Goal: Information Seeking & Learning: Learn about a topic

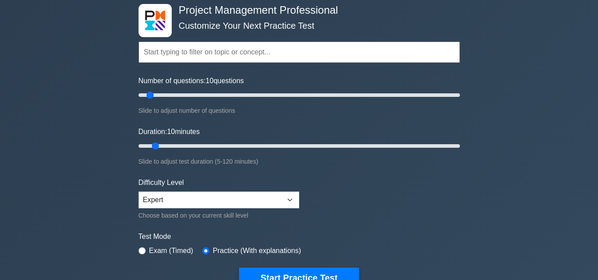
scroll to position [69, 0]
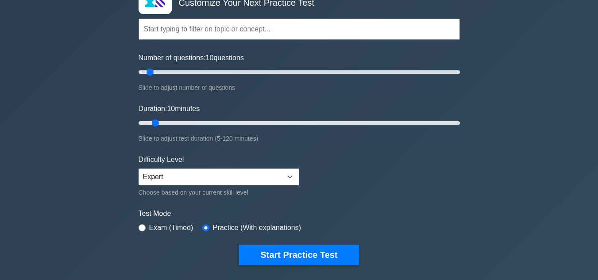
click at [181, 226] on label "Exam (Timed)" at bounding box center [171, 227] width 44 height 11
click at [141, 227] on input "radio" at bounding box center [141, 227] width 7 height 7
radio input "true"
click at [158, 72] on input "Number of questions: 15 questions" at bounding box center [298, 72] width 321 height 11
click at [167, 72] on input "Number of questions: 15 questions" at bounding box center [298, 72] width 321 height 11
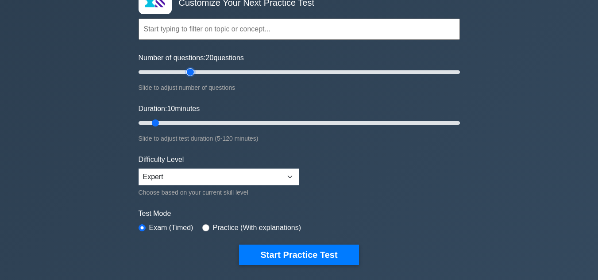
click at [192, 69] on input "Number of questions: 20 questions" at bounding box center [298, 72] width 321 height 11
click at [205, 73] on input "Number of questions: 45 questions" at bounding box center [298, 72] width 321 height 11
type input "50"
click at [214, 73] on input "Number of questions: 50 questions" at bounding box center [298, 72] width 321 height 11
click at [179, 122] on input "Duration: 20 minutes" at bounding box center [298, 123] width 321 height 11
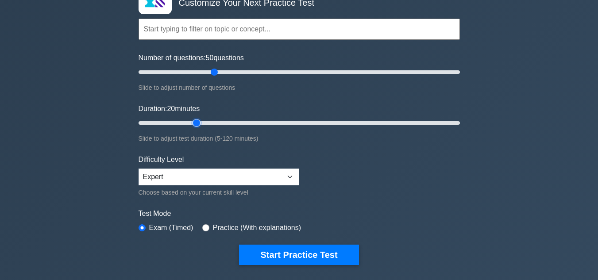
click at [199, 119] on input "Duration: 20 minutes" at bounding box center [298, 123] width 321 height 11
click at [207, 119] on input "Duration: 30 minutes" at bounding box center [298, 123] width 321 height 11
drag, startPoint x: 209, startPoint y: 125, endPoint x: 289, endPoint y: 119, distance: 79.9
click at [289, 119] on input "Duration: 60 minutes" at bounding box center [298, 123] width 321 height 11
drag, startPoint x: 292, startPoint y: 121, endPoint x: 302, endPoint y: 121, distance: 9.7
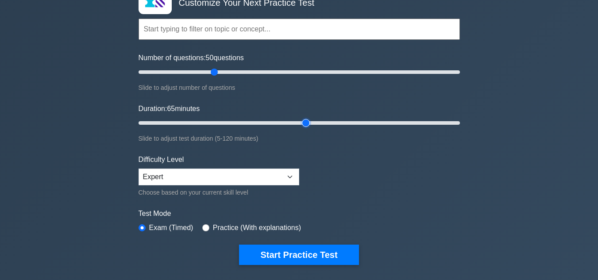
type input "65"
click at [302, 121] on input "Duration: 65 minutes" at bounding box center [298, 123] width 321 height 11
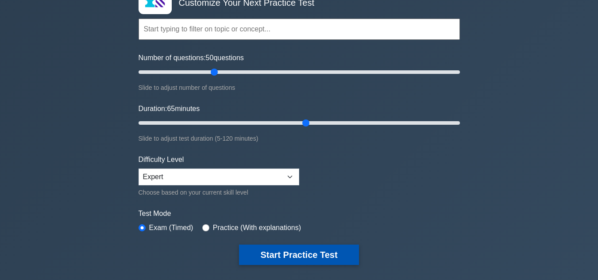
click at [288, 252] on button "Start Practice Test" at bounding box center [298, 255] width 119 height 20
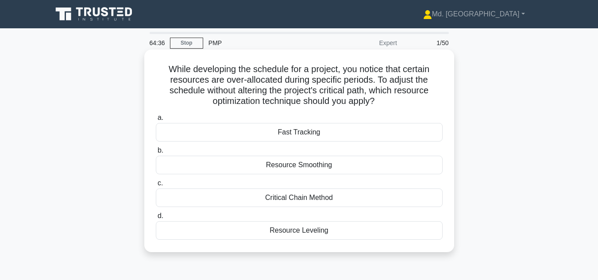
click at [298, 134] on div "Fast Tracking" at bounding box center [299, 132] width 287 height 19
click at [156, 121] on input "a. Fast Tracking" at bounding box center [156, 118] width 0 height 6
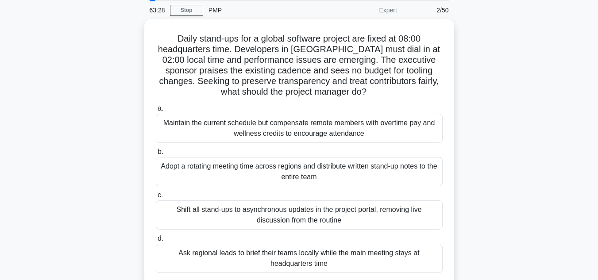
scroll to position [34, 0]
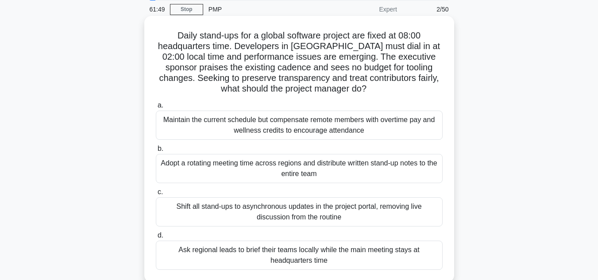
click at [365, 167] on div "Adopt a rotating meeting time across regions and distribute written stand-up no…" at bounding box center [299, 168] width 287 height 29
click at [156, 152] on input "b. Adopt a rotating meeting time across regions and distribute written stand-up…" at bounding box center [156, 149] width 0 height 6
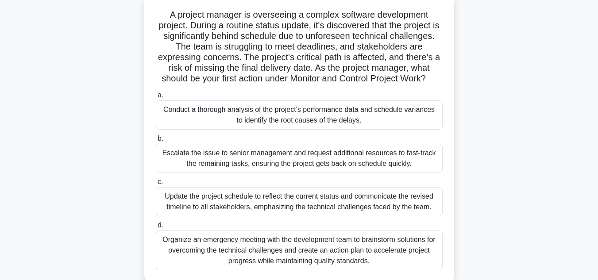
scroll to position [57, 0]
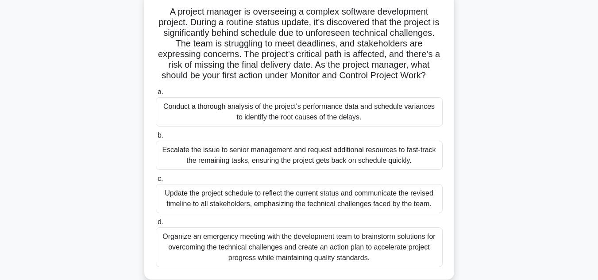
click at [300, 110] on div "Conduct a thorough analysis of the project's performance data and schedule vari…" at bounding box center [299, 111] width 287 height 29
click at [156, 95] on input "a. Conduct a thorough analysis of the project's performance data and schedule v…" at bounding box center [156, 92] width 0 height 6
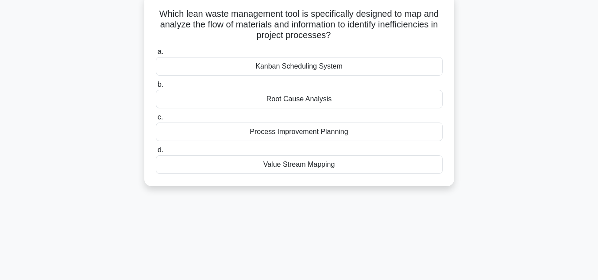
scroll to position [0, 0]
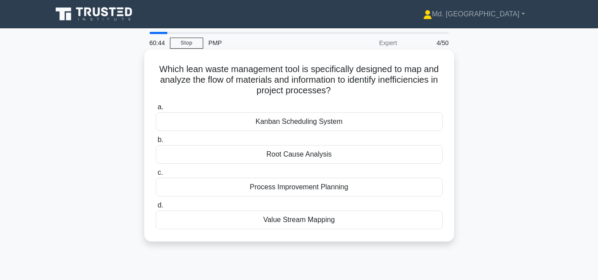
click at [293, 121] on div "Kanban Scheduling System" at bounding box center [299, 121] width 287 height 19
click at [156, 110] on input "a. Kanban Scheduling System" at bounding box center [156, 107] width 0 height 6
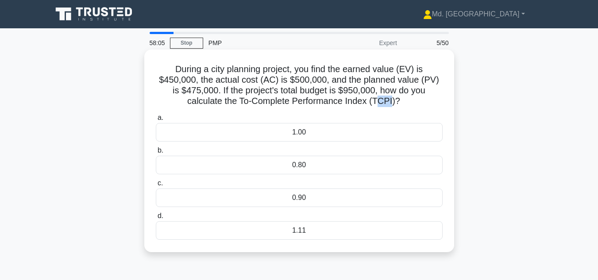
drag, startPoint x: 360, startPoint y: 102, endPoint x: 374, endPoint y: 101, distance: 13.3
click at [374, 101] on h5 "During a city planning project, you find the earned value (EV) is $450,000, the…" at bounding box center [299, 85] width 288 height 43
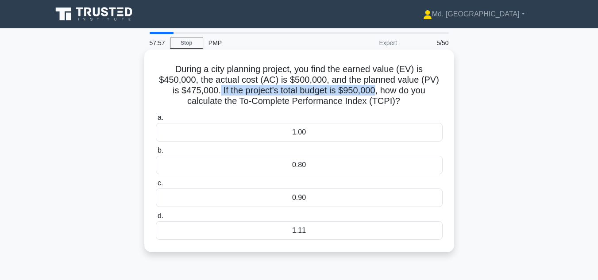
drag, startPoint x: 194, startPoint y: 89, endPoint x: 353, endPoint y: 88, distance: 159.2
click at [353, 88] on h5 "During a city planning project, you find the earned value (EV) is $450,000, the…" at bounding box center [299, 85] width 288 height 43
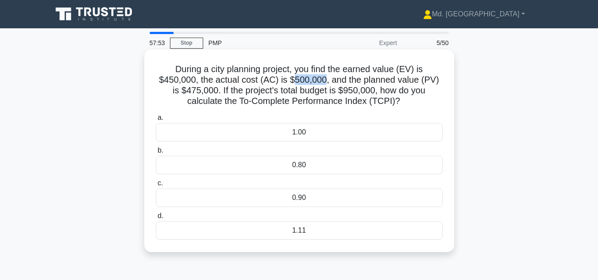
drag, startPoint x: 290, startPoint y: 78, endPoint x: 322, endPoint y: 78, distance: 31.8
click at [322, 78] on h5 "During a city planning project, you find the earned value (EV) is $450,000, the…" at bounding box center [299, 85] width 288 height 43
click at [298, 138] on div "1.00" at bounding box center [299, 132] width 287 height 19
click at [156, 121] on input "a. 1.00" at bounding box center [156, 118] width 0 height 6
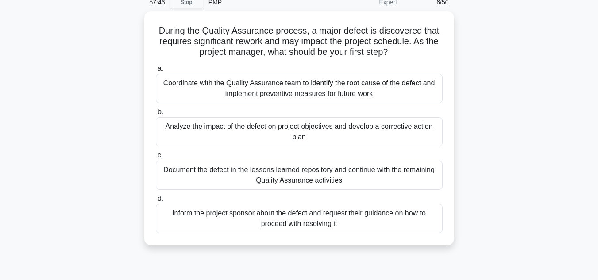
scroll to position [46, 0]
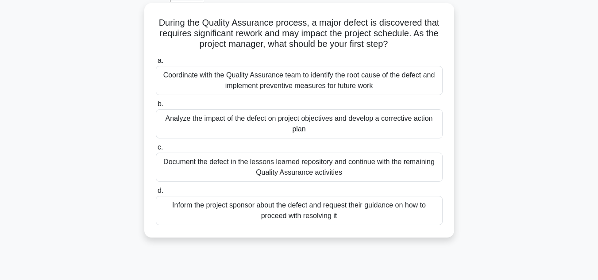
click at [294, 87] on div "Coordinate with the Quality Assurance team to identify the root cause of the de…" at bounding box center [299, 80] width 287 height 29
click at [156, 64] on input "a. Coordinate with the Quality Assurance team to identify the root cause of the…" at bounding box center [156, 61] width 0 height 6
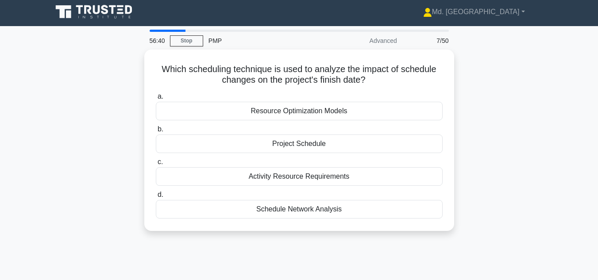
scroll to position [0, 0]
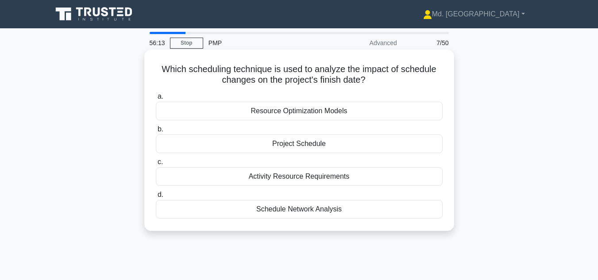
click at [276, 213] on div "Schedule Network Analysis" at bounding box center [299, 209] width 287 height 19
click at [156, 198] on input "d. Schedule Network Analysis" at bounding box center [156, 195] width 0 height 6
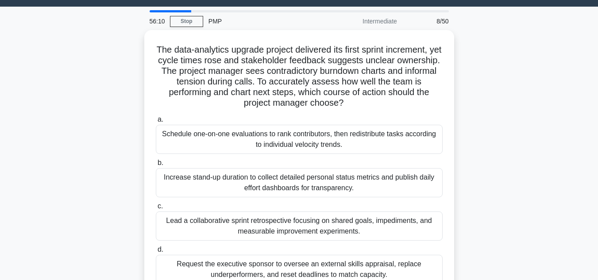
scroll to position [23, 0]
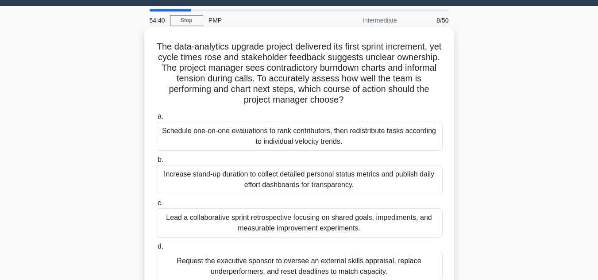
click at [327, 140] on div "Schedule one-on-one evaluations to rank contributors, then redistribute tasks a…" at bounding box center [299, 136] width 287 height 29
click at [156, 119] on input "a. Schedule one-on-one evaluations to rank contributors, then redistribute task…" at bounding box center [156, 117] width 0 height 6
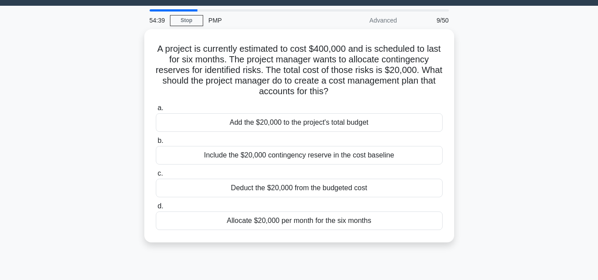
scroll to position [0, 0]
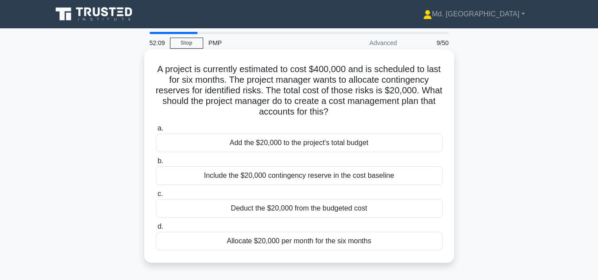
click at [333, 177] on div "Include the $20,000 contingency reserve in the cost baseline" at bounding box center [299, 175] width 287 height 19
click at [156, 164] on input "b. Include the $20,000 contingency reserve in the cost baseline" at bounding box center [156, 161] width 0 height 6
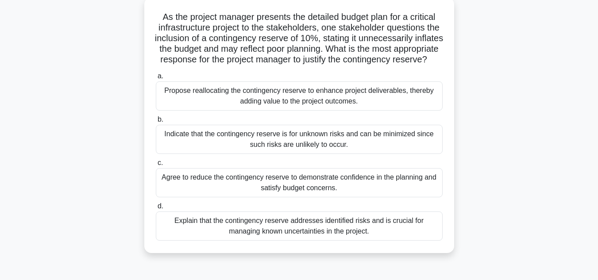
scroll to position [55, 0]
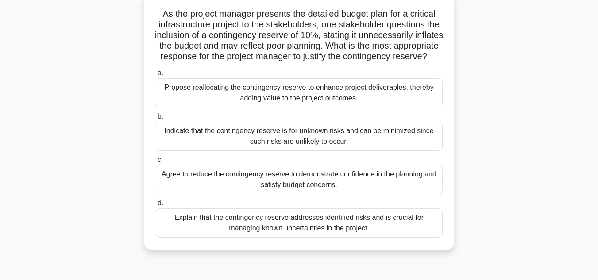
drag, startPoint x: 299, startPoint y: 142, endPoint x: 345, endPoint y: 144, distance: 46.0
click at [345, 144] on div "Indicate that the contingency reserve is for unknown risks and can be minimized…" at bounding box center [299, 136] width 287 height 29
click at [289, 233] on div "Explain that the contingency reserve addresses identified risks and is crucial …" at bounding box center [299, 222] width 287 height 29
click at [156, 206] on input "d. Explain that the contingency reserve addresses identified risks and is cruci…" at bounding box center [156, 203] width 0 height 6
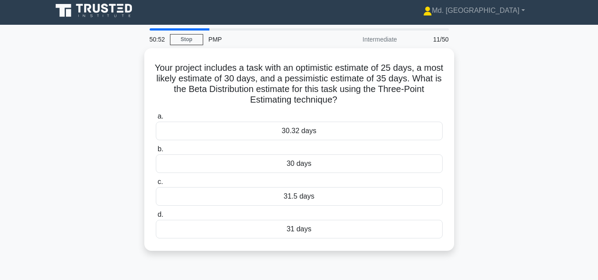
scroll to position [0, 0]
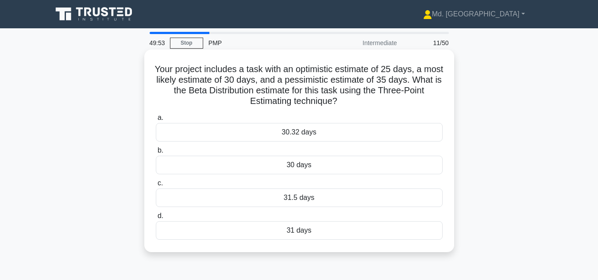
click at [305, 165] on div "30 days" at bounding box center [299, 165] width 287 height 19
click at [156, 153] on input "b. 30 days" at bounding box center [156, 151] width 0 height 6
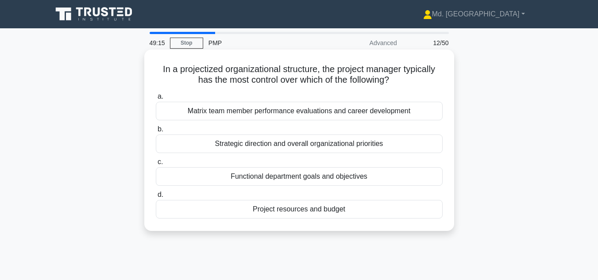
click at [320, 212] on div "Project resources and budget" at bounding box center [299, 209] width 287 height 19
click at [156, 198] on input "d. Project resources and budget" at bounding box center [156, 195] width 0 height 6
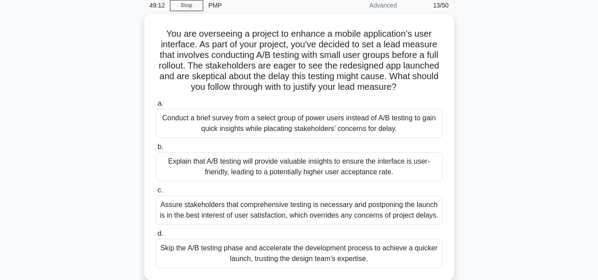
scroll to position [39, 0]
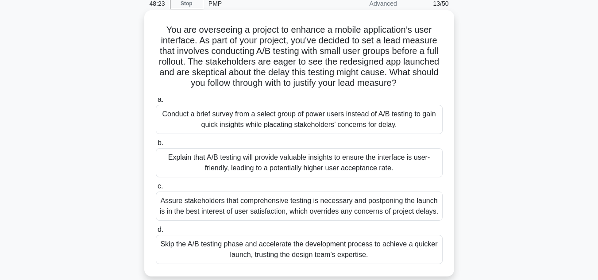
click at [372, 161] on div "Explain that A/B testing will provide valuable insights to ensure the interface…" at bounding box center [299, 162] width 287 height 29
click at [156, 146] on input "b. Explain that A/B testing will provide valuable insights to ensure the interf…" at bounding box center [156, 143] width 0 height 6
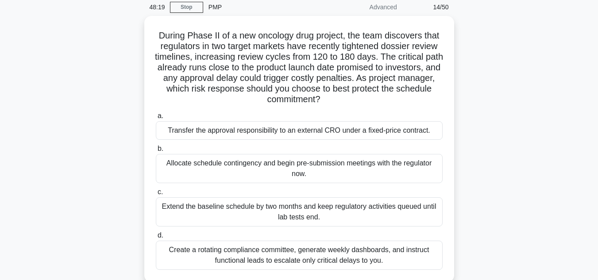
scroll to position [40, 0]
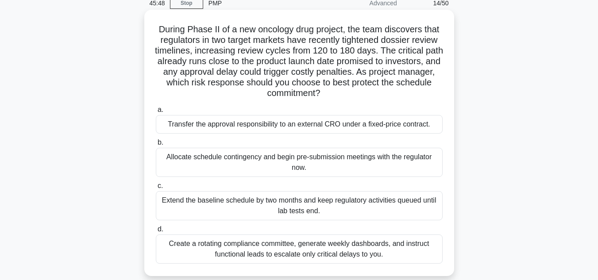
click at [287, 158] on div "Allocate schedule contingency and begin pre-submission meetings with the regula…" at bounding box center [299, 162] width 287 height 29
click at [156, 146] on input "b. Allocate schedule contingency and begin pre-submission meetings with the reg…" at bounding box center [156, 143] width 0 height 6
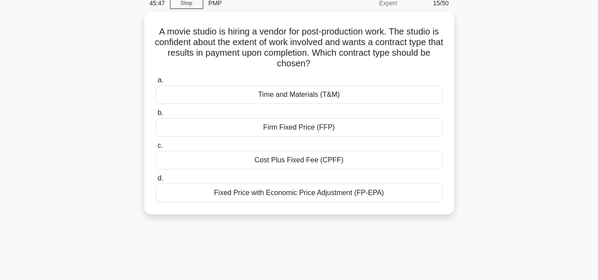
scroll to position [0, 0]
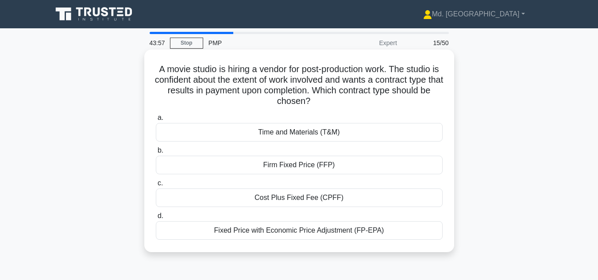
click at [299, 169] on div "Firm Fixed Price (FFP)" at bounding box center [299, 165] width 287 height 19
click at [156, 153] on input "b. Firm Fixed Price (FFP)" at bounding box center [156, 151] width 0 height 6
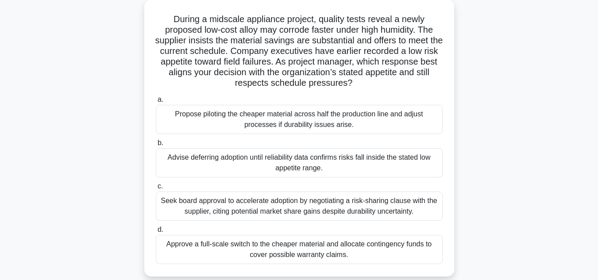
scroll to position [54, 0]
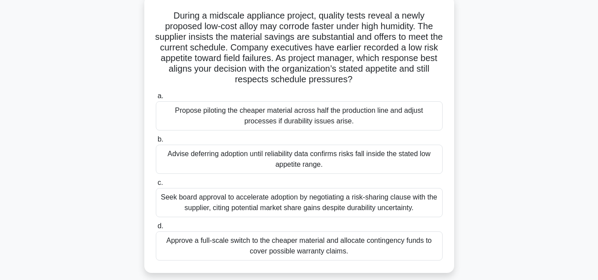
click at [321, 165] on div "Advise deferring adoption until reliability data confirms risks fall inside the…" at bounding box center [299, 159] width 287 height 29
click at [156, 142] on input "b. Advise deferring adoption until reliability data confirms risks fall inside …" at bounding box center [156, 140] width 0 height 6
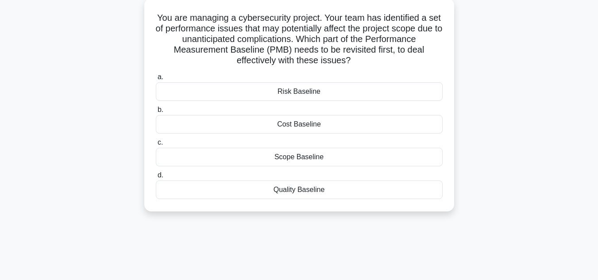
scroll to position [0, 0]
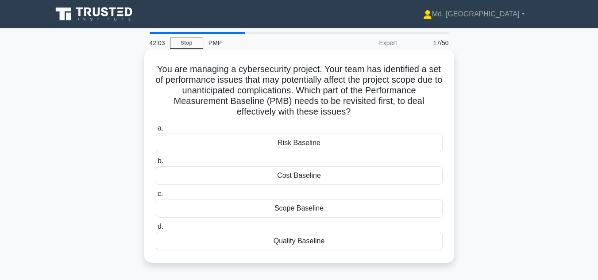
click at [245, 99] on h5 "You are managing a cybersecurity project. Your team has identified a set of per…" at bounding box center [299, 91] width 288 height 54
click at [301, 244] on div "Quality Baseline" at bounding box center [299, 241] width 287 height 19
click at [156, 230] on input "d. Quality Baseline" at bounding box center [156, 227] width 0 height 6
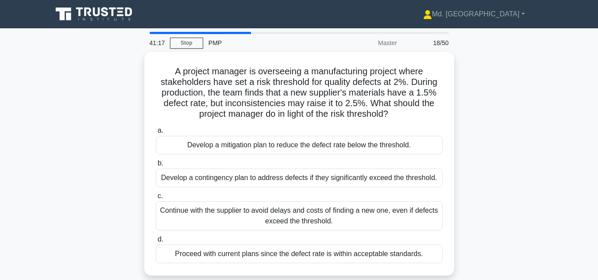
click at [301, 245] on div "Proceed with current plans since the defect rate is within acceptable standards." at bounding box center [299, 254] width 287 height 19
click at [156, 242] on input "d. Proceed with current plans since the defect rate is within acceptable standa…" at bounding box center [156, 240] width 0 height 6
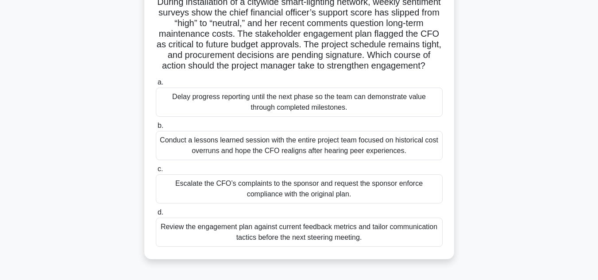
scroll to position [70, 0]
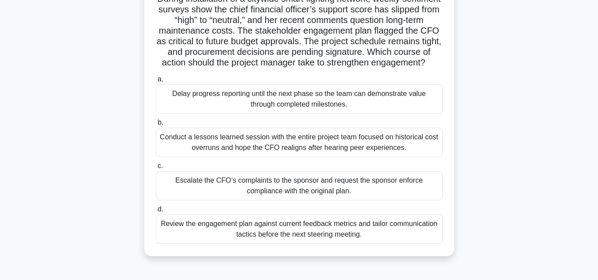
click at [357, 241] on div "Review the engagement plan against current feedback metrics and tailor communic…" at bounding box center [299, 229] width 287 height 29
click at [156, 212] on input "d. Review the engagement plan against current feedback metrics and tailor commu…" at bounding box center [156, 210] width 0 height 6
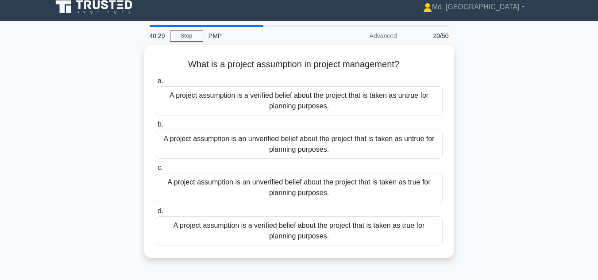
scroll to position [0, 0]
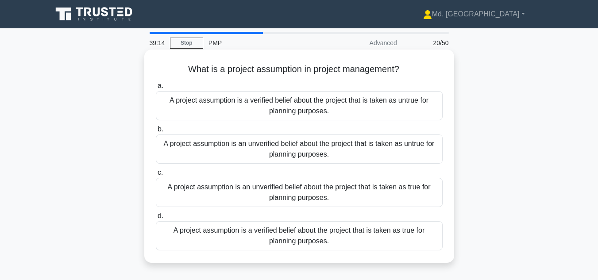
click at [405, 194] on div "A project assumption is an unverified belief about the project that is taken as…" at bounding box center [299, 192] width 287 height 29
click at [156, 176] on input "c. A project assumption is an unverified belief about the project that is taken…" at bounding box center [156, 173] width 0 height 6
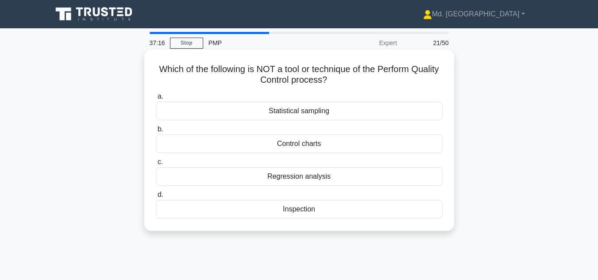
click at [318, 174] on div "Regression analysis" at bounding box center [299, 176] width 287 height 19
click at [156, 165] on input "c. Regression analysis" at bounding box center [156, 162] width 0 height 6
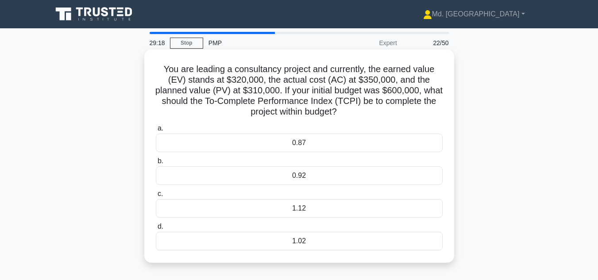
click at [321, 207] on div "1.12" at bounding box center [299, 208] width 287 height 19
click at [156, 197] on input "c. 1.12" at bounding box center [156, 194] width 0 height 6
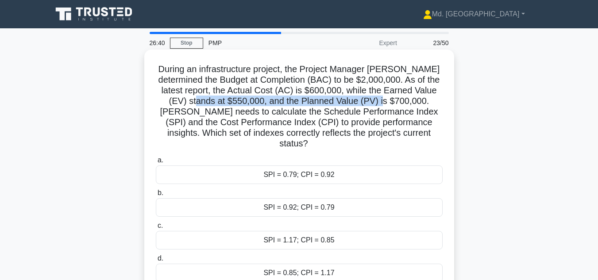
drag, startPoint x: 200, startPoint y: 102, endPoint x: 389, endPoint y: 102, distance: 188.9
click at [389, 102] on h5 "During an infrastructure project, the Project Manager John determined the Budge…" at bounding box center [299, 107] width 288 height 86
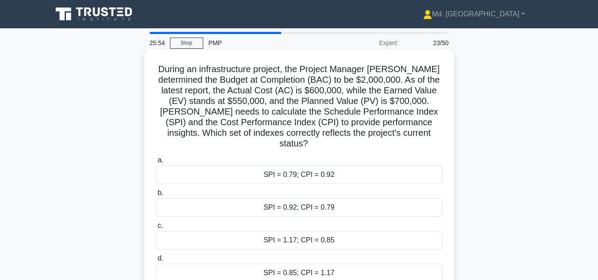
click at [308, 169] on div "SPI = 0.79; CPI = 0.92" at bounding box center [299, 174] width 287 height 19
click at [156, 163] on input "a. SPI = 0.79; CPI = 0.92" at bounding box center [156, 160] width 0 height 6
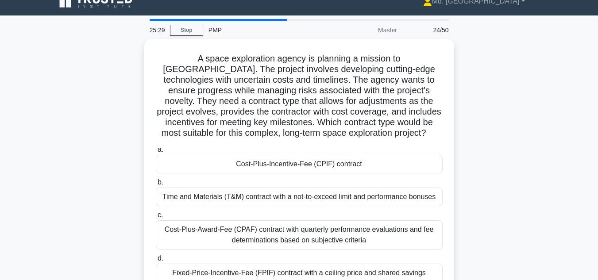
scroll to position [15, 0]
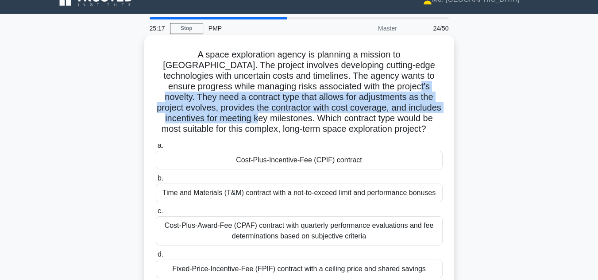
drag, startPoint x: 331, startPoint y: 84, endPoint x: 213, endPoint y: 121, distance: 123.9
click at [213, 121] on h5 "A space exploration agency is planning a mission to Mars. The project involves …" at bounding box center [299, 92] width 288 height 86
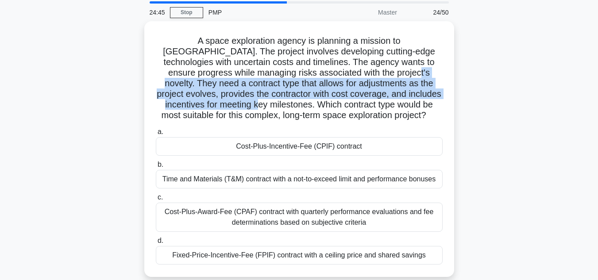
scroll to position [29, 0]
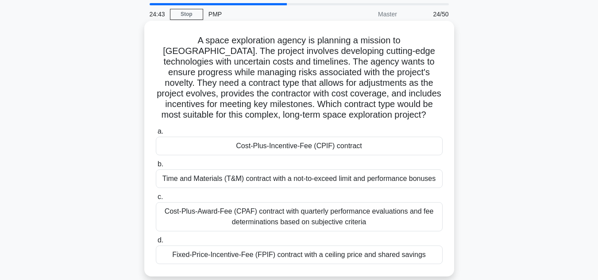
click at [312, 146] on div "Cost-Plus-Incentive-Fee (CPIF) contract" at bounding box center [299, 146] width 287 height 19
click at [156, 134] on input "a. Cost-Plus-Incentive-Fee (CPIF) contract" at bounding box center [156, 132] width 0 height 6
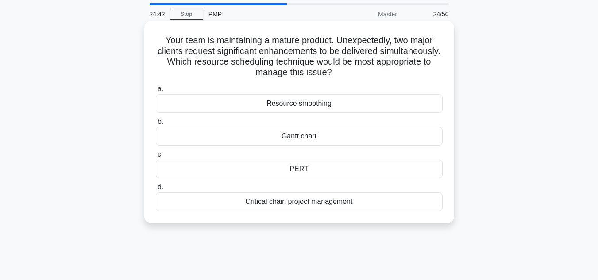
scroll to position [0, 0]
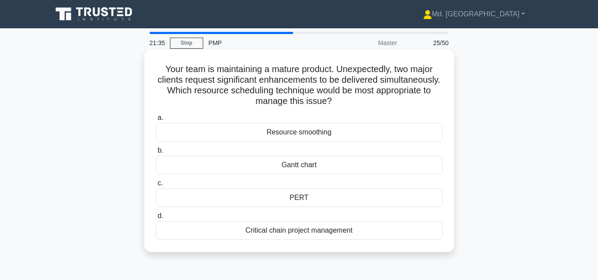
click at [299, 134] on div "Resource smoothing" at bounding box center [299, 132] width 287 height 19
click at [156, 121] on input "a. Resource smoothing" at bounding box center [156, 118] width 0 height 6
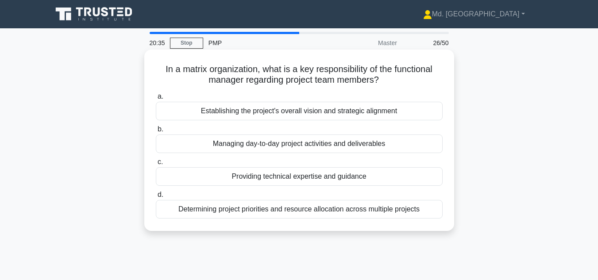
click at [288, 146] on div "Managing day-to-day project activities and deliverables" at bounding box center [299, 143] width 287 height 19
click at [156, 132] on input "b. Managing day-to-day project activities and deliverables" at bounding box center [156, 129] width 0 height 6
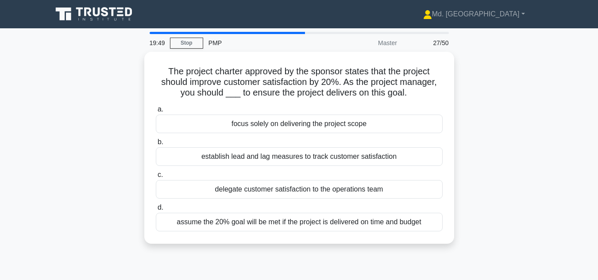
drag, startPoint x: 397, startPoint y: 153, endPoint x: 122, endPoint y: 151, distance: 274.7
click at [122, 151] on div "The project charter approved by the sponsor states that the project should impr…" at bounding box center [299, 153] width 504 height 203
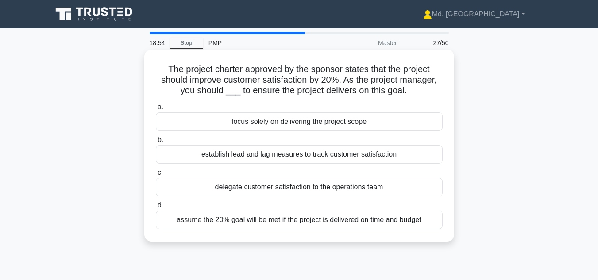
click at [347, 157] on div "establish lead and lag measures to track customer satisfaction" at bounding box center [299, 154] width 287 height 19
click at [156, 143] on input "b. establish lead and lag measures to track customer satisfaction" at bounding box center [156, 140] width 0 height 6
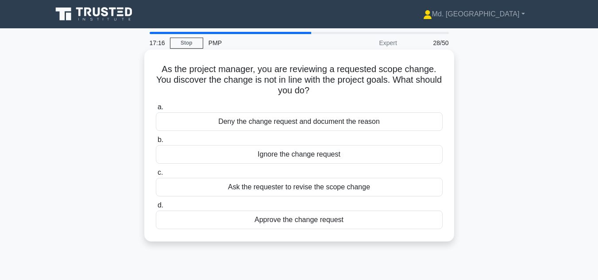
click at [345, 192] on div "Ask the requester to revise the scope change" at bounding box center [299, 187] width 287 height 19
click at [156, 176] on input "c. Ask the requester to revise the scope change" at bounding box center [156, 173] width 0 height 6
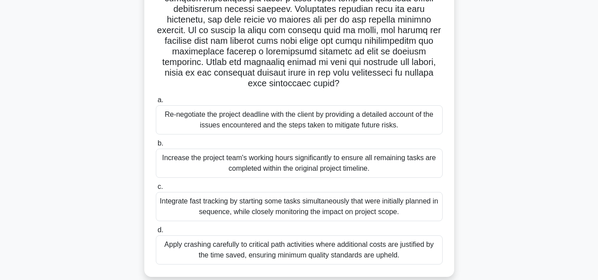
scroll to position [159, 0]
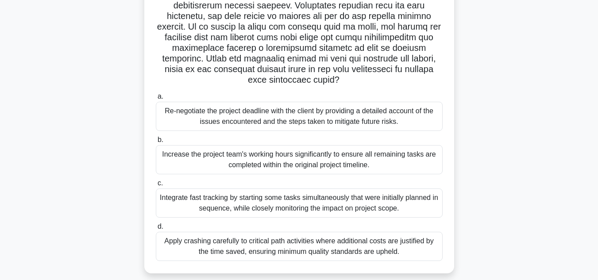
click at [228, 204] on div "Integrate fast tracking by starting some tasks simultaneously that were initial…" at bounding box center [299, 202] width 287 height 29
click at [156, 186] on input "c. Integrate fast tracking by starting some tasks simultaneously that were init…" at bounding box center [156, 183] width 0 height 6
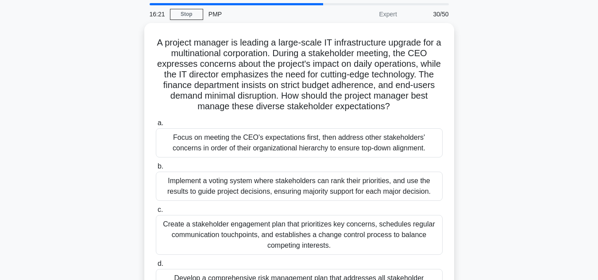
scroll to position [32, 0]
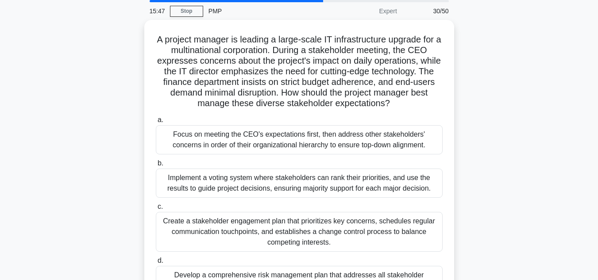
drag, startPoint x: 595, startPoint y: 145, endPoint x: 597, endPoint y: 166, distance: 21.7
click at [597, 166] on main "15:47 Stop PMP Expert 30/50 A project manager is leading a large-scale IT infra…" at bounding box center [299, 220] width 598 height 449
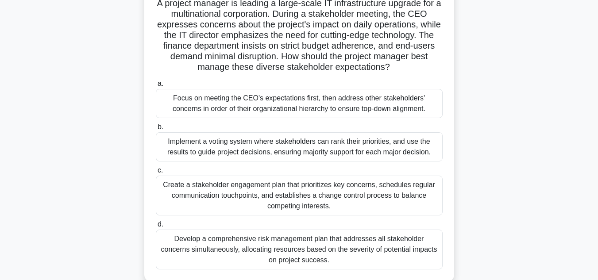
scroll to position [69, 0]
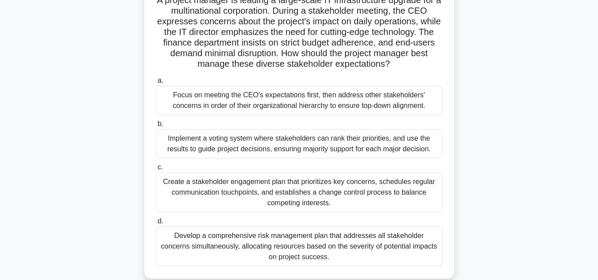
click at [365, 184] on div "Create a stakeholder engagement plan that prioritizes key concerns, schedules r…" at bounding box center [299, 192] width 287 height 40
click at [156, 170] on input "c. Create a stakeholder engagement plan that prioritizes key concerns, schedule…" at bounding box center [156, 168] width 0 height 6
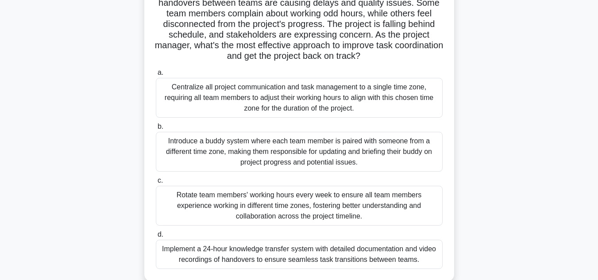
scroll to position [82, 0]
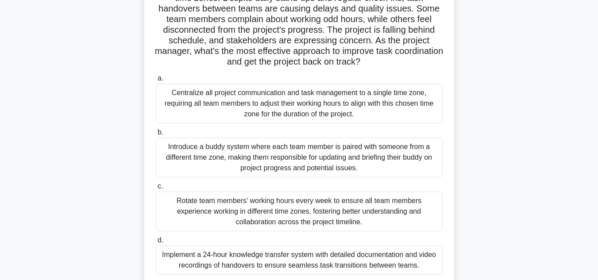
click at [336, 101] on div "Centralize all project communication and task management to a single time zone,…" at bounding box center [299, 104] width 287 height 40
click at [156, 81] on input "a. Centralize all project communication and task management to a single time zo…" at bounding box center [156, 79] width 0 height 6
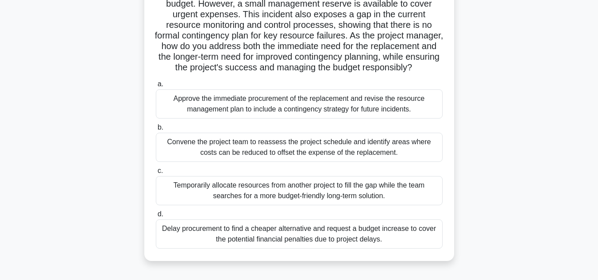
scroll to position [129, 0]
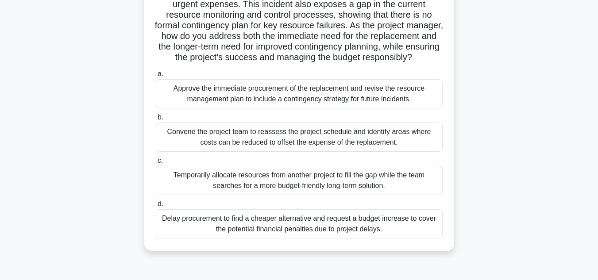
click at [291, 108] on div "Approve the immediate procurement of the replacement and revise the resource ma…" at bounding box center [299, 93] width 287 height 29
click at [156, 77] on input "a. Approve the immediate procurement of the replacement and revise the resource…" at bounding box center [156, 74] width 0 height 6
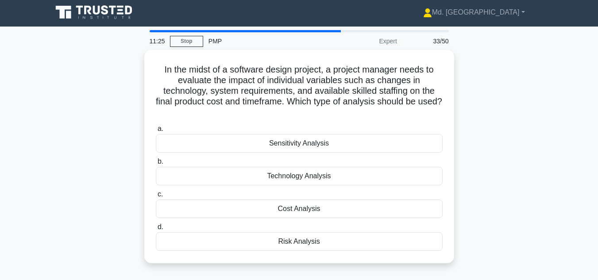
scroll to position [0, 0]
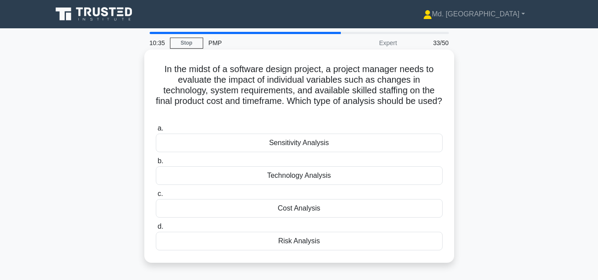
click at [318, 143] on div "Sensitivity Analysis" at bounding box center [299, 143] width 287 height 19
click at [156, 131] on input "a. Sensitivity Analysis" at bounding box center [156, 129] width 0 height 6
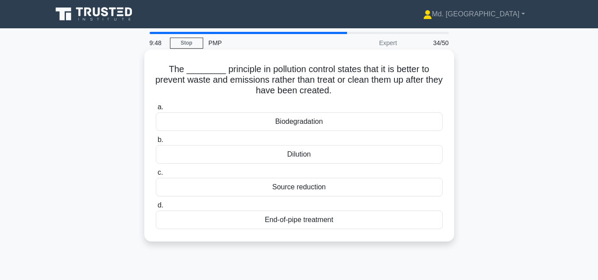
click at [300, 191] on div "Source reduction" at bounding box center [299, 187] width 287 height 19
click at [156, 176] on input "c. Source reduction" at bounding box center [156, 173] width 0 height 6
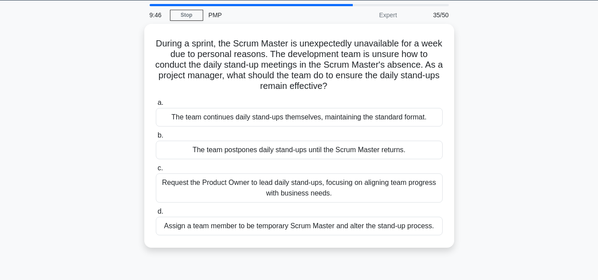
scroll to position [29, 0]
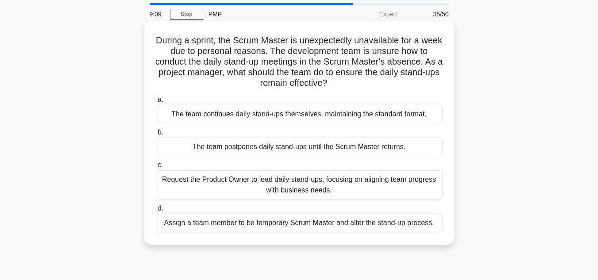
click at [329, 116] on div "The team continues daily stand-ups themselves, maintaining the standard format." at bounding box center [299, 114] width 287 height 19
click at [156, 103] on input "a. The team continues daily stand-ups themselves, maintaining the standard form…" at bounding box center [156, 100] width 0 height 6
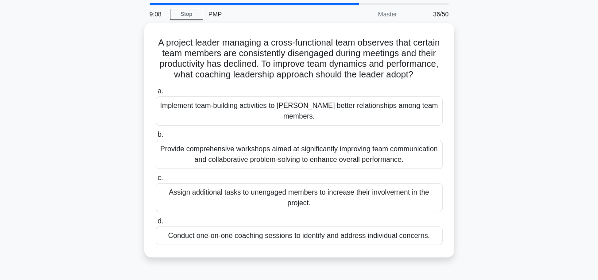
scroll to position [0, 0]
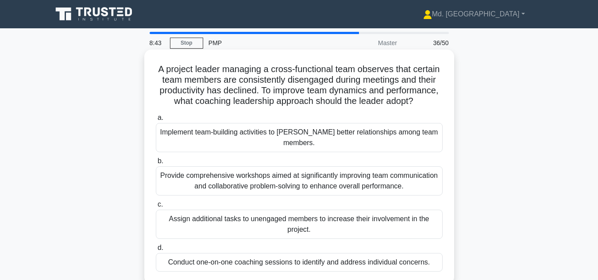
click at [274, 268] on div "Conduct one-on-one coaching sessions to identify and address individual concern…" at bounding box center [299, 262] width 287 height 19
click at [156, 251] on input "d. Conduct one-on-one coaching sessions to identify and address individual conc…" at bounding box center [156, 248] width 0 height 6
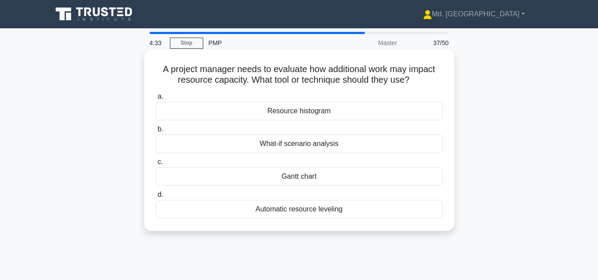
click at [313, 114] on div "Resource histogram" at bounding box center [299, 111] width 287 height 19
click at [156, 100] on input "a. Resource histogram" at bounding box center [156, 97] width 0 height 6
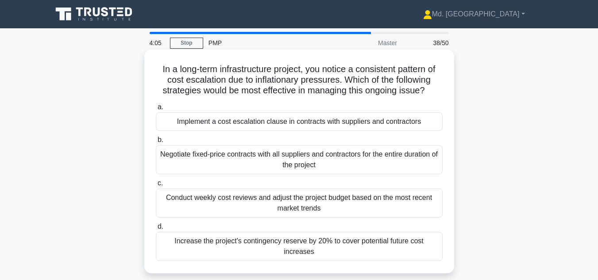
click at [276, 157] on div "Negotiate fixed-price contracts with all suppliers and contractors for the enti…" at bounding box center [299, 159] width 287 height 29
click at [156, 143] on input "b. Negotiate fixed-price contracts with all suppliers and contractors for the e…" at bounding box center [156, 140] width 0 height 6
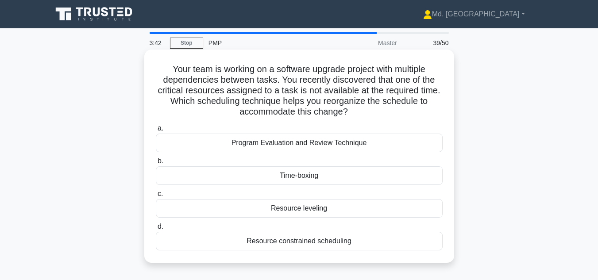
click at [287, 211] on div "Resource leveling" at bounding box center [299, 208] width 287 height 19
click at [156, 197] on input "c. Resource leveling" at bounding box center [156, 194] width 0 height 6
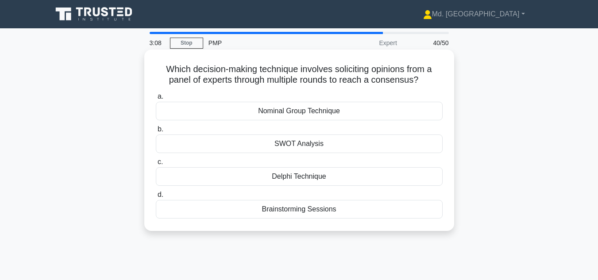
click at [308, 111] on div "Nominal Group Technique" at bounding box center [299, 111] width 287 height 19
click at [156, 100] on input "a. Nominal Group Technique" at bounding box center [156, 97] width 0 height 6
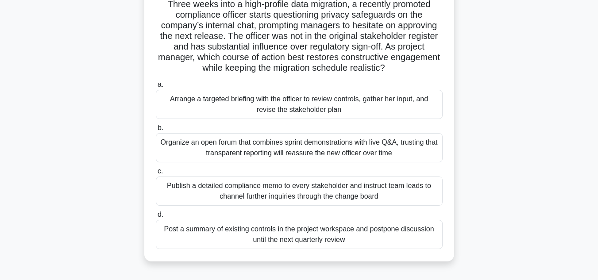
scroll to position [70, 0]
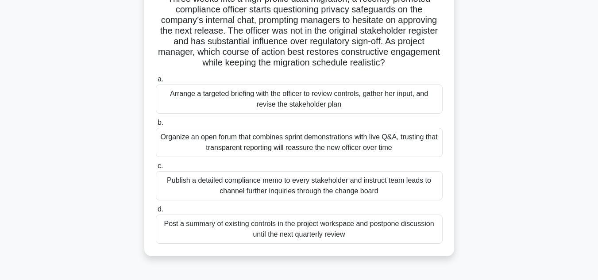
click at [286, 99] on div "Arrange a targeted briefing with the officer to review controls, gather her inp…" at bounding box center [299, 98] width 287 height 29
click at [156, 82] on input "a. Arrange a targeted briefing with the officer to review controls, gather her …" at bounding box center [156, 80] width 0 height 6
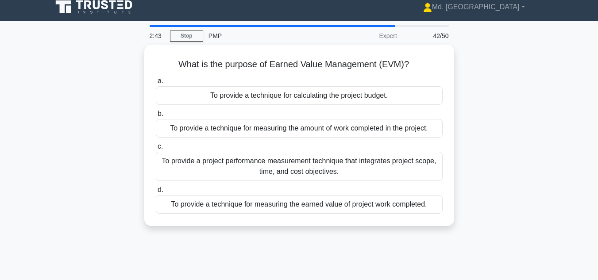
scroll to position [0, 0]
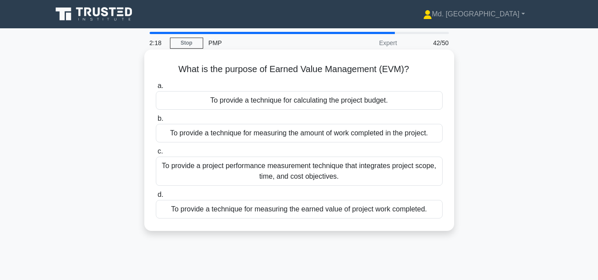
click at [358, 211] on div "To provide a technique for measuring the earned value of project work completed." at bounding box center [299, 209] width 287 height 19
click at [156, 198] on input "d. To provide a technique for measuring the earned value of project work comple…" at bounding box center [156, 195] width 0 height 6
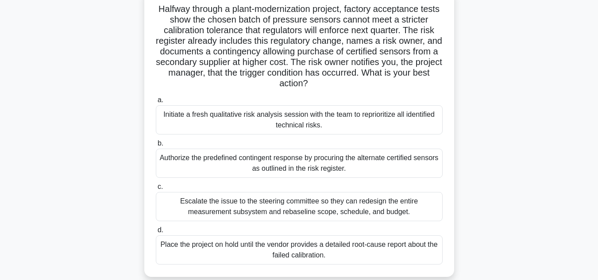
scroll to position [63, 0]
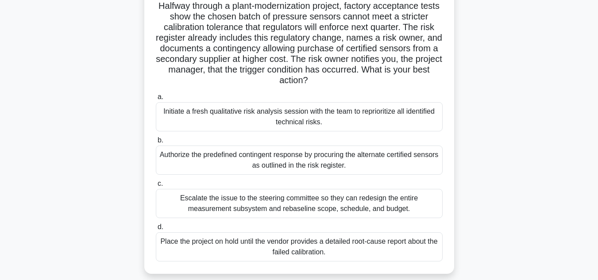
click at [375, 109] on div "Initiate a fresh qualitative risk analysis session with the team to reprioritiz…" at bounding box center [299, 116] width 287 height 29
click at [156, 100] on input "a. Initiate a fresh qualitative risk analysis session with the team to repriori…" at bounding box center [156, 97] width 0 height 6
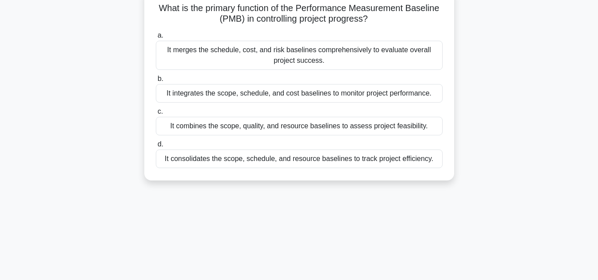
scroll to position [0, 0]
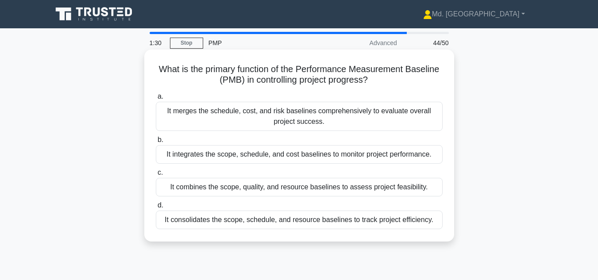
click at [351, 153] on div "It integrates the scope, schedule, and cost baselines to monitor project perfor…" at bounding box center [299, 154] width 287 height 19
click at [156, 143] on input "b. It integrates the scope, schedule, and cost baselines to monitor project per…" at bounding box center [156, 140] width 0 height 6
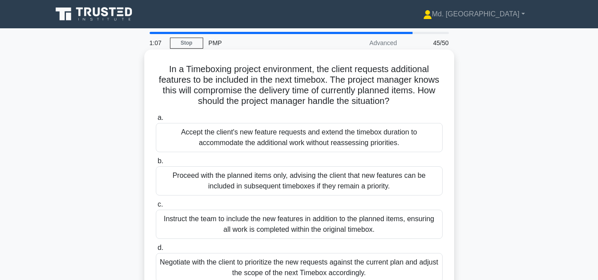
click at [293, 262] on div "Negotiate with the client to prioritize the new requests against the current pl…" at bounding box center [299, 267] width 287 height 29
click at [156, 251] on input "d. Negotiate with the client to prioritize the new requests against the current…" at bounding box center [156, 248] width 0 height 6
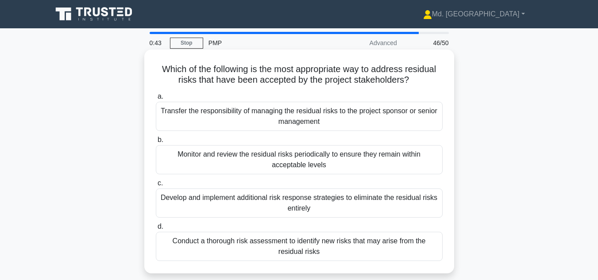
click at [291, 165] on div "Monitor and review the residual risks periodically to ensure they remain within…" at bounding box center [299, 159] width 287 height 29
click at [156, 143] on input "b. Monitor and review the residual risks periodically to ensure they remain wit…" at bounding box center [156, 140] width 0 height 6
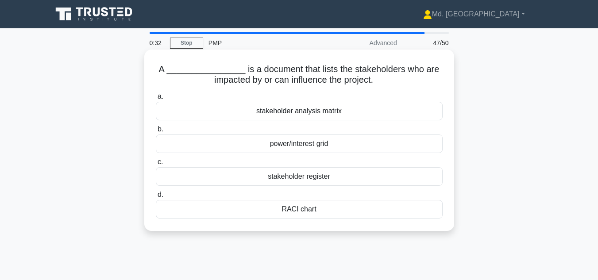
click at [317, 176] on div "stakeholder register" at bounding box center [299, 176] width 287 height 19
click at [156, 165] on input "c. stakeholder register" at bounding box center [156, 162] width 0 height 6
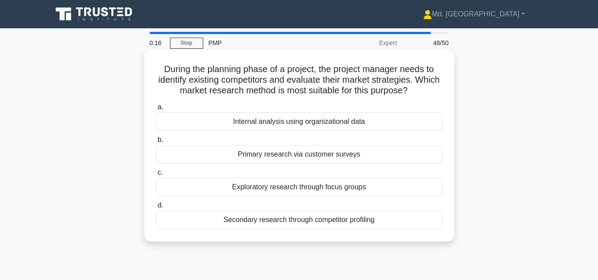
click at [305, 157] on div "Primary research via customer surveys" at bounding box center [299, 154] width 287 height 19
click at [156, 143] on input "b. Primary research via customer surveys" at bounding box center [156, 140] width 0 height 6
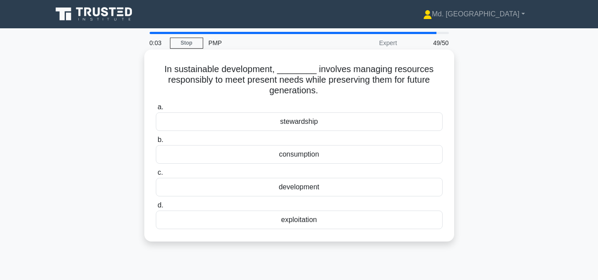
click at [313, 151] on div "consumption" at bounding box center [299, 154] width 287 height 19
click at [156, 143] on input "b. consumption" at bounding box center [156, 140] width 0 height 6
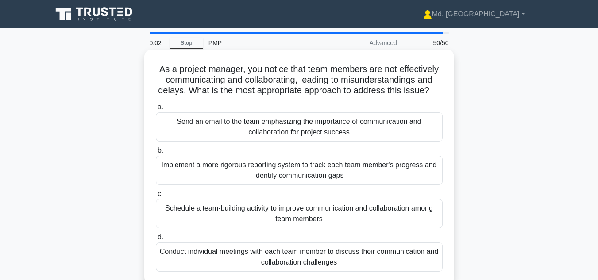
click at [287, 171] on div "Implement a more rigorous reporting system to track each team member's progress…" at bounding box center [299, 170] width 287 height 29
click at [156, 153] on input "b. Implement a more rigorous reporting system to track each team member's progr…" at bounding box center [156, 151] width 0 height 6
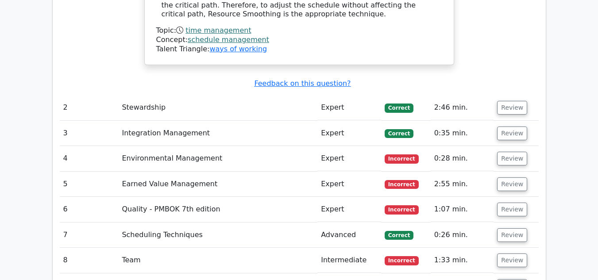
scroll to position [1339, 0]
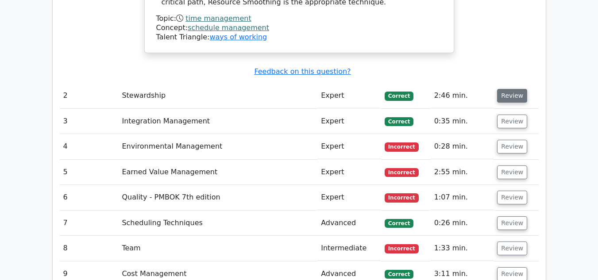
click at [509, 89] on button "Review" at bounding box center [512, 96] width 30 height 14
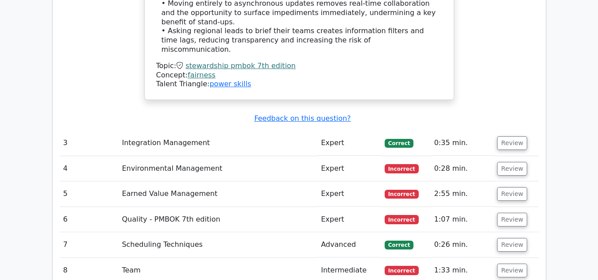
scroll to position [1836, 0]
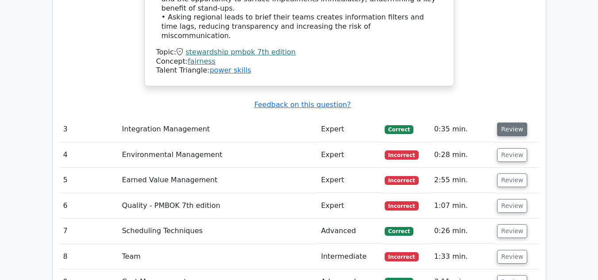
click at [509, 123] on button "Review" at bounding box center [512, 130] width 30 height 14
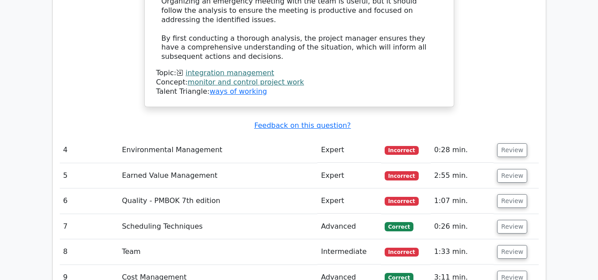
scroll to position [2567, 0]
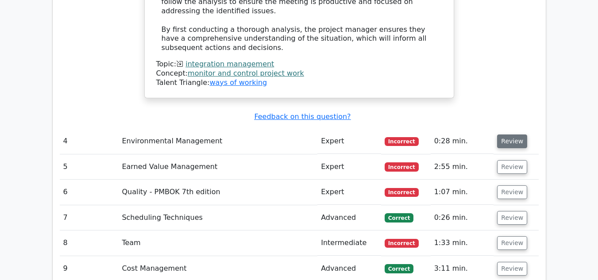
click at [510, 134] on button "Review" at bounding box center [512, 141] width 30 height 14
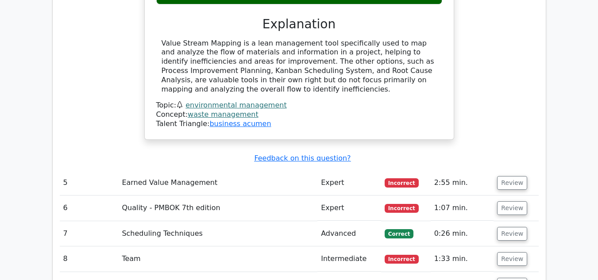
scroll to position [2901, 0]
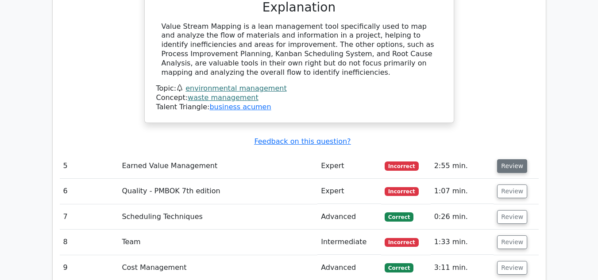
click at [507, 159] on button "Review" at bounding box center [512, 166] width 30 height 14
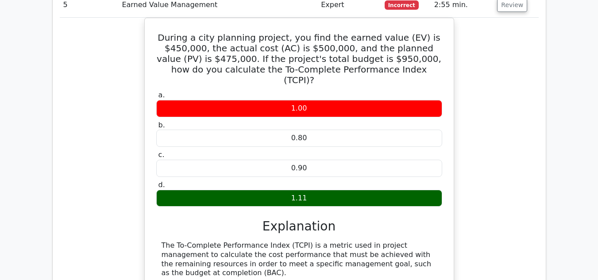
scroll to position [3081, 0]
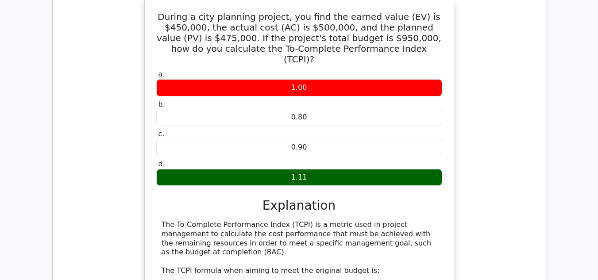
drag, startPoint x: 265, startPoint y: 185, endPoint x: 157, endPoint y: 188, distance: 107.5
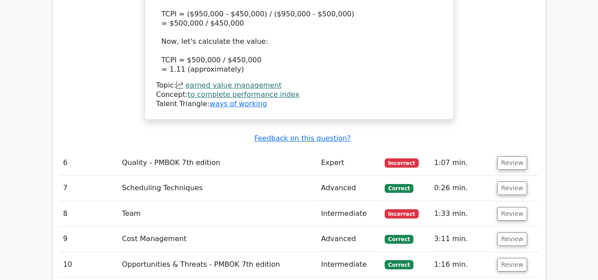
scroll to position [3497, 0]
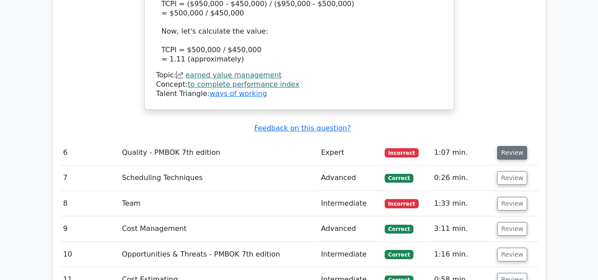
click at [511, 146] on button "Review" at bounding box center [512, 153] width 30 height 14
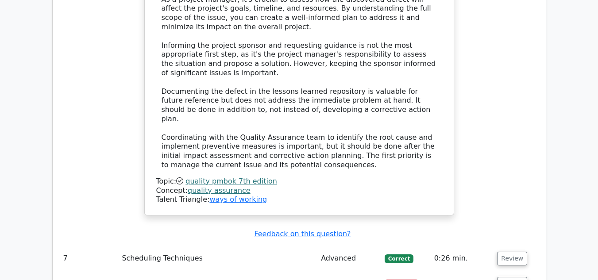
scroll to position [3965, 0]
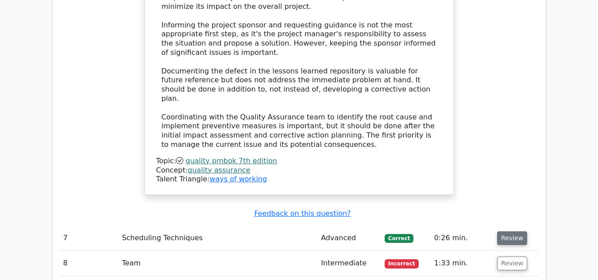
click at [513, 231] on button "Review" at bounding box center [512, 238] width 30 height 14
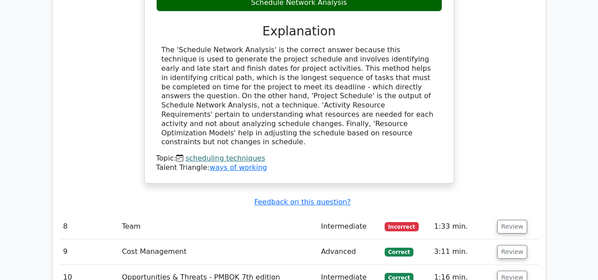
scroll to position [4366, 0]
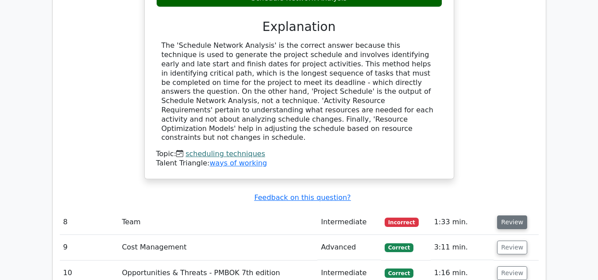
click at [509, 215] on button "Review" at bounding box center [512, 222] width 30 height 14
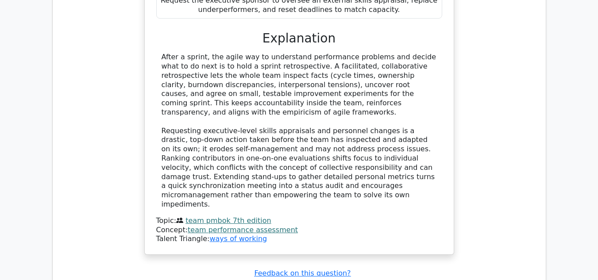
scroll to position [4868, 0]
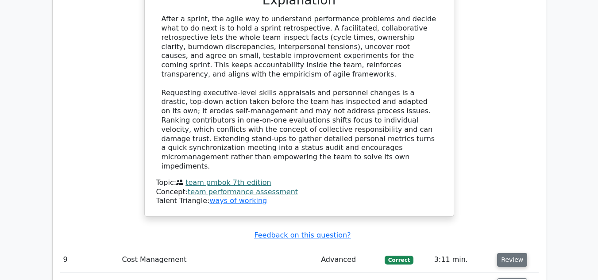
click at [509, 253] on button "Review" at bounding box center [512, 260] width 30 height 14
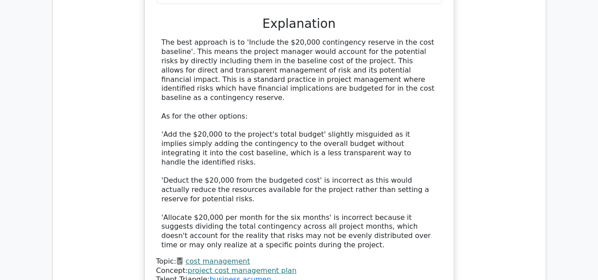
scroll to position [5333, 0]
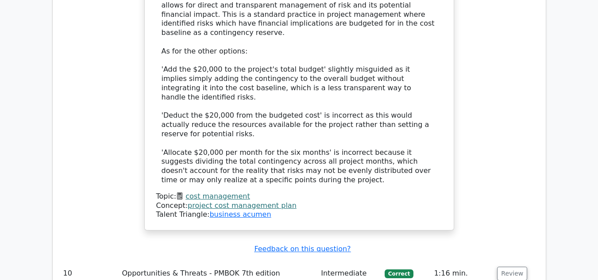
scroll to position [5434, 0]
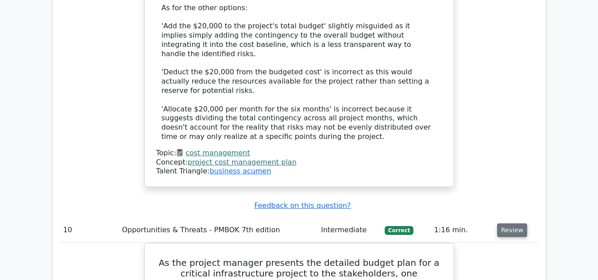
click at [503, 223] on button "Review" at bounding box center [512, 230] width 30 height 14
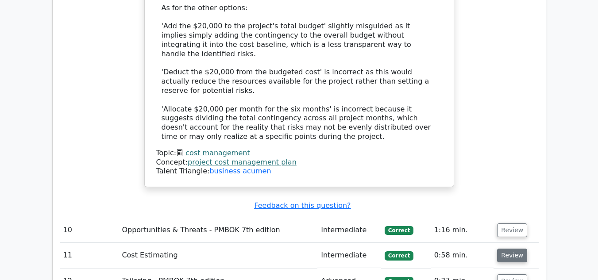
click at [507, 249] on button "Review" at bounding box center [512, 256] width 30 height 14
click at [509, 274] on button "Review" at bounding box center [512, 281] width 30 height 14
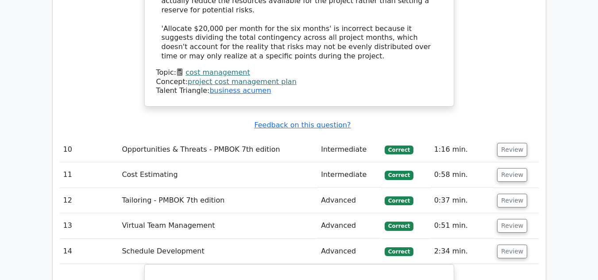
scroll to position [5534, 0]
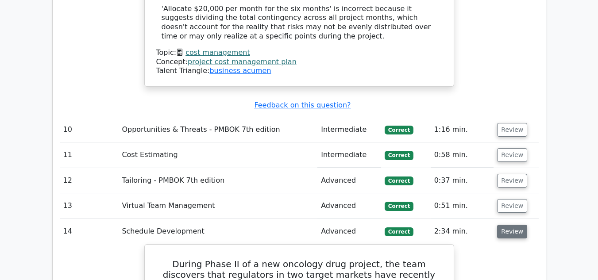
click at [513, 225] on button "Review" at bounding box center [512, 232] width 30 height 14
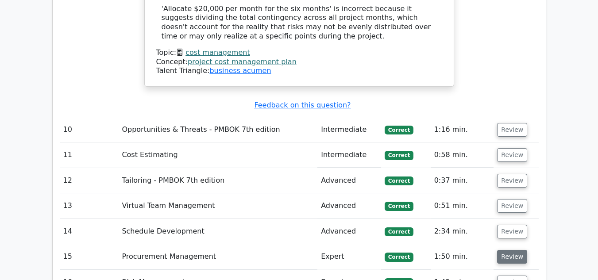
click at [508, 250] on button "Review" at bounding box center [512, 257] width 30 height 14
click at [506, 270] on td "Review" at bounding box center [515, 282] width 45 height 25
click at [506, 276] on button "Review" at bounding box center [512, 283] width 30 height 14
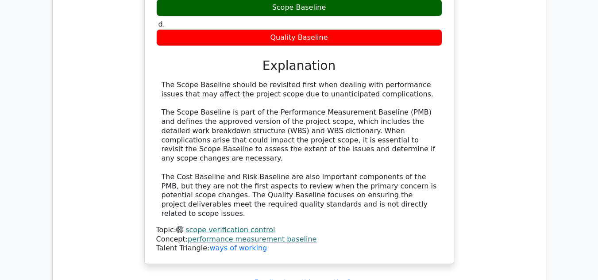
scroll to position [6018, 0]
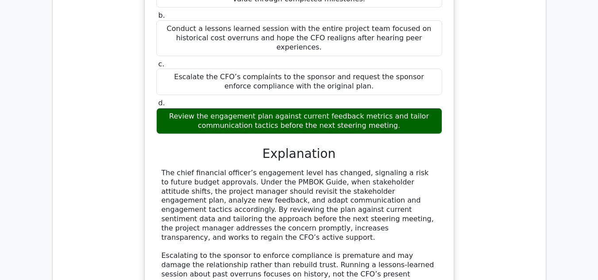
scroll to position [6514, 0]
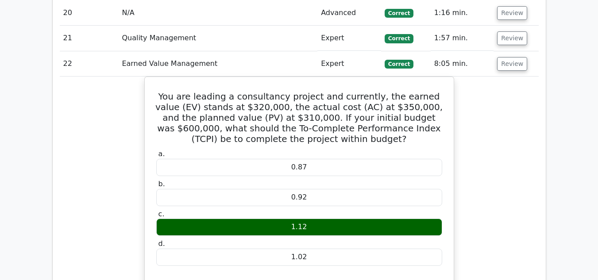
scroll to position [6939, 0]
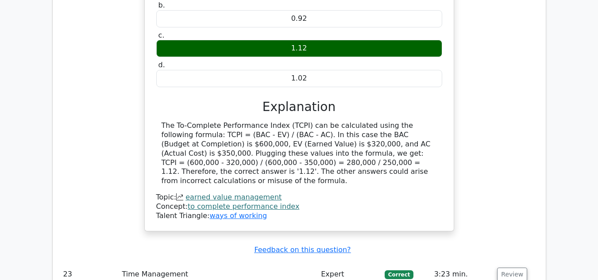
scroll to position [7072, 0]
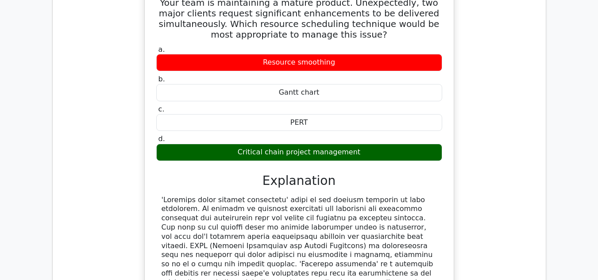
scroll to position [7438, 0]
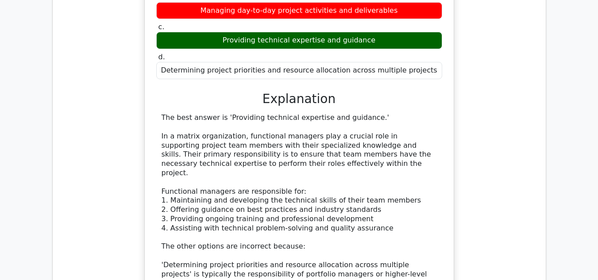
scroll to position [7968, 0]
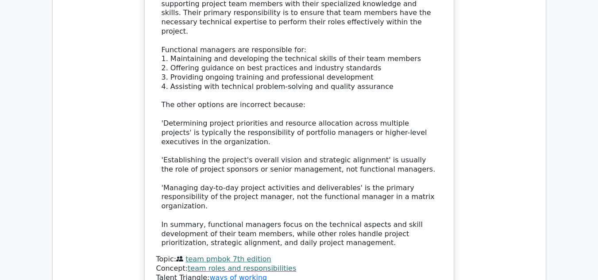
scroll to position [8081, 0]
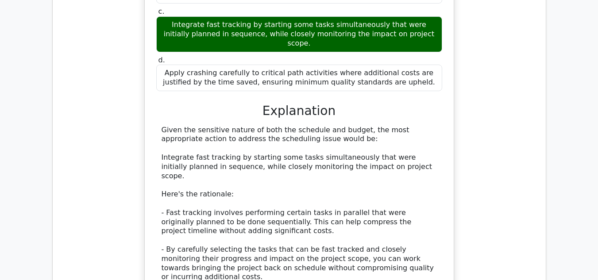
scroll to position [8824, 0]
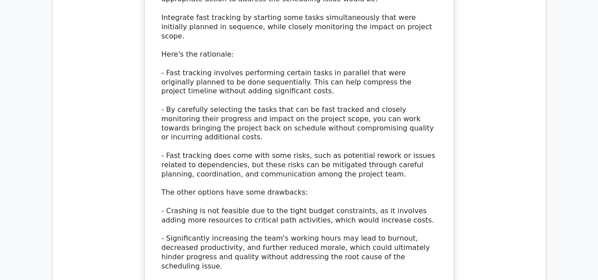
scroll to position [8907, 0]
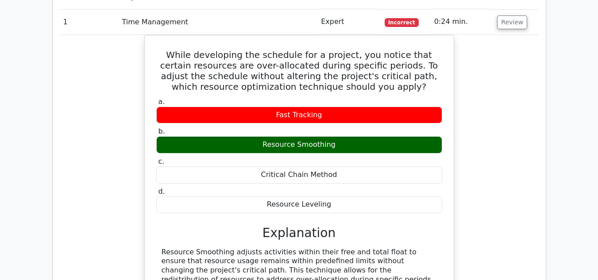
scroll to position [973, 0]
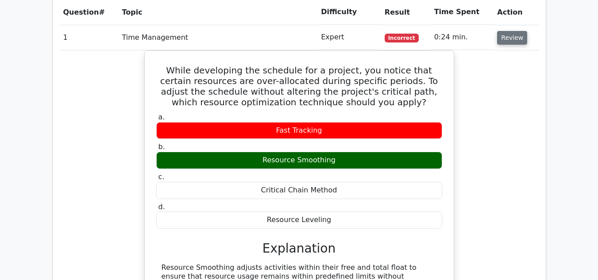
click at [517, 41] on button "Review" at bounding box center [512, 38] width 30 height 14
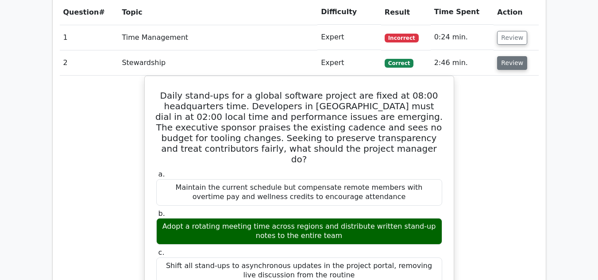
click at [510, 61] on button "Review" at bounding box center [512, 63] width 30 height 14
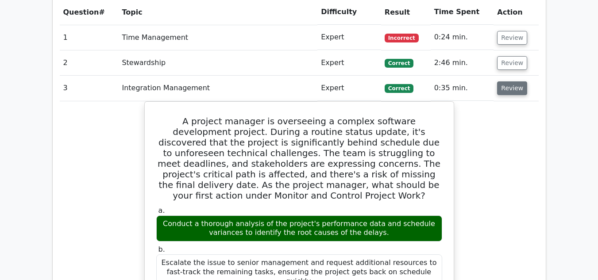
click at [504, 88] on button "Review" at bounding box center [512, 88] width 30 height 14
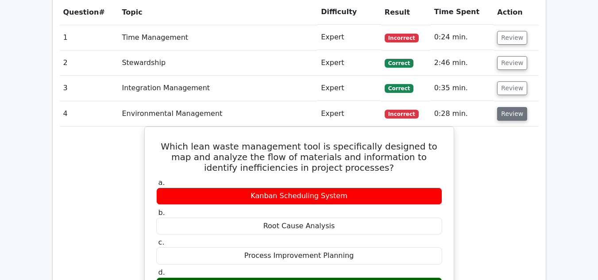
click at [502, 118] on button "Review" at bounding box center [512, 114] width 30 height 14
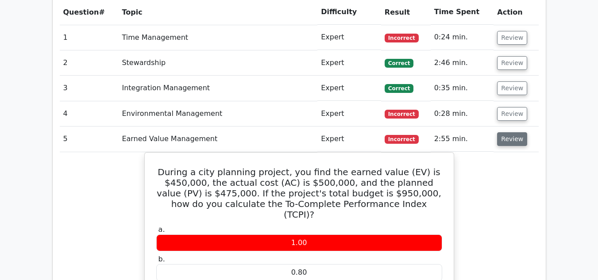
click at [505, 141] on button "Review" at bounding box center [512, 139] width 30 height 14
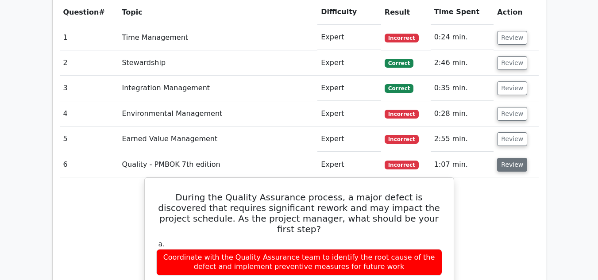
click at [507, 167] on button "Review" at bounding box center [512, 165] width 30 height 14
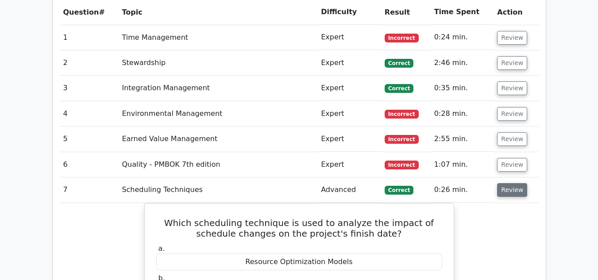
click at [506, 192] on button "Review" at bounding box center [512, 190] width 30 height 14
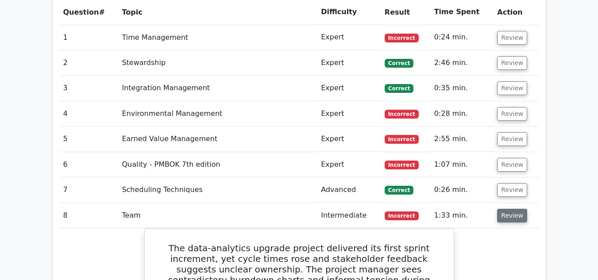
click at [506, 215] on button "Review" at bounding box center [512, 216] width 30 height 14
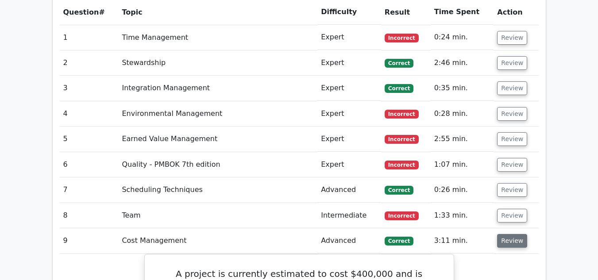
click at [506, 241] on button "Review" at bounding box center [512, 241] width 30 height 14
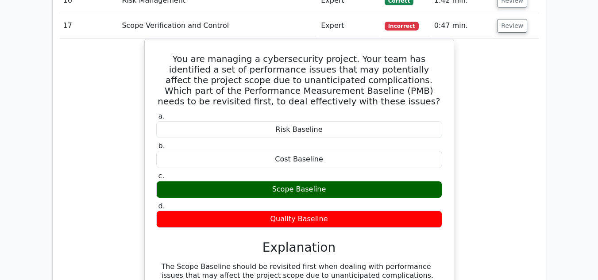
scroll to position [1398, 0]
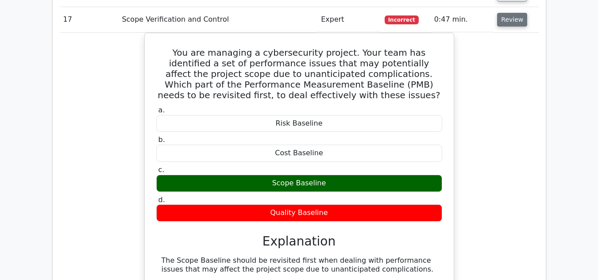
click at [507, 19] on button "Review" at bounding box center [512, 20] width 30 height 14
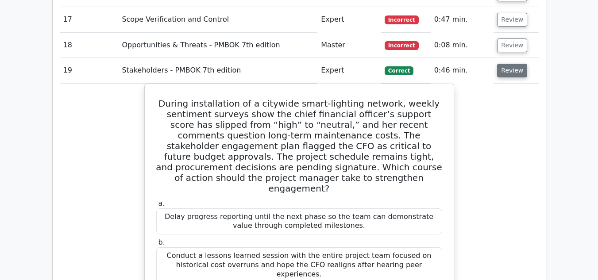
click at [512, 71] on button "Review" at bounding box center [512, 71] width 30 height 14
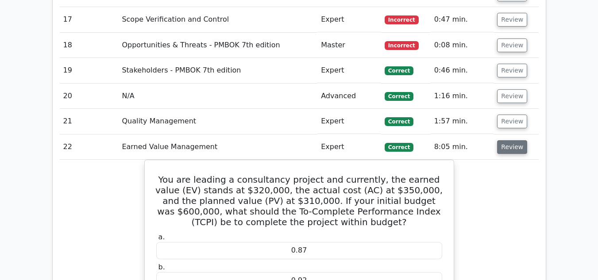
click at [508, 150] on button "Review" at bounding box center [512, 147] width 30 height 14
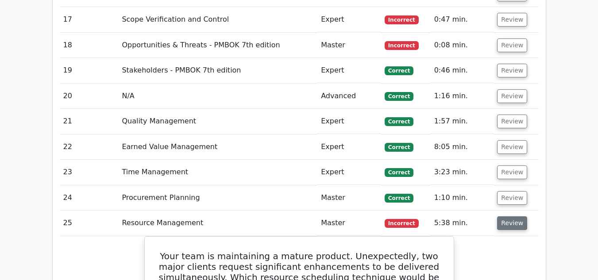
click at [508, 226] on button "Review" at bounding box center [512, 223] width 30 height 14
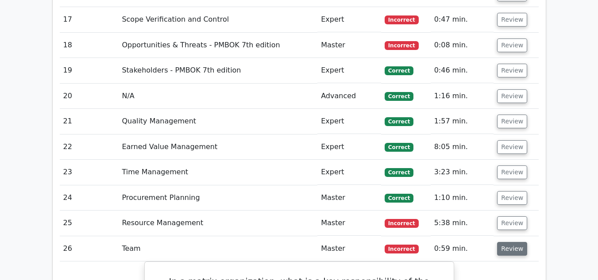
click at [506, 252] on button "Review" at bounding box center [512, 249] width 30 height 14
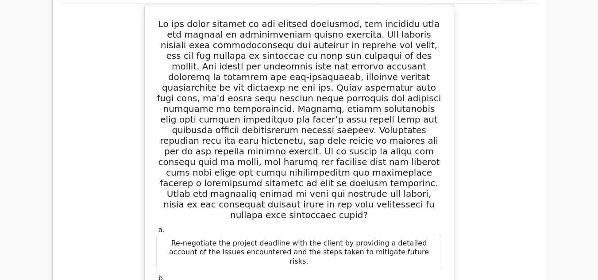
scroll to position [1698, 0]
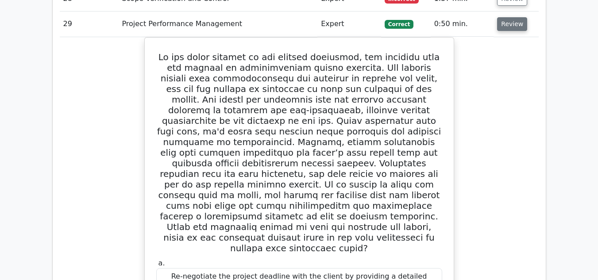
click at [509, 31] on button "Review" at bounding box center [512, 24] width 30 height 14
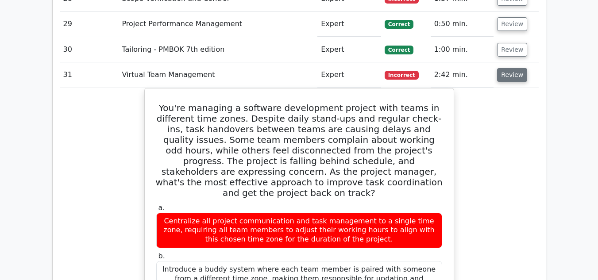
click at [511, 76] on button "Review" at bounding box center [512, 75] width 30 height 14
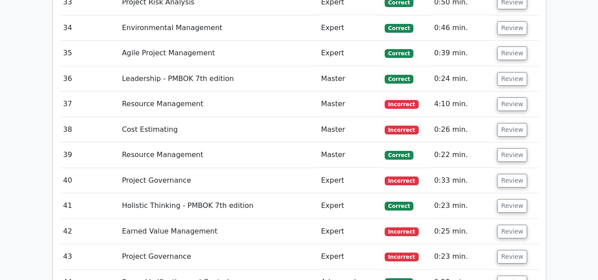
scroll to position [1822, 0]
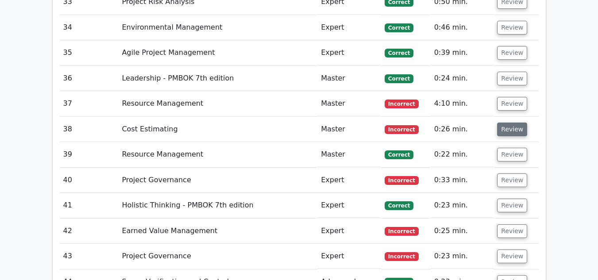
click at [512, 128] on button "Review" at bounding box center [512, 130] width 30 height 14
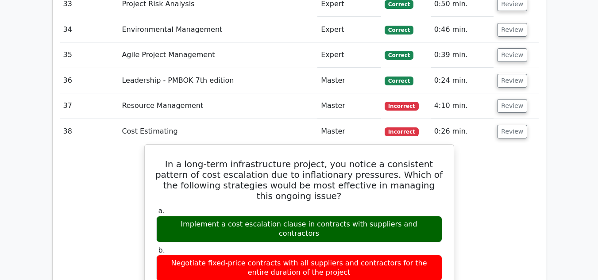
click at [548, 153] on div "Question Analysis Question # Topic Difficulty Result Time Spent Action 1 Time M…" at bounding box center [299, 84] width 504 height 1929
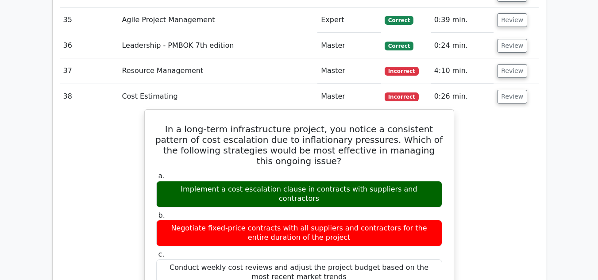
scroll to position [1858, 0]
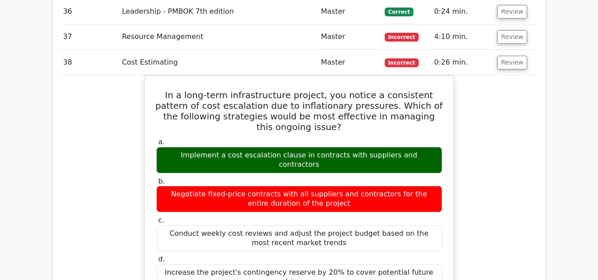
scroll to position [1893, 0]
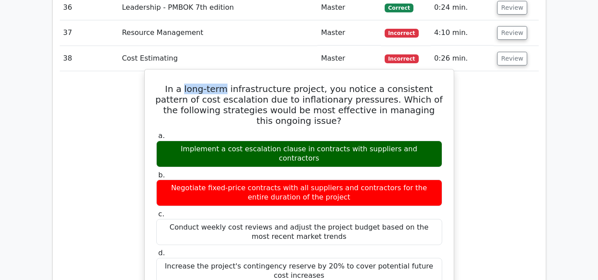
drag, startPoint x: 174, startPoint y: 88, endPoint x: 214, endPoint y: 86, distance: 40.3
click at [214, 86] on h5 "In a long-term infrastructure project, you notice a consistent pattern of cost …" at bounding box center [298, 105] width 287 height 42
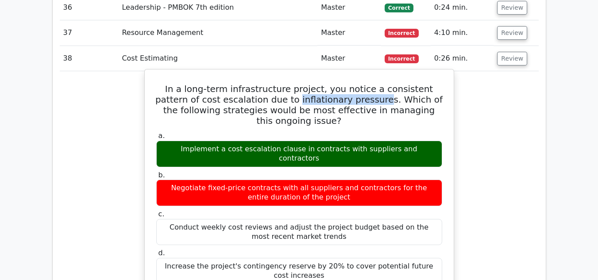
drag, startPoint x: 252, startPoint y: 98, endPoint x: 336, endPoint y: 99, distance: 83.6
click at [336, 99] on h5 "In a long-term infrastructure project, you notice a consistent pattern of cost …" at bounding box center [298, 105] width 287 height 42
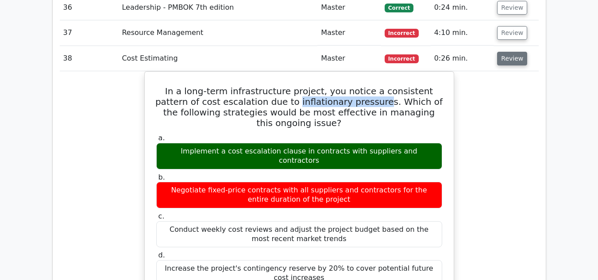
click at [509, 57] on button "Review" at bounding box center [512, 59] width 30 height 14
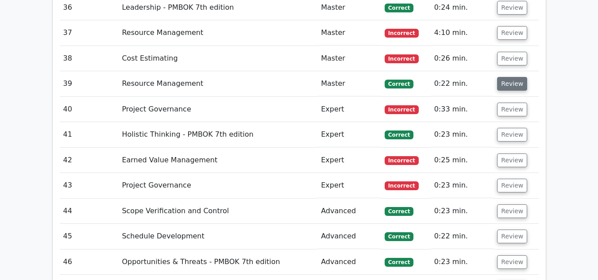
click at [508, 81] on button "Review" at bounding box center [512, 84] width 30 height 14
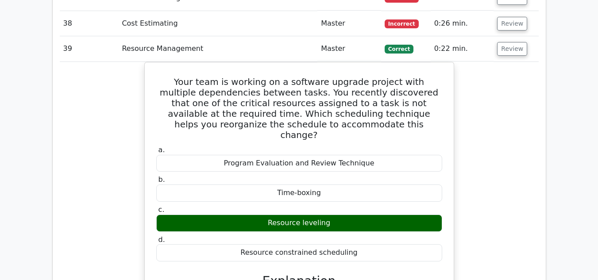
scroll to position [1928, 0]
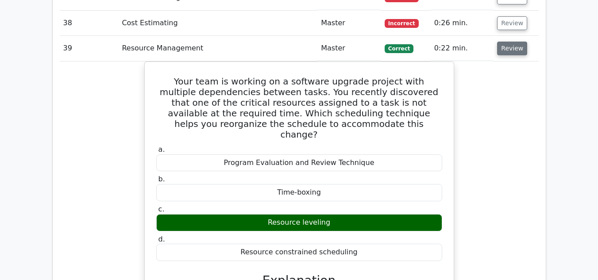
click at [504, 53] on button "Review" at bounding box center [512, 49] width 30 height 14
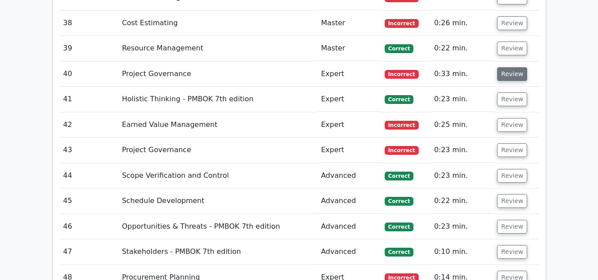
click at [508, 79] on button "Review" at bounding box center [512, 74] width 30 height 14
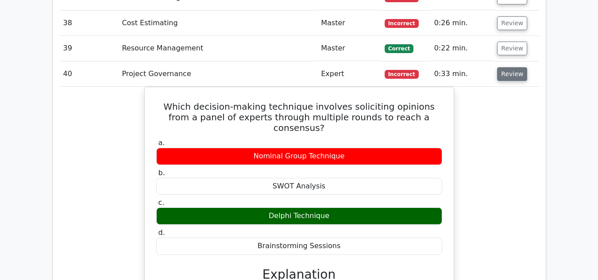
click at [508, 73] on button "Review" at bounding box center [512, 74] width 30 height 14
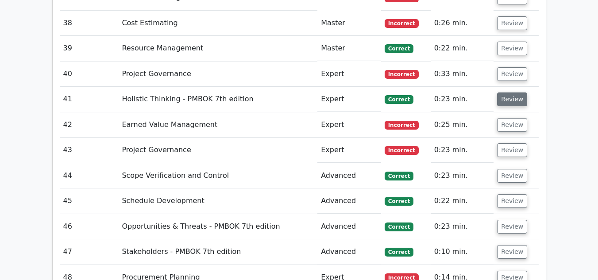
click at [508, 100] on button "Review" at bounding box center [512, 99] width 30 height 14
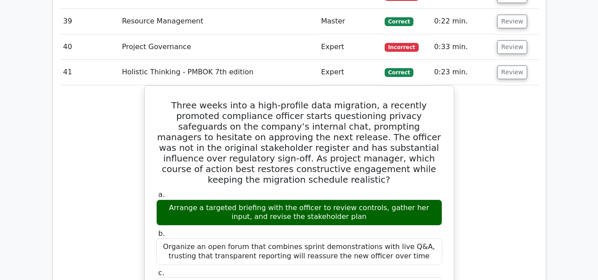
scroll to position [1952, 0]
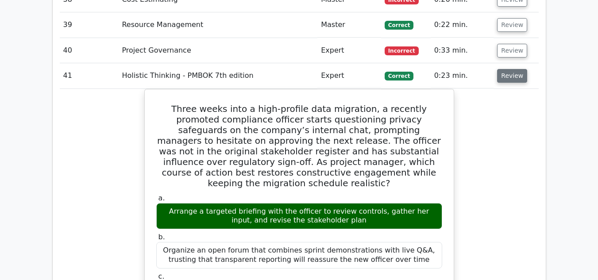
click at [509, 73] on button "Review" at bounding box center [512, 76] width 30 height 14
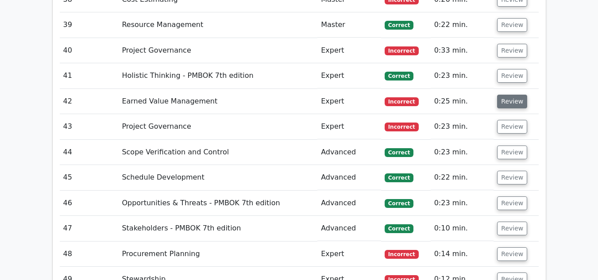
click at [509, 100] on button "Review" at bounding box center [512, 102] width 30 height 14
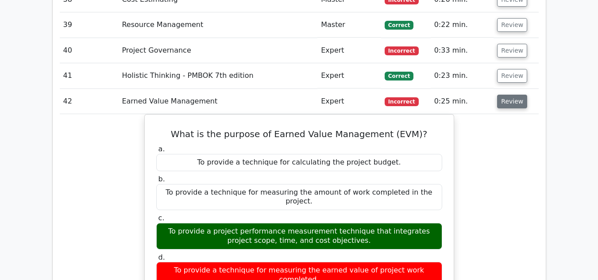
click at [509, 100] on button "Review" at bounding box center [512, 102] width 30 height 14
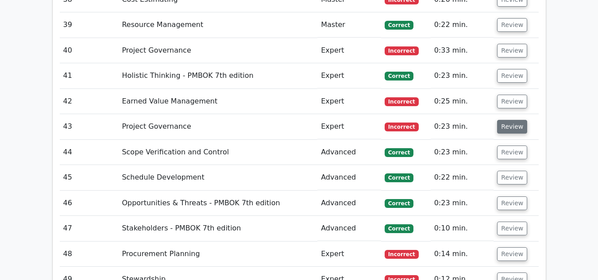
click at [511, 124] on button "Review" at bounding box center [512, 127] width 30 height 14
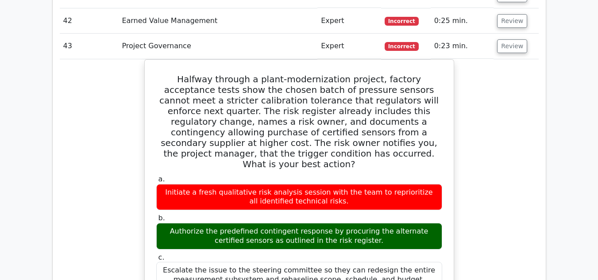
scroll to position [2052, 0]
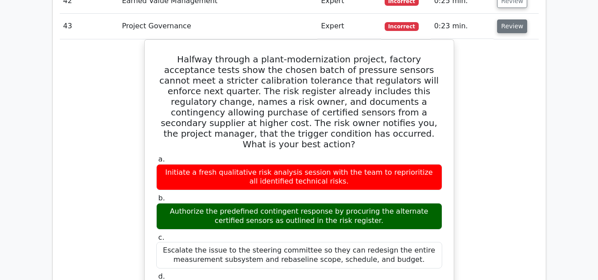
click at [517, 27] on button "Review" at bounding box center [512, 26] width 30 height 14
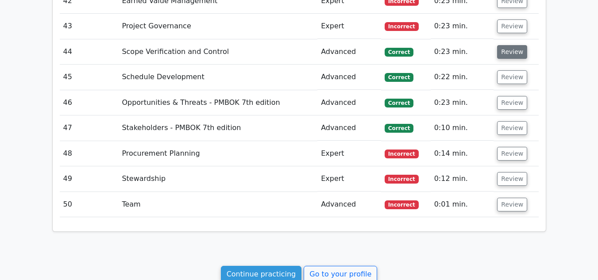
click at [508, 49] on button "Review" at bounding box center [512, 52] width 30 height 14
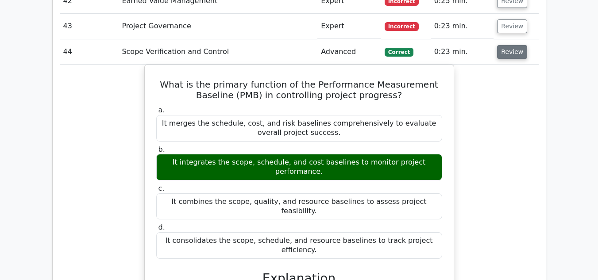
click at [508, 49] on button "Review" at bounding box center [512, 52] width 30 height 14
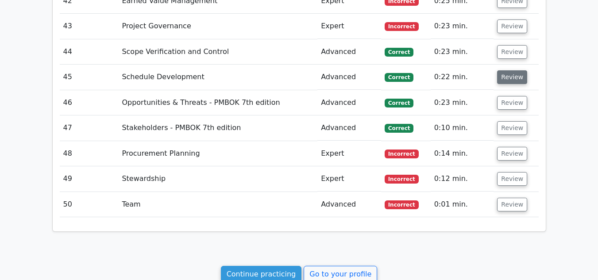
click at [509, 74] on button "Review" at bounding box center [512, 77] width 30 height 14
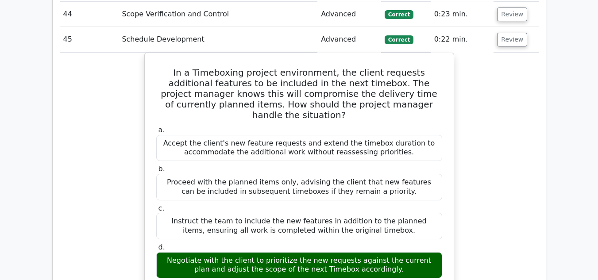
scroll to position [2099, 0]
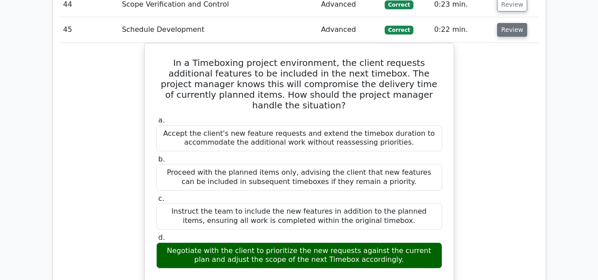
click at [512, 37] on button "Review" at bounding box center [512, 30] width 30 height 14
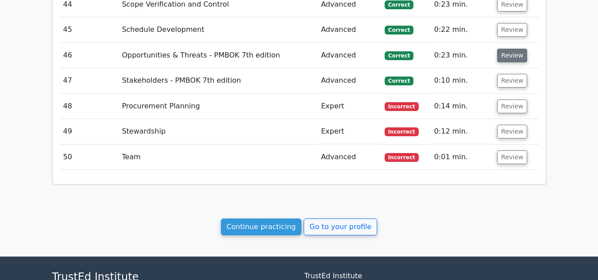
click at [508, 56] on button "Review" at bounding box center [512, 56] width 30 height 14
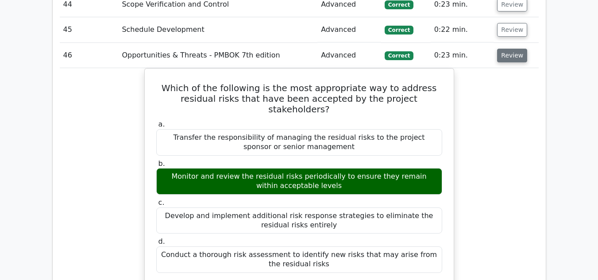
click at [505, 53] on button "Review" at bounding box center [512, 56] width 30 height 14
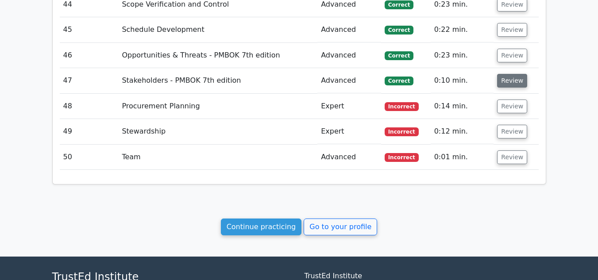
click at [509, 84] on button "Review" at bounding box center [512, 81] width 30 height 14
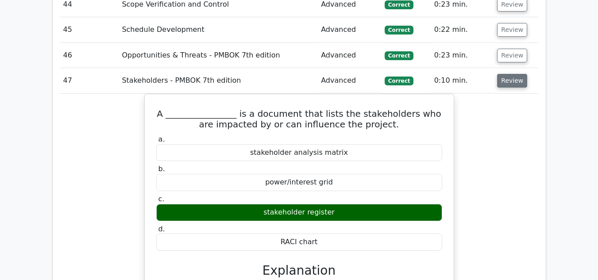
click at [509, 84] on button "Review" at bounding box center [512, 81] width 30 height 14
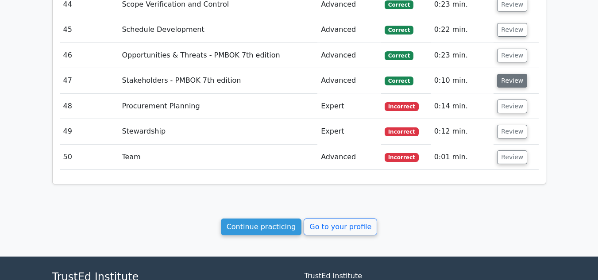
click at [509, 84] on button "Review" at bounding box center [512, 81] width 30 height 14
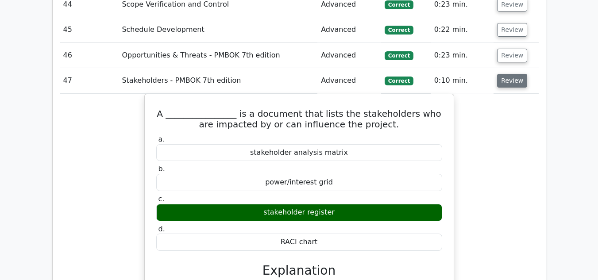
click at [509, 84] on button "Review" at bounding box center [512, 81] width 30 height 14
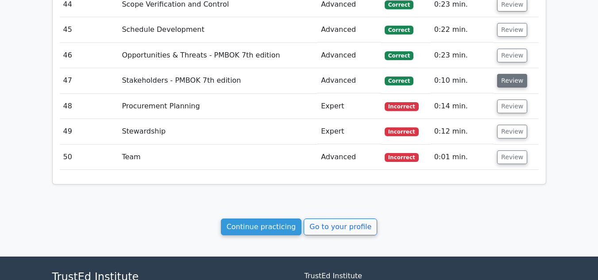
click at [509, 84] on button "Review" at bounding box center [512, 81] width 30 height 14
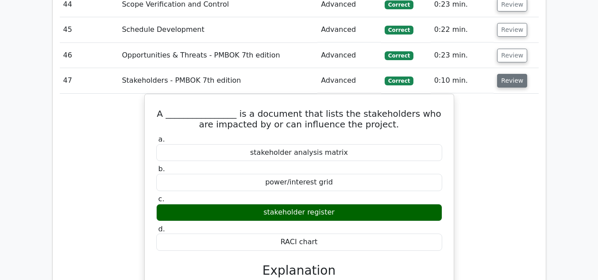
click at [509, 84] on button "Review" at bounding box center [512, 81] width 30 height 14
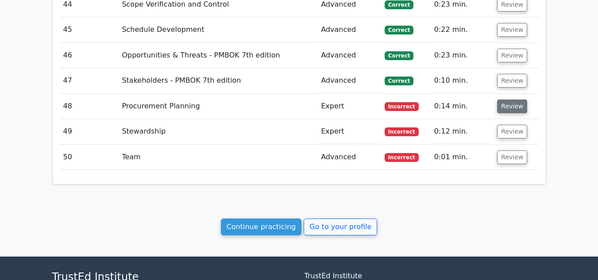
click at [506, 104] on button "Review" at bounding box center [512, 107] width 30 height 14
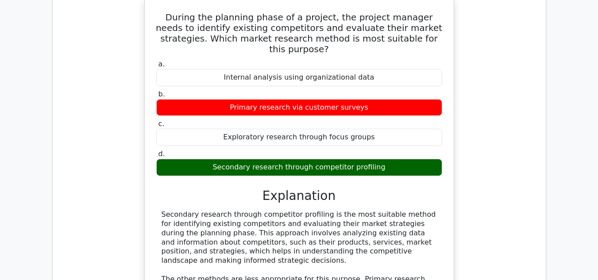
scroll to position [2146, 0]
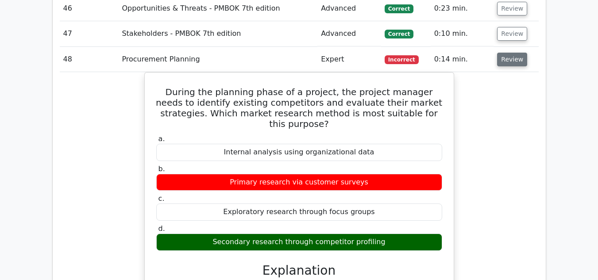
click at [510, 60] on button "Review" at bounding box center [512, 60] width 30 height 14
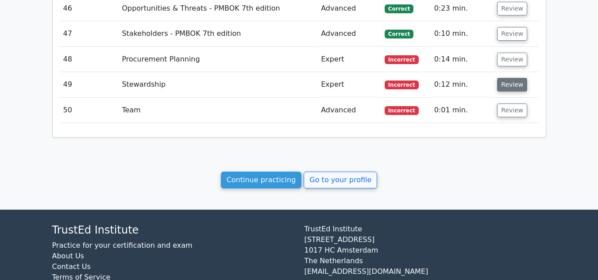
click at [507, 86] on button "Review" at bounding box center [512, 85] width 30 height 14
click at [509, 88] on button "Review" at bounding box center [512, 85] width 30 height 14
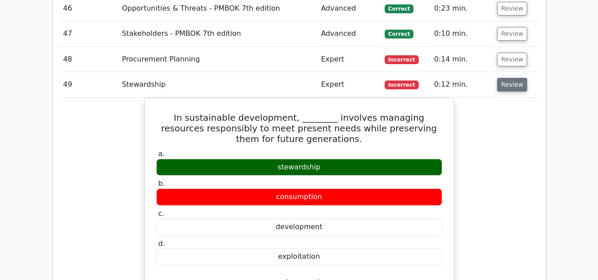
click at [509, 88] on button "Review" at bounding box center [512, 85] width 30 height 14
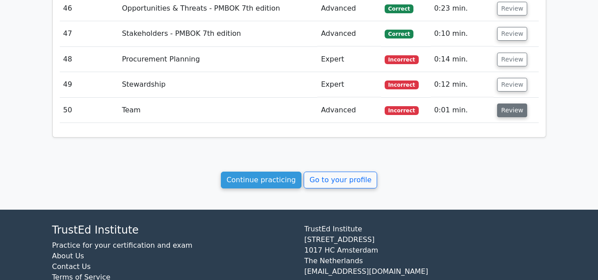
click at [514, 112] on button "Review" at bounding box center [512, 110] width 30 height 14
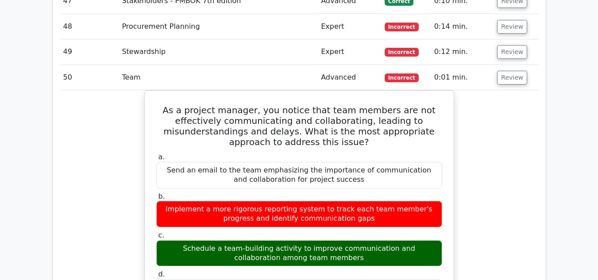
scroll to position [2182, 0]
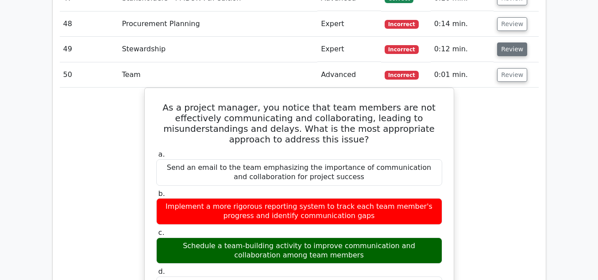
click at [505, 51] on button "Review" at bounding box center [512, 49] width 30 height 14
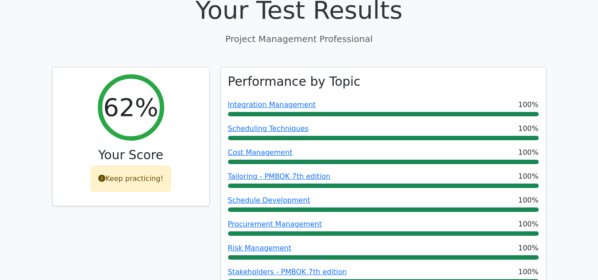
scroll to position [0, 0]
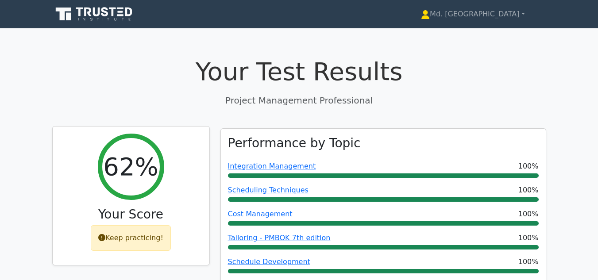
click at [134, 240] on div "Keep practicing!" at bounding box center [131, 238] width 80 height 26
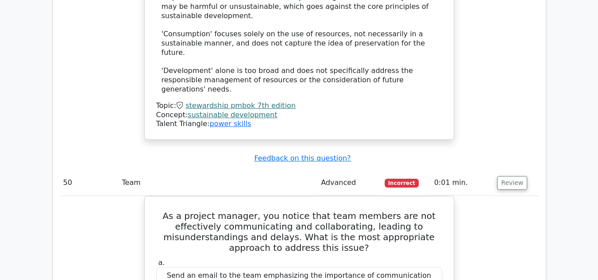
scroll to position [3019, 0]
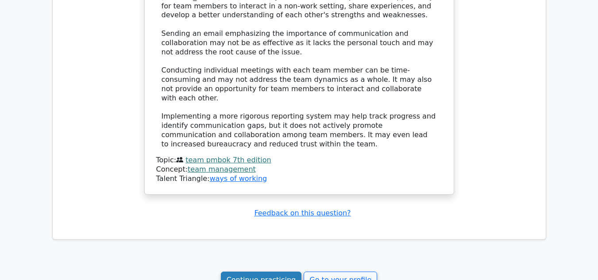
click at [271, 272] on link "Continue practicing" at bounding box center [261, 280] width 81 height 17
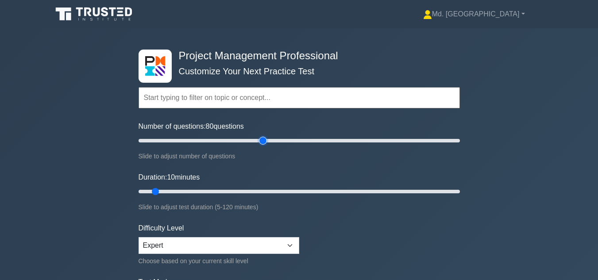
click at [260, 139] on input "Number of questions: 80 questions" at bounding box center [298, 140] width 321 height 11
click at [253, 139] on input "Number of questions: 80 questions" at bounding box center [298, 140] width 321 height 11
click at [243, 140] on input "Number of questions: 70 questions" at bounding box center [298, 140] width 321 height 11
click at [237, 140] on input "Number of questions: 65 questions" at bounding box center [298, 140] width 321 height 11
click at [229, 140] on input "Number of questions: 60 questions" at bounding box center [298, 140] width 321 height 11
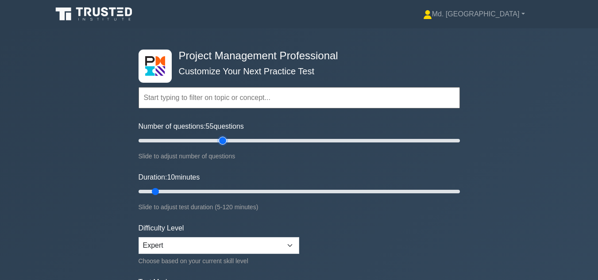
click at [223, 140] on input "Number of questions: 55 questions" at bounding box center [298, 140] width 321 height 11
type input "50"
click at [218, 140] on input "Number of questions: 50 questions" at bounding box center [298, 140] width 321 height 11
click at [242, 188] on input "Duration: 40 minutes" at bounding box center [298, 191] width 321 height 11
click at [268, 191] on input "Duration: 50 minutes" at bounding box center [298, 191] width 321 height 11
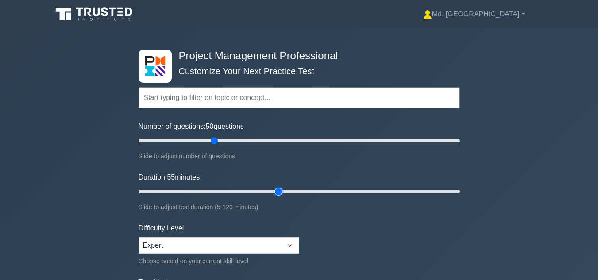
click at [281, 192] on input "Duration: 55 minutes" at bounding box center [298, 191] width 321 height 11
click at [285, 192] on input "Duration: 55 minutes" at bounding box center [298, 191] width 321 height 11
click at [289, 191] on input "Duration: 60 minutes" at bounding box center [298, 191] width 321 height 11
click at [296, 191] on input "Duration: 60 minutes" at bounding box center [298, 191] width 321 height 11
click at [298, 191] on input "Duration: 60 minutes" at bounding box center [298, 191] width 321 height 11
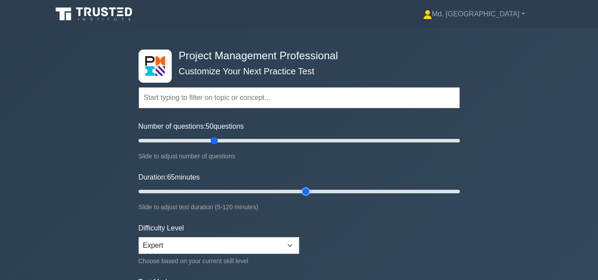
type input "65"
click at [300, 191] on input "Duration: 65 minutes" at bounding box center [298, 191] width 321 height 11
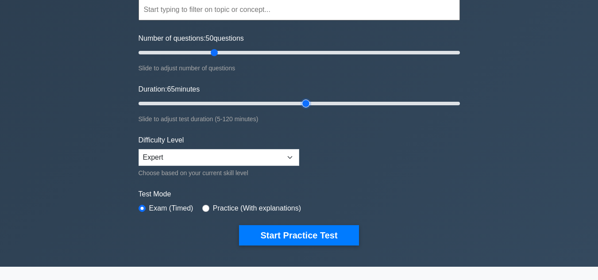
scroll to position [94, 0]
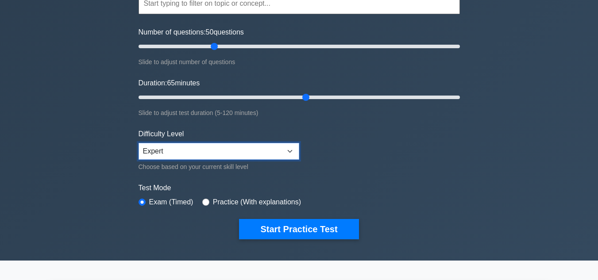
click at [234, 149] on select "Beginner Intermediate Expert" at bounding box center [218, 151] width 161 height 17
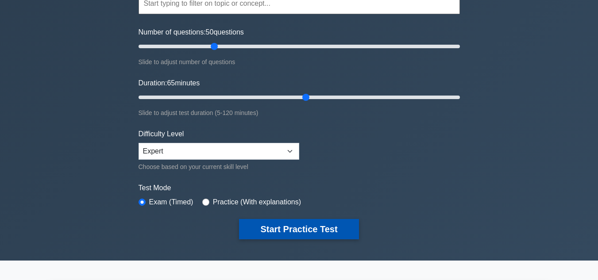
click at [302, 227] on button "Start Practice Test" at bounding box center [298, 229] width 119 height 20
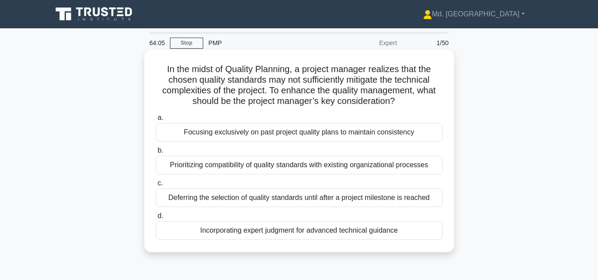
click at [354, 168] on div "Prioritizing compatibility of quality standards with existing organizational pr…" at bounding box center [299, 165] width 287 height 19
click at [156, 153] on input "b. Prioritizing compatibility of quality standards with existing organizational…" at bounding box center [156, 151] width 0 height 6
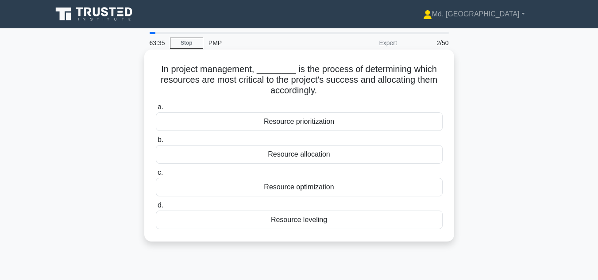
click at [296, 156] on div "Resource allocation" at bounding box center [299, 154] width 287 height 19
click at [156, 143] on input "b. Resource allocation" at bounding box center [156, 140] width 0 height 6
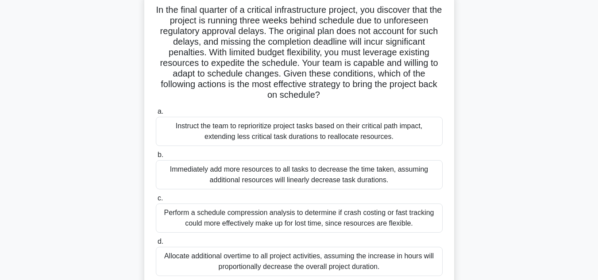
scroll to position [62, 0]
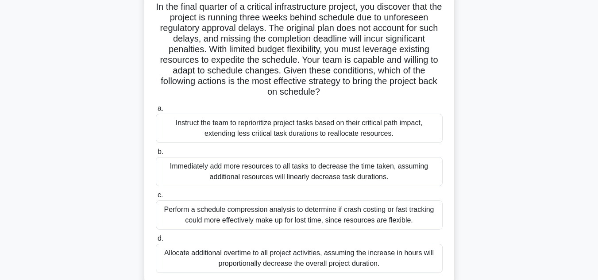
click at [247, 257] on div "Allocate additional overtime to all project activities, assuming the increase i…" at bounding box center [299, 258] width 287 height 29
click at [156, 241] on input "d. Allocate additional overtime to all project activities, assuming the increas…" at bounding box center [156, 239] width 0 height 6
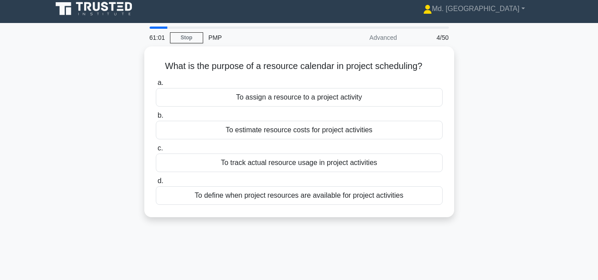
scroll to position [0, 0]
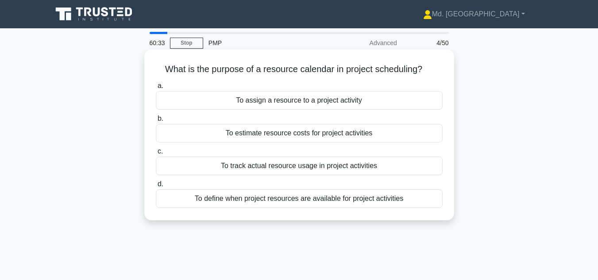
click at [293, 200] on div "To define when project resources are available for project activities" at bounding box center [299, 198] width 287 height 19
click at [156, 187] on input "d. To define when project resources are available for project activities" at bounding box center [156, 184] width 0 height 6
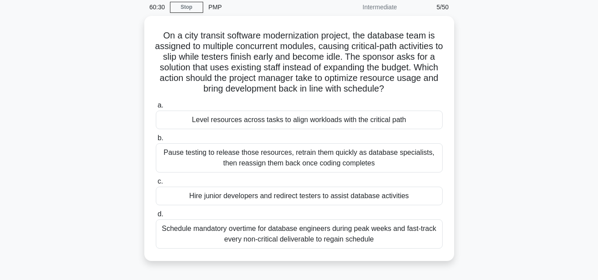
scroll to position [37, 0]
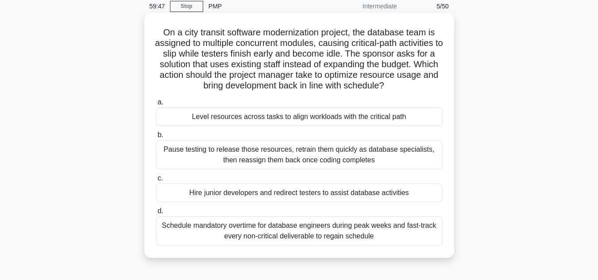
click at [382, 116] on div "Level resources across tasks to align workloads with the critical path" at bounding box center [299, 116] width 287 height 19
click at [156, 105] on input "a. Level resources across tasks to align workloads with the critical path" at bounding box center [156, 103] width 0 height 6
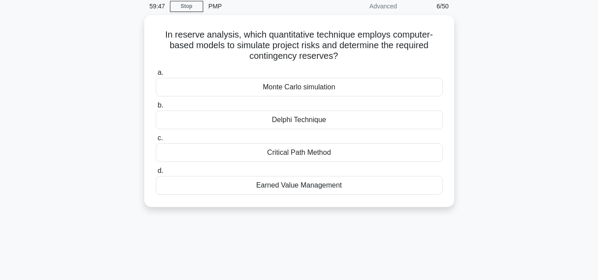
scroll to position [0, 0]
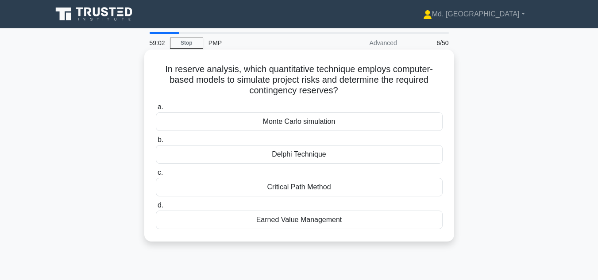
click at [326, 123] on div "Monte Carlo simulation" at bounding box center [299, 121] width 287 height 19
click at [156, 110] on input "a. Monte Carlo simulation" at bounding box center [156, 107] width 0 height 6
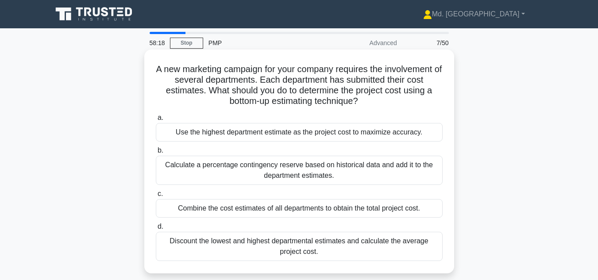
click at [403, 213] on div "Combine the cost estimates of all departments to obtain the total project cost." at bounding box center [299, 208] width 287 height 19
click at [156, 197] on input "c. Combine the cost estimates of all departments to obtain the total project co…" at bounding box center [156, 194] width 0 height 6
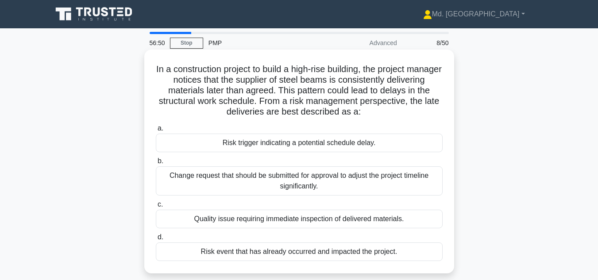
click at [241, 253] on div "Risk event that has already occurred and impacted the project." at bounding box center [299, 251] width 287 height 19
click at [156, 240] on input "d. Risk event that has already occurred and impacted the project." at bounding box center [156, 237] width 0 height 6
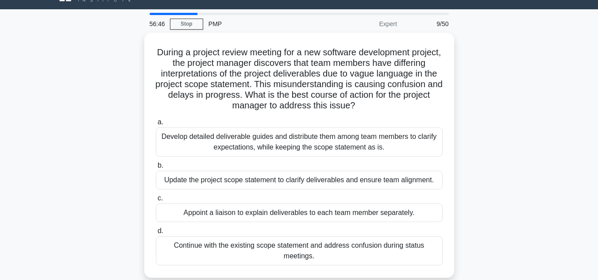
scroll to position [20, 0]
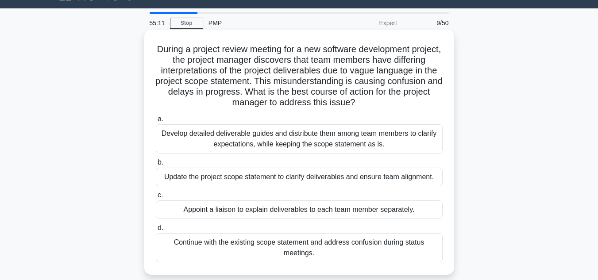
click at [306, 180] on div "Update the project scope statement to clarify deliverables and ensure team alig…" at bounding box center [299, 177] width 287 height 19
click at [156, 165] on input "b. Update the project scope statement to clarify deliverables and ensure team a…" at bounding box center [156, 163] width 0 height 6
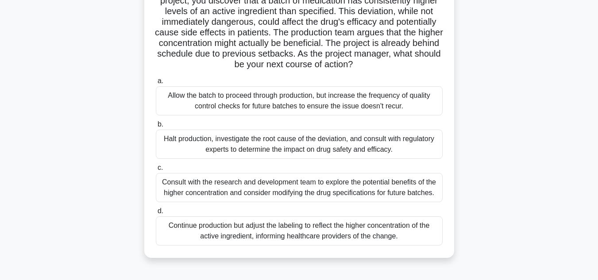
scroll to position [82, 0]
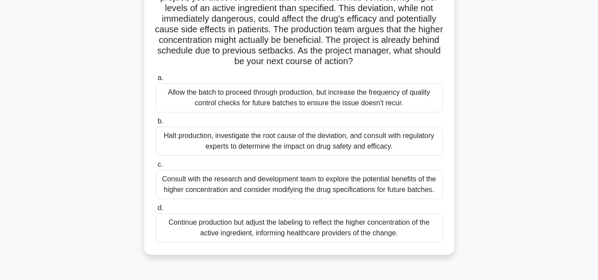
click at [370, 228] on div "Continue production but adjust the labeling to reflect the higher concentration…" at bounding box center [299, 227] width 287 height 29
click at [156, 211] on input "d. Continue production but adjust the labeling to reflect the higher concentrat…" at bounding box center [156, 208] width 0 height 6
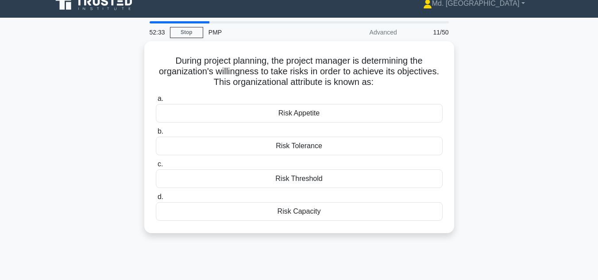
scroll to position [0, 0]
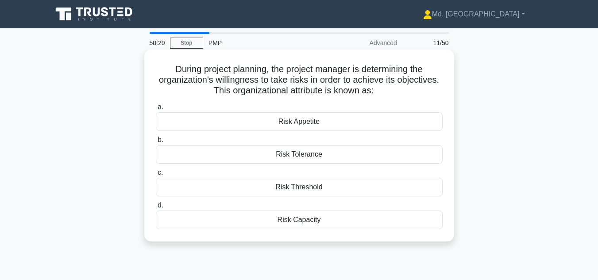
click at [306, 119] on div "Risk Appetite" at bounding box center [299, 121] width 287 height 19
click at [156, 110] on input "a. Risk Appetite" at bounding box center [156, 107] width 0 height 6
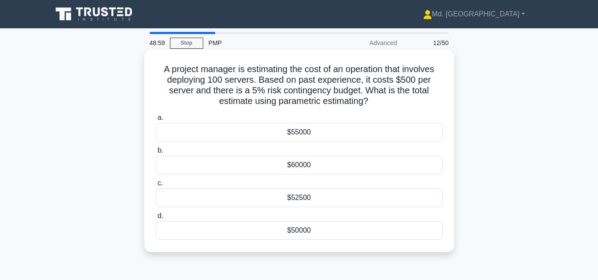
click at [301, 199] on div "$52500" at bounding box center [299, 197] width 287 height 19
click at [156, 186] on input "c. $52500" at bounding box center [156, 183] width 0 height 6
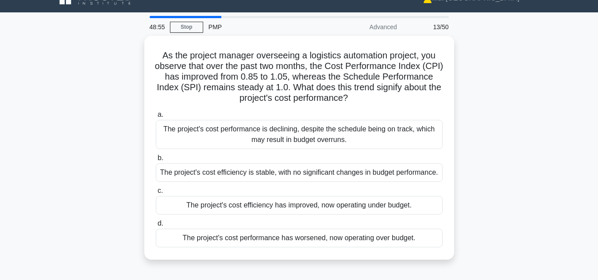
scroll to position [18, 0]
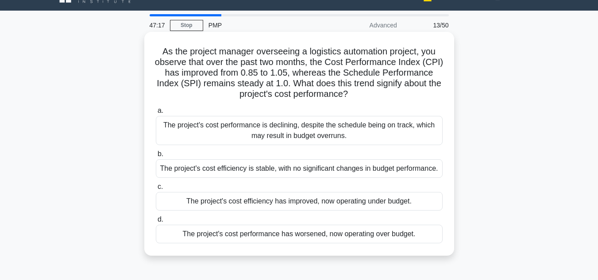
click at [322, 204] on div "The project's cost efficiency has improved, now operating under budget." at bounding box center [299, 201] width 287 height 19
click at [156, 190] on input "c. The project's cost efficiency has improved, now operating under budget." at bounding box center [156, 187] width 0 height 6
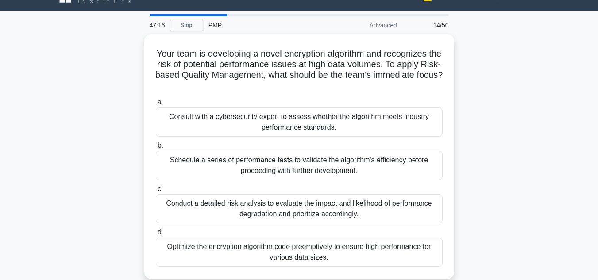
scroll to position [0, 0]
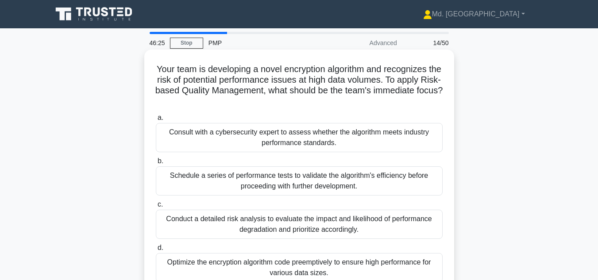
click at [301, 227] on div "Conduct a detailed risk analysis to evaluate the impact and likelihood of perfo…" at bounding box center [299, 224] width 287 height 29
click at [156, 207] on input "c. Conduct a detailed risk analysis to evaluate the impact and likelihood of pe…" at bounding box center [156, 205] width 0 height 6
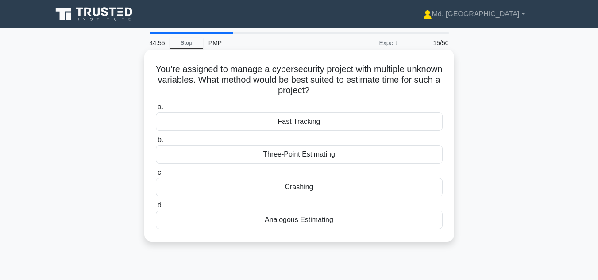
click at [299, 156] on div "Three-Point Estimating" at bounding box center [299, 154] width 287 height 19
click at [156, 143] on input "b. Three-Point Estimating" at bounding box center [156, 140] width 0 height 6
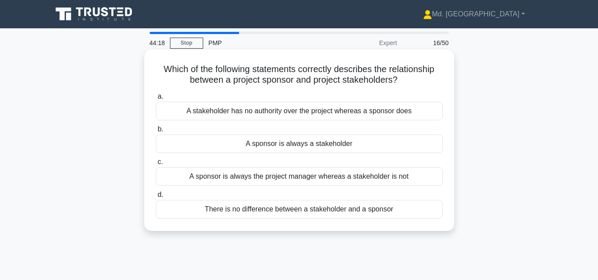
click at [305, 145] on div "A sponsor is always a stakeholder" at bounding box center [299, 143] width 287 height 19
click at [156, 132] on input "b. A sponsor is always a stakeholder" at bounding box center [156, 129] width 0 height 6
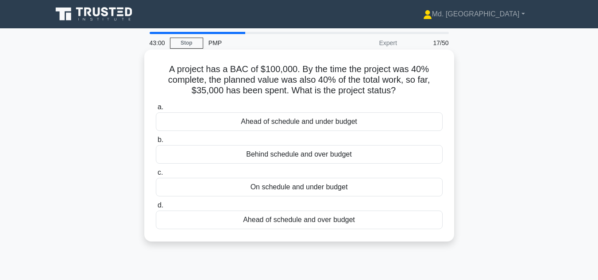
click at [318, 191] on div "On schedule and under budget" at bounding box center [299, 187] width 287 height 19
click at [156, 176] on input "c. On schedule and under budget" at bounding box center [156, 173] width 0 height 6
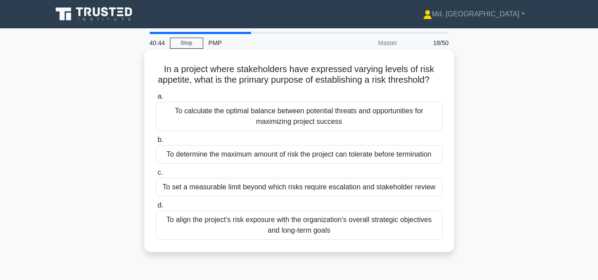
click at [292, 196] on div "To set a measurable limit beyond which risks require escalation and stakeholder…" at bounding box center [299, 187] width 287 height 19
click at [156, 176] on input "c. To set a measurable limit beyond which risks require escalation and stakehol…" at bounding box center [156, 173] width 0 height 6
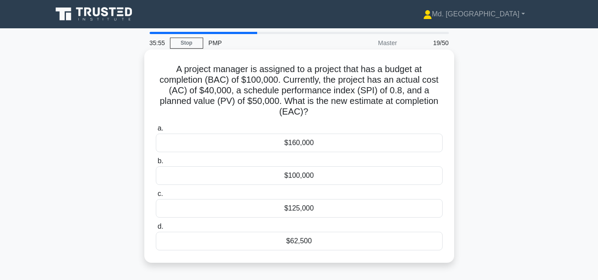
click at [306, 177] on div "$100,000" at bounding box center [299, 175] width 287 height 19
click at [156, 164] on input "b. $100,000" at bounding box center [156, 161] width 0 height 6
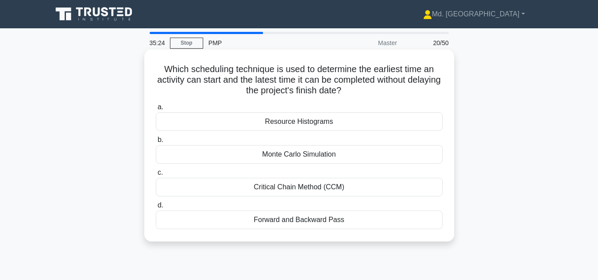
click at [295, 188] on div "Critical Chain Method (CCM)" at bounding box center [299, 187] width 287 height 19
click at [156, 176] on input "c. Critical Chain Method (CCM)" at bounding box center [156, 173] width 0 height 6
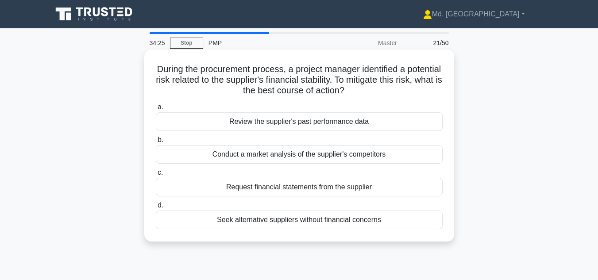
click at [350, 184] on div "Request financial statements from the supplier" at bounding box center [299, 187] width 287 height 19
click at [156, 176] on input "c. Request financial statements from the supplier" at bounding box center [156, 173] width 0 height 6
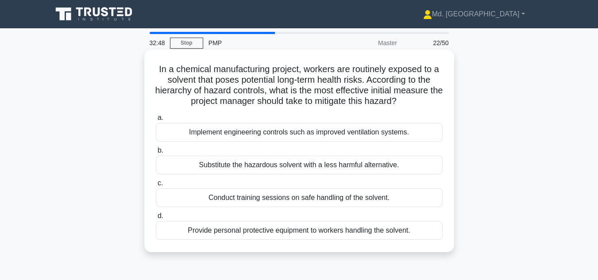
click at [306, 135] on div "Implement engineering controls such as improved ventilation systems." at bounding box center [299, 132] width 287 height 19
click at [156, 121] on input "a. Implement engineering controls such as improved ventilation systems." at bounding box center [156, 118] width 0 height 6
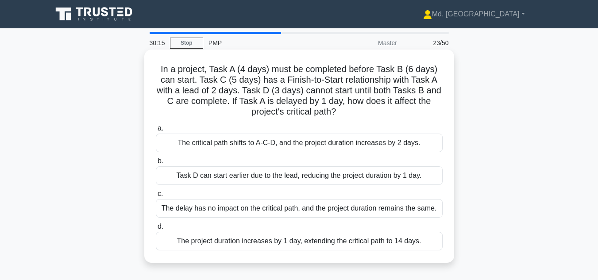
click at [285, 149] on div "The critical path shifts to A-C-D, and the project duration increases by 2 days." at bounding box center [299, 143] width 287 height 19
click at [156, 131] on input "a. The critical path shifts to A-C-D, and the project duration increases by 2 d…" at bounding box center [156, 129] width 0 height 6
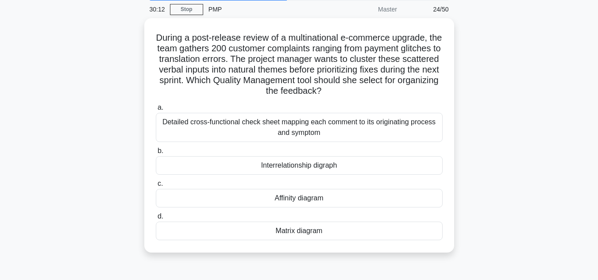
scroll to position [38, 0]
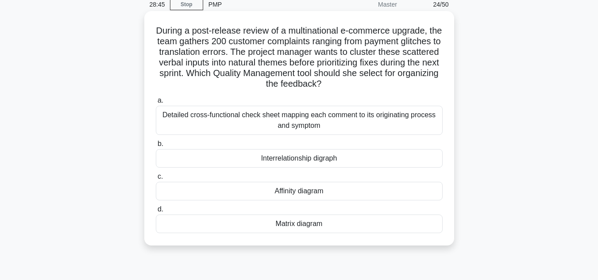
click at [297, 193] on div "Affinity diagram" at bounding box center [299, 191] width 287 height 19
click at [156, 180] on input "c. Affinity diagram" at bounding box center [156, 177] width 0 height 6
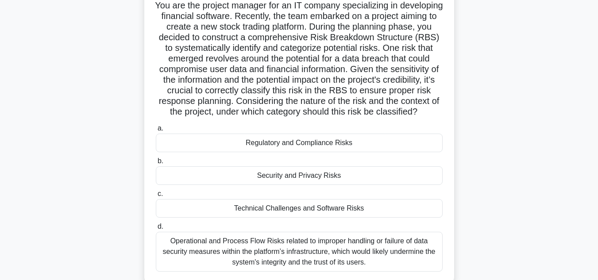
scroll to position [71, 0]
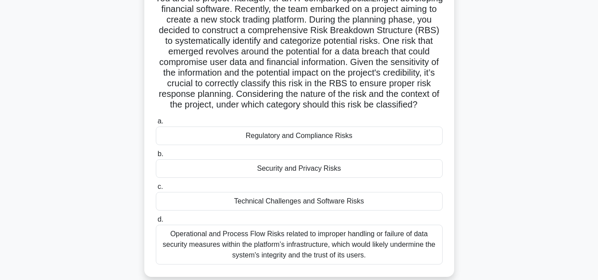
click at [330, 178] on div "Security and Privacy Risks" at bounding box center [299, 168] width 287 height 19
click at [156, 157] on input "b. Security and Privacy Risks" at bounding box center [156, 154] width 0 height 6
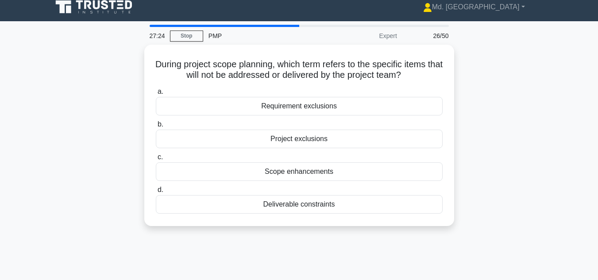
scroll to position [0, 0]
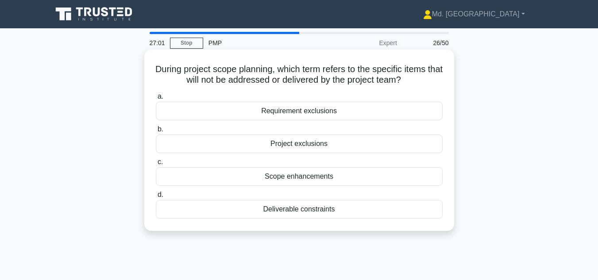
click at [322, 113] on div "Requirement exclusions" at bounding box center [299, 111] width 287 height 19
click at [156, 100] on input "a. Requirement exclusions" at bounding box center [156, 97] width 0 height 6
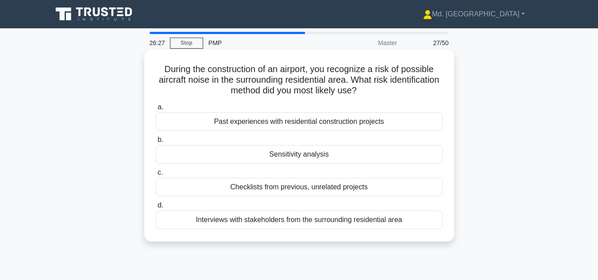
click at [353, 220] on div "Interviews with stakeholders from the surrounding residential area" at bounding box center [299, 220] width 287 height 19
click at [156, 208] on input "d. Interviews with stakeholders from the surrounding residential area" at bounding box center [156, 206] width 0 height 6
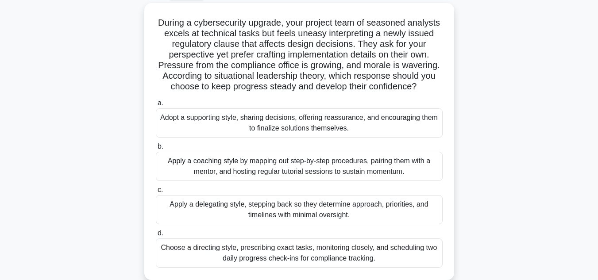
scroll to position [50, 0]
click at [525, 175] on div "During a cybersecurity upgrade, your project team of seasoned analysts excels a…" at bounding box center [299, 145] width 504 height 287
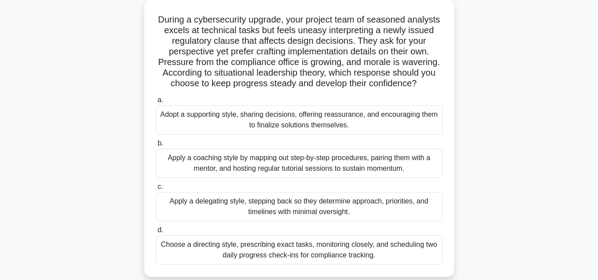
click at [324, 167] on div "Apply a coaching style by mapping out step-by-step procedures, pairing them wit…" at bounding box center [299, 163] width 287 height 29
click at [156, 146] on input "b. Apply a coaching style by mapping out step-by-step procedures, pairing them …" at bounding box center [156, 144] width 0 height 6
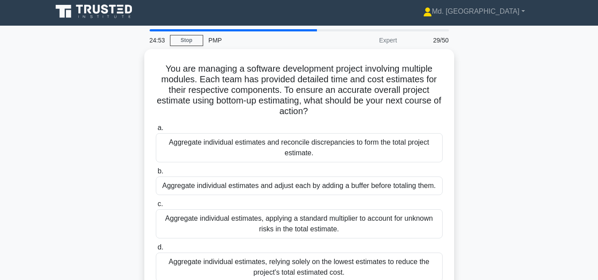
scroll to position [0, 0]
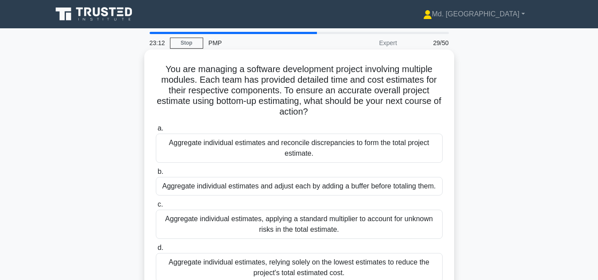
click at [303, 146] on div "Aggregate individual estimates and reconcile discrepancies to form the total pr…" at bounding box center [299, 148] width 287 height 29
click at [156, 131] on input "a. Aggregate individual estimates and reconcile discrepancies to form the total…" at bounding box center [156, 129] width 0 height 6
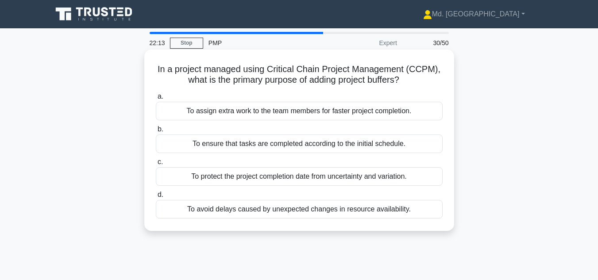
click at [340, 177] on div "To protect the project completion date from uncertainty and variation." at bounding box center [299, 176] width 287 height 19
click at [156, 165] on input "c. To protect the project completion date from uncertainty and variation." at bounding box center [156, 162] width 0 height 6
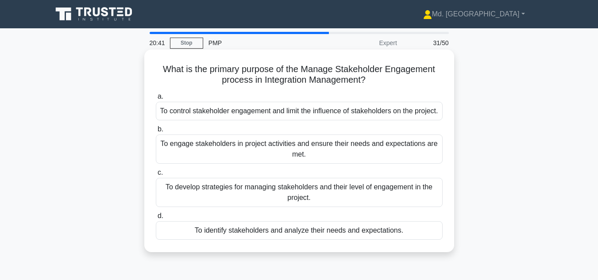
click at [268, 158] on div "To engage stakeholders in project activities and ensure their needs and expecta…" at bounding box center [299, 148] width 287 height 29
click at [156, 132] on input "b. To engage stakeholders in project activities and ensure their needs and expe…" at bounding box center [156, 129] width 0 height 6
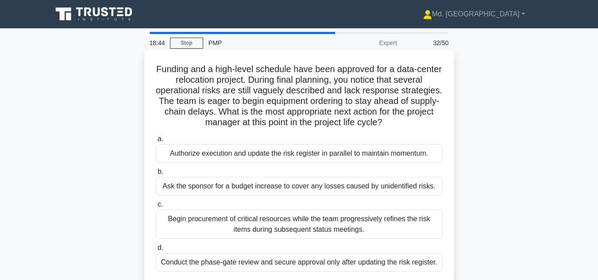
click at [247, 223] on div "Begin procurement of critical resources while the team progressively refines th…" at bounding box center [299, 224] width 287 height 29
click at [156, 207] on input "c. Begin procurement of critical resources while the team progressively refines…" at bounding box center [156, 205] width 0 height 6
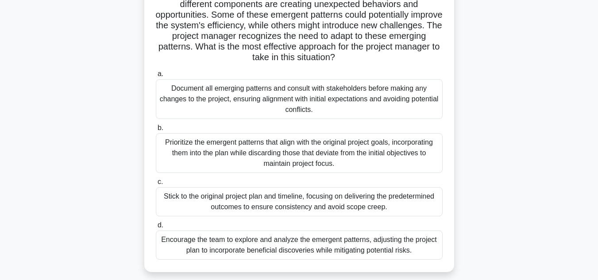
scroll to position [106, 0]
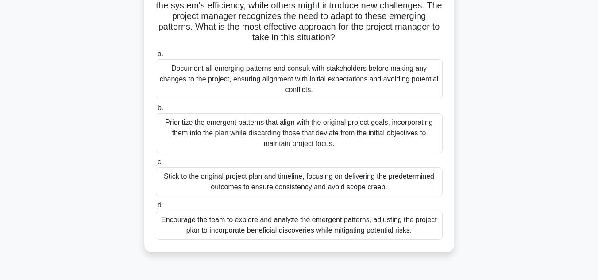
click at [285, 86] on div "Document all emerging patterns and consult with stakeholders before making any …" at bounding box center [299, 79] width 287 height 40
click at [156, 57] on input "a. Document all emerging patterns and consult with stakeholders before making a…" at bounding box center [156, 54] width 0 height 6
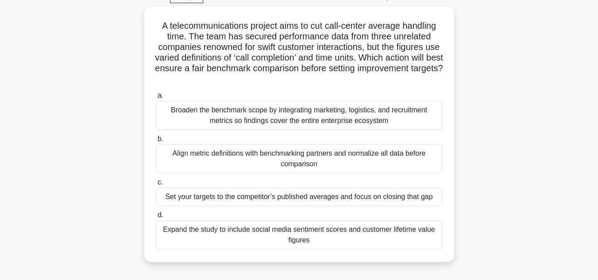
scroll to position [47, 0]
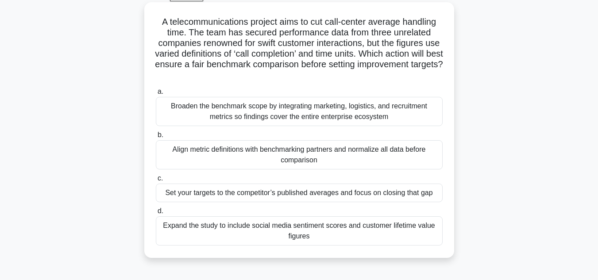
click at [313, 150] on div "Align metric definitions with benchmarking partners and normalize all data befo…" at bounding box center [299, 154] width 287 height 29
click at [156, 138] on input "b. Align metric definitions with benchmarking partners and normalize all data b…" at bounding box center [156, 135] width 0 height 6
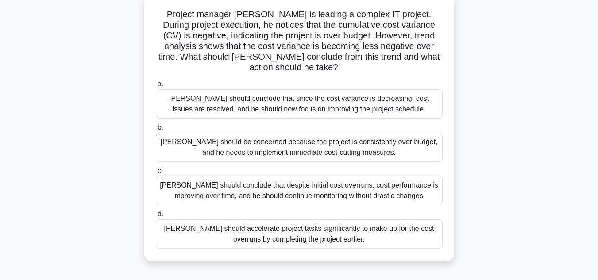
scroll to position [65, 0]
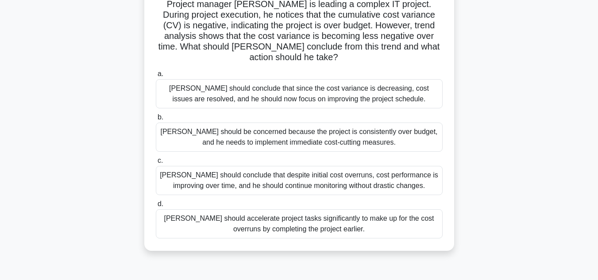
click at [360, 166] on div "[PERSON_NAME] should conclude that despite initial cost overruns, cost performa…" at bounding box center [299, 180] width 287 height 29
click at [156, 164] on input "c. David should conclude that despite initial cost overruns, cost performance i…" at bounding box center [156, 161] width 0 height 6
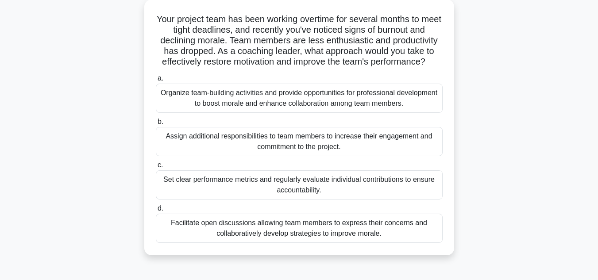
scroll to position [54, 0]
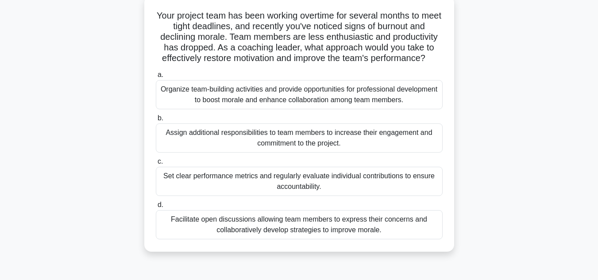
click at [335, 89] on div "Organize team-building activities and provide opportunities for professional de…" at bounding box center [299, 94] width 287 height 29
click at [156, 78] on input "a. Organize team-building activities and provide opportunities for professional…" at bounding box center [156, 75] width 0 height 6
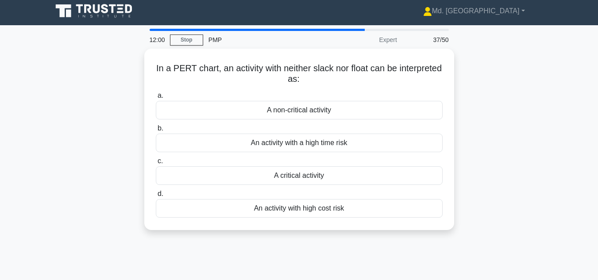
scroll to position [0, 0]
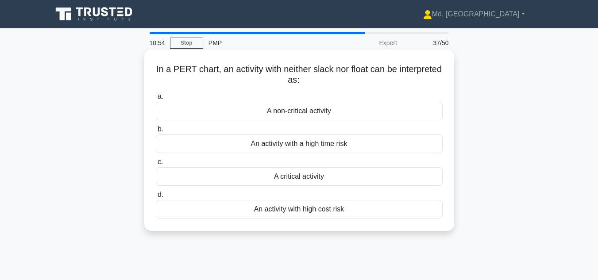
click at [393, 107] on div "A non-critical activity" at bounding box center [299, 111] width 287 height 19
click at [156, 100] on input "a. A non-critical activity" at bounding box center [156, 97] width 0 height 6
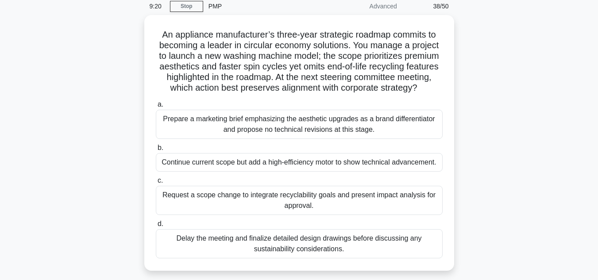
scroll to position [48, 0]
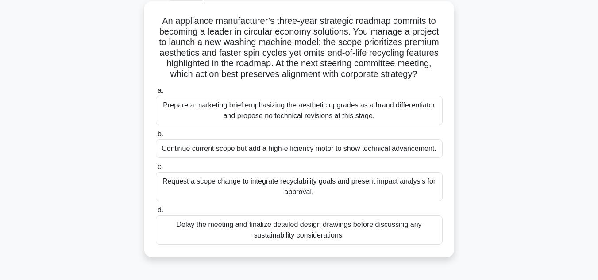
click at [322, 115] on div "Prepare a marketing brief emphasizing the aesthetic upgrades as a brand differe…" at bounding box center [299, 110] width 287 height 29
click at [156, 94] on input "a. Prepare a marketing brief emphasizing the aesthetic upgrades as a brand diff…" at bounding box center [156, 91] width 0 height 6
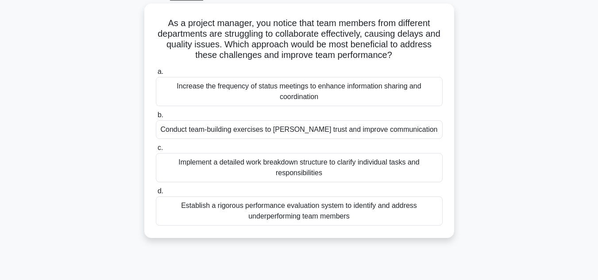
scroll to position [0, 0]
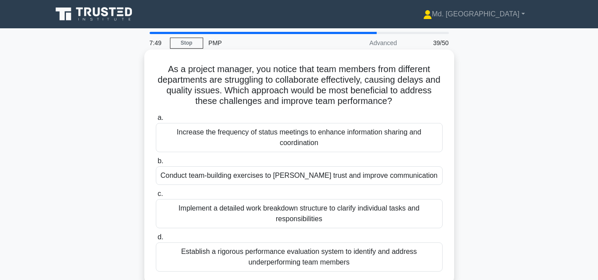
click at [283, 176] on div "Conduct team-building exercises to [PERSON_NAME] trust and improve communication" at bounding box center [299, 175] width 287 height 19
click at [156, 164] on input "b. Conduct team-building exercises to foster trust and improve communication" at bounding box center [156, 161] width 0 height 6
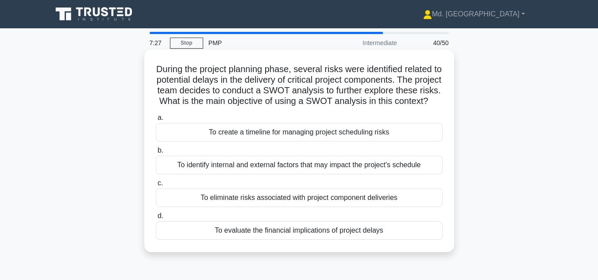
click at [295, 174] on div "To identify internal and external factors that may impact the project's schedule" at bounding box center [299, 165] width 287 height 19
click at [156, 153] on input "b. To identify internal and external factors that may impact the project's sche…" at bounding box center [156, 151] width 0 height 6
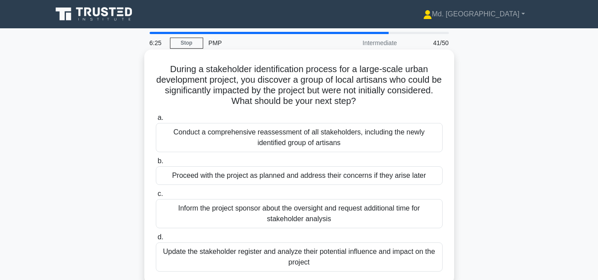
click at [323, 257] on div "Update the stakeholder register and analyze their potential influence and impac…" at bounding box center [299, 256] width 287 height 29
click at [156, 240] on input "d. Update the stakeholder register and analyze their potential influence and im…" at bounding box center [156, 237] width 0 height 6
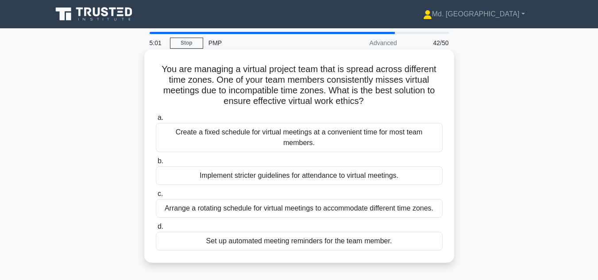
click at [317, 210] on div "Arrange a rotating schedule for virtual meetings to accommodate different time …" at bounding box center [299, 208] width 287 height 19
click at [156, 197] on input "c. Arrange a rotating schedule for virtual meetings to accommodate different ti…" at bounding box center [156, 194] width 0 height 6
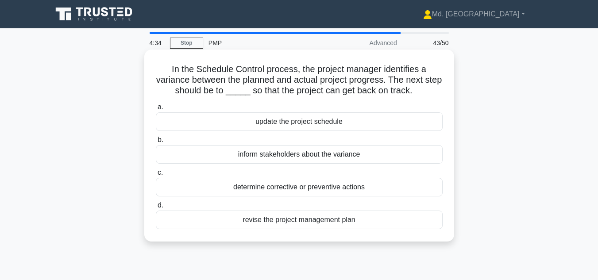
click at [288, 190] on div "determine corrective or preventive actions" at bounding box center [299, 187] width 287 height 19
click at [156, 176] on input "c. determine corrective or preventive actions" at bounding box center [156, 173] width 0 height 6
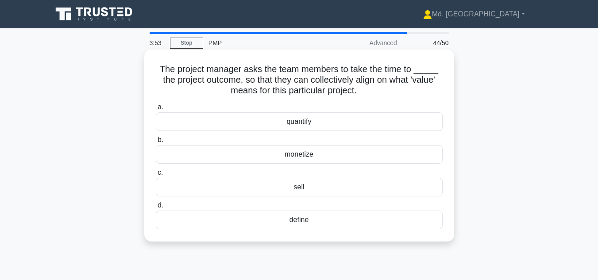
click at [306, 124] on div "quantify" at bounding box center [299, 121] width 287 height 19
click at [156, 110] on input "a. quantify" at bounding box center [156, 107] width 0 height 6
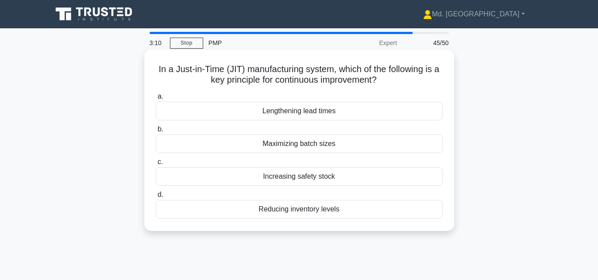
click at [298, 148] on div "Maximizing batch sizes" at bounding box center [299, 143] width 287 height 19
click at [156, 132] on input "b. Maximizing batch sizes" at bounding box center [156, 129] width 0 height 6
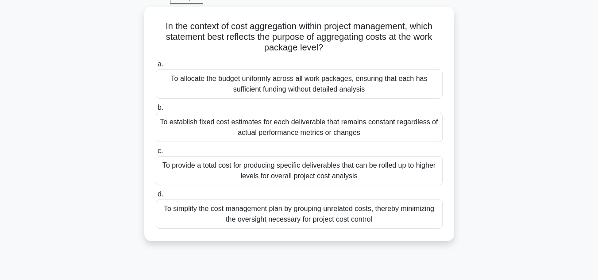
scroll to position [53, 0]
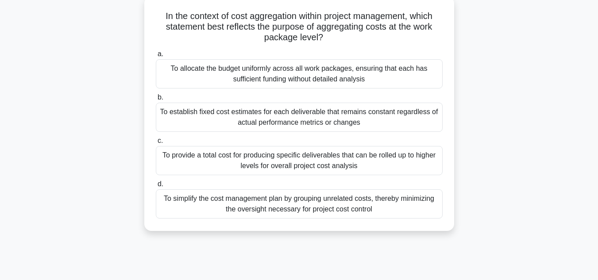
click at [318, 122] on div "To establish fixed cost estimates for each deliverable that remains constant re…" at bounding box center [299, 117] width 287 height 29
click at [156, 100] on input "b. To establish fixed cost estimates for each deliverable that remains constant…" at bounding box center [156, 98] width 0 height 6
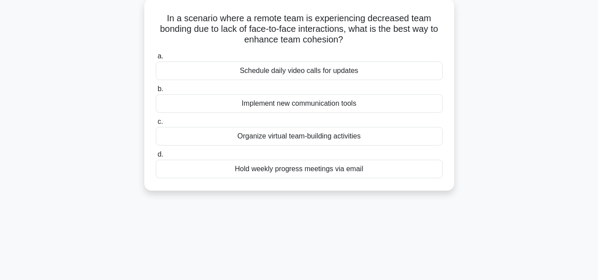
scroll to position [0, 0]
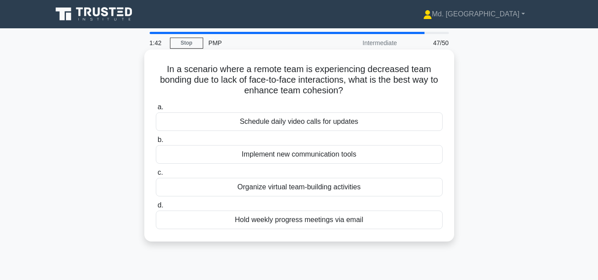
click at [261, 188] on div "Organize virtual team-building activities" at bounding box center [299, 187] width 287 height 19
click at [156, 176] on input "c. Organize virtual team-building activities" at bounding box center [156, 173] width 0 height 6
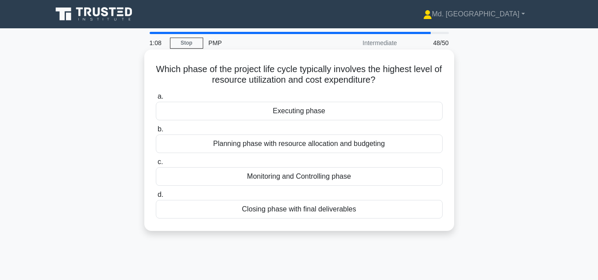
click at [294, 110] on div "Executing phase" at bounding box center [299, 111] width 287 height 19
click at [156, 100] on input "a. Executing phase" at bounding box center [156, 97] width 0 height 6
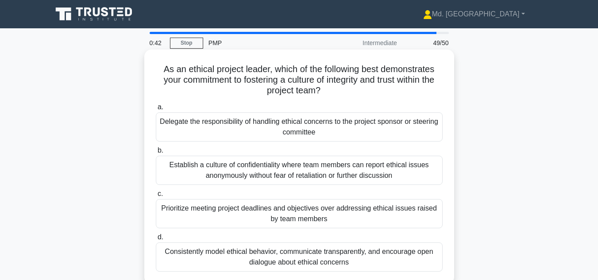
click at [288, 257] on div "Consistently model ethical behavior, communicate transparently, and encourage o…" at bounding box center [299, 256] width 287 height 29
click at [156, 240] on input "d. Consistently model ethical behavior, communicate transparently, and encourag…" at bounding box center [156, 237] width 0 height 6
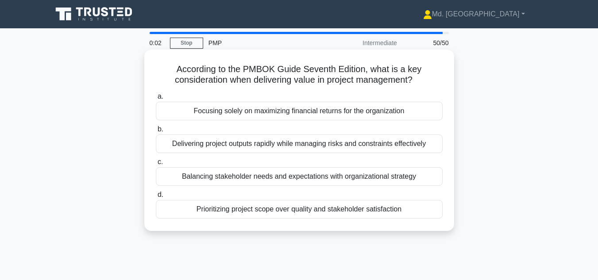
click at [279, 146] on div "Delivering project outputs rapidly while managing risks and constraints effecti…" at bounding box center [299, 143] width 287 height 19
click at [156, 132] on input "b. Delivering project outputs rapidly while managing risks and constraints effe…" at bounding box center [156, 129] width 0 height 6
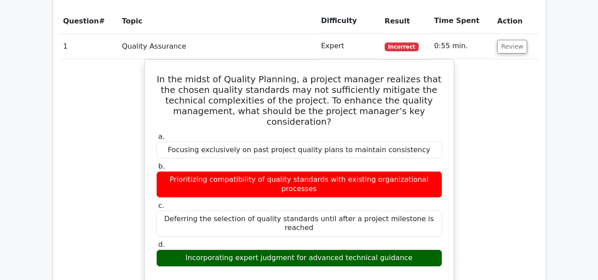
scroll to position [1019, 0]
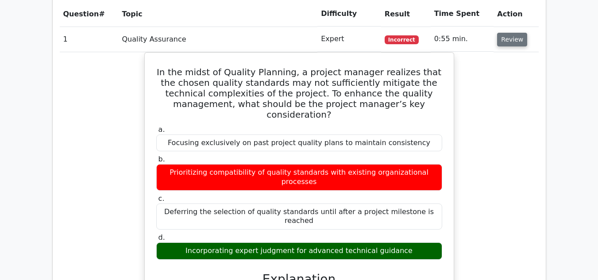
click at [514, 41] on button "Review" at bounding box center [512, 40] width 30 height 14
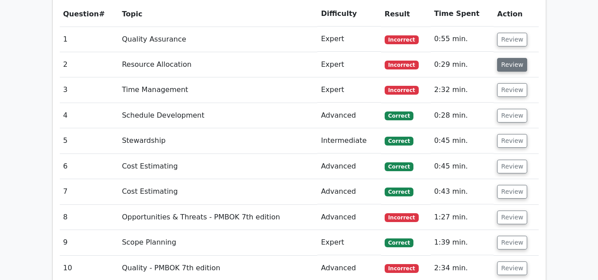
click at [507, 69] on button "Review" at bounding box center [512, 65] width 30 height 14
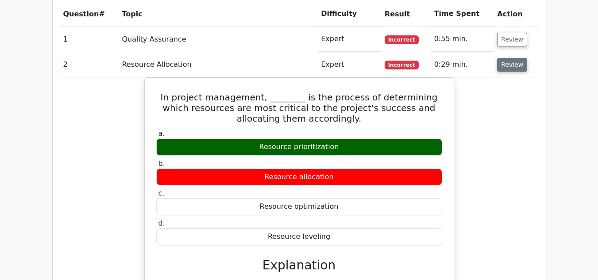
click at [507, 69] on button "Review" at bounding box center [512, 65] width 30 height 14
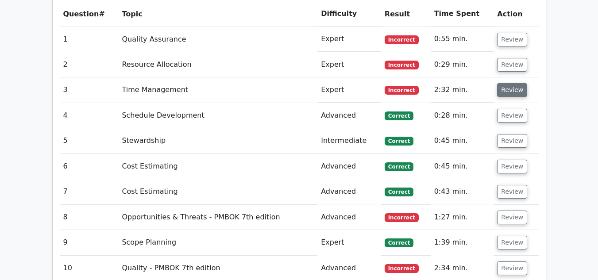
click at [510, 87] on button "Review" at bounding box center [512, 90] width 30 height 14
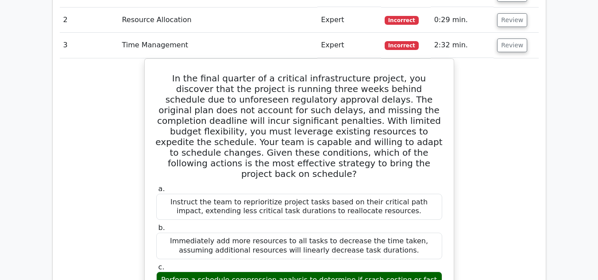
scroll to position [1048, 0]
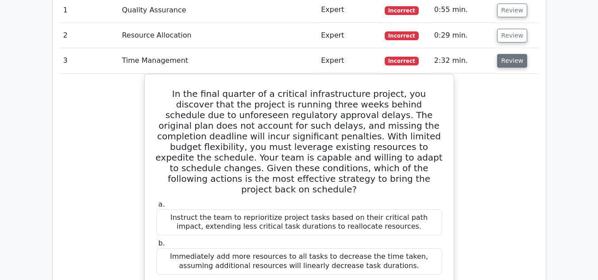
click at [507, 65] on button "Review" at bounding box center [512, 61] width 30 height 14
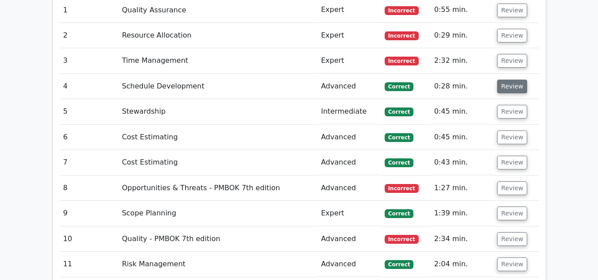
click at [508, 91] on button "Review" at bounding box center [512, 87] width 30 height 14
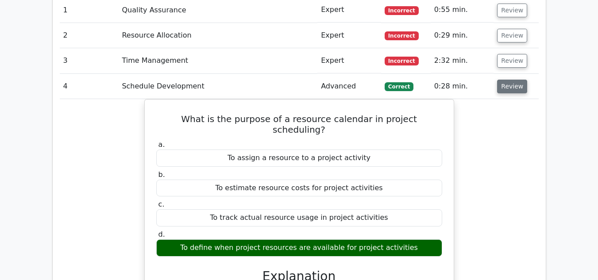
click at [508, 91] on button "Review" at bounding box center [512, 87] width 30 height 14
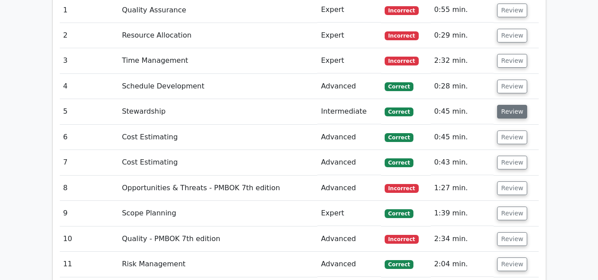
click at [511, 114] on button "Review" at bounding box center [512, 112] width 30 height 14
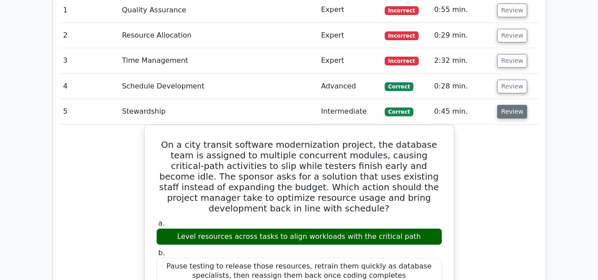
click at [511, 114] on button "Review" at bounding box center [512, 112] width 30 height 14
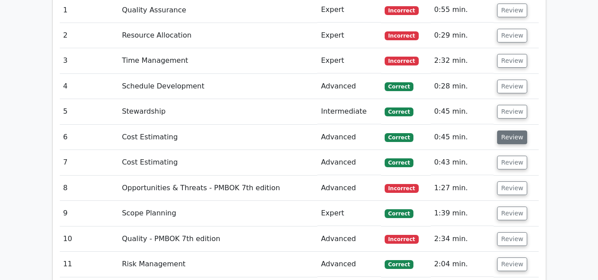
click at [509, 138] on button "Review" at bounding box center [512, 137] width 30 height 14
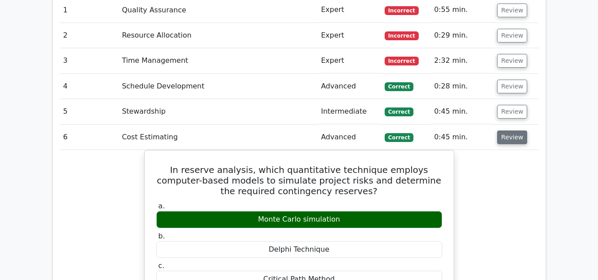
click at [509, 138] on button "Review" at bounding box center [512, 137] width 30 height 14
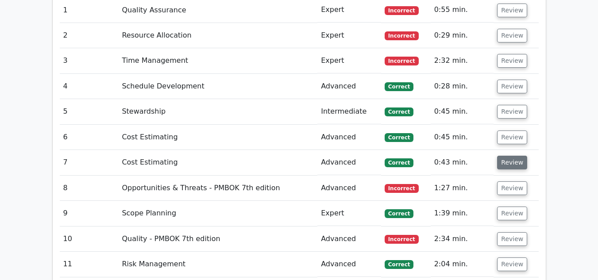
click at [505, 158] on button "Review" at bounding box center [512, 163] width 30 height 14
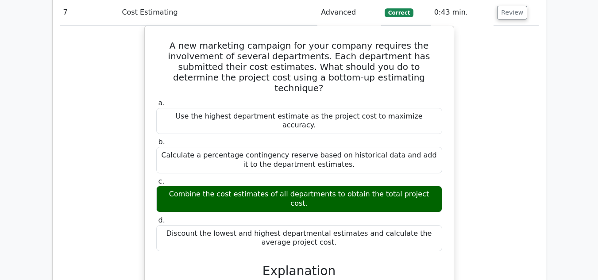
scroll to position [1191, 0]
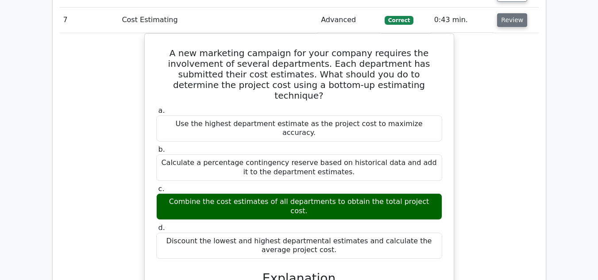
click at [510, 23] on button "Review" at bounding box center [512, 20] width 30 height 14
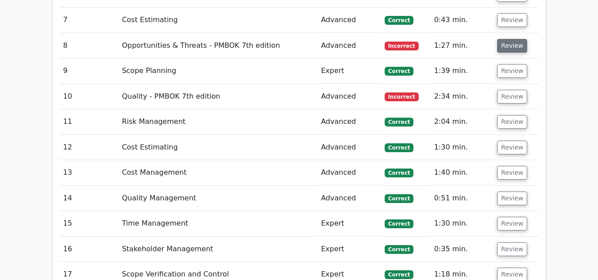
click at [505, 50] on button "Review" at bounding box center [512, 46] width 30 height 14
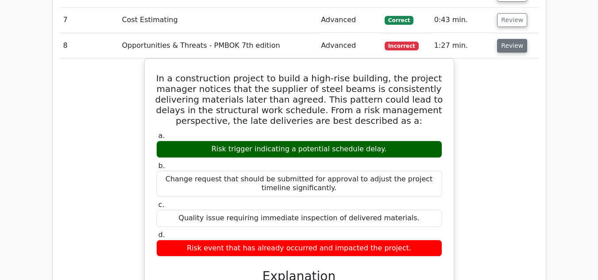
click at [506, 51] on button "Review" at bounding box center [512, 46] width 30 height 14
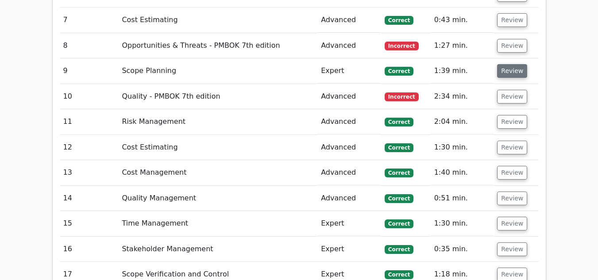
click at [509, 67] on button "Review" at bounding box center [512, 71] width 30 height 14
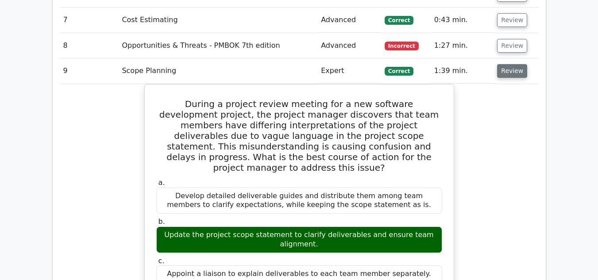
click at [509, 67] on button "Review" at bounding box center [512, 71] width 30 height 14
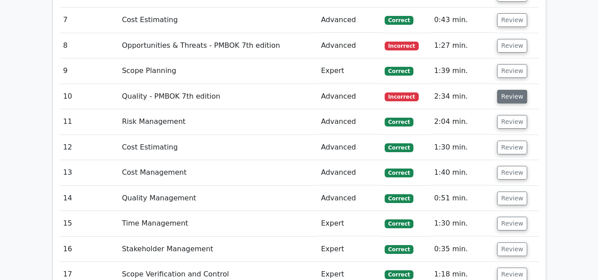
click at [507, 97] on button "Review" at bounding box center [512, 97] width 30 height 14
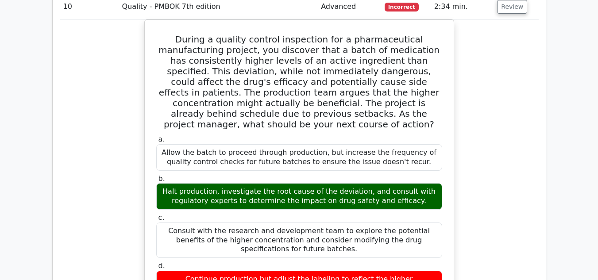
scroll to position [1278, 0]
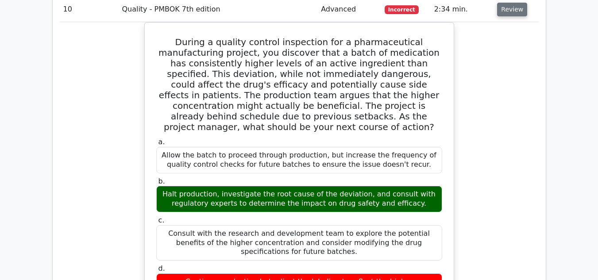
click at [511, 7] on button "Review" at bounding box center [512, 10] width 30 height 14
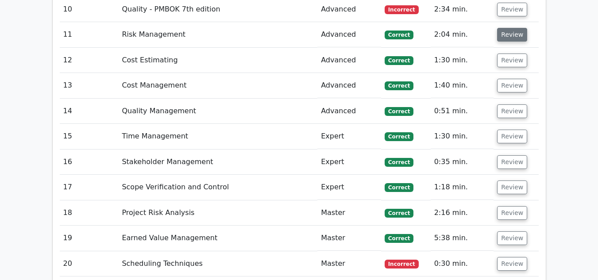
click at [505, 38] on button "Review" at bounding box center [512, 35] width 30 height 14
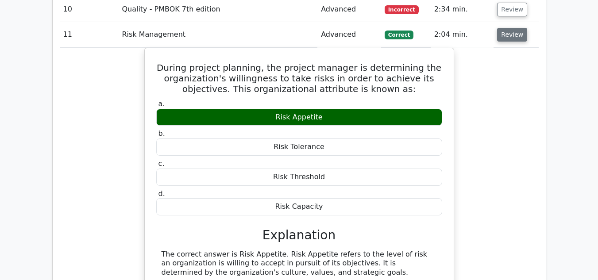
click at [505, 38] on button "Review" at bounding box center [512, 35] width 30 height 14
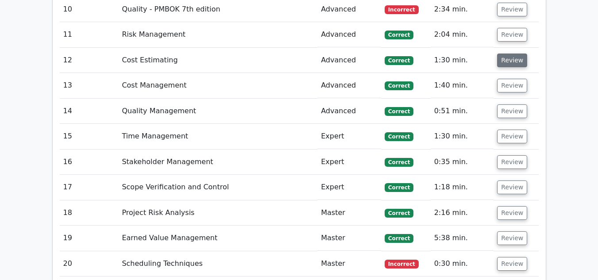
click at [506, 62] on button "Review" at bounding box center [512, 61] width 30 height 14
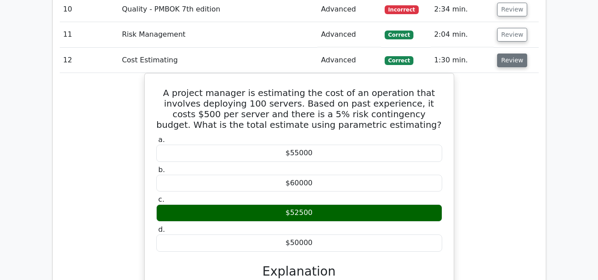
click at [506, 62] on button "Review" at bounding box center [512, 61] width 30 height 14
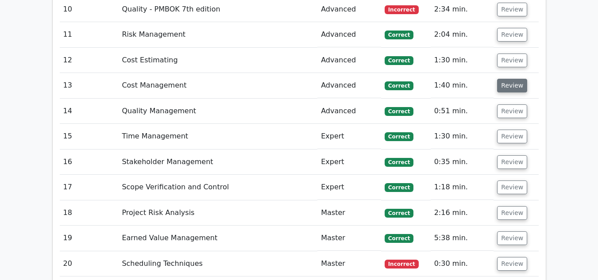
click at [504, 88] on button "Review" at bounding box center [512, 86] width 30 height 14
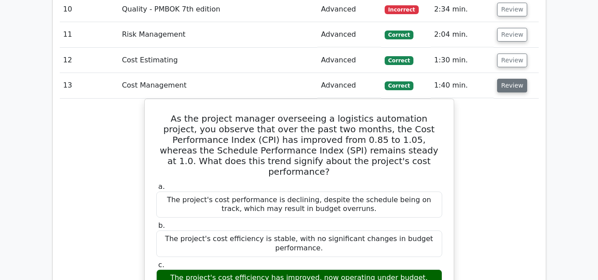
click at [504, 88] on button "Review" at bounding box center [512, 86] width 30 height 14
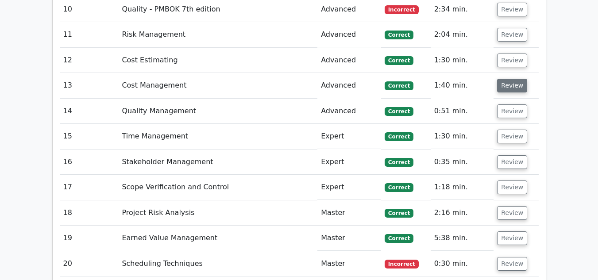
click at [504, 88] on button "Review" at bounding box center [512, 86] width 30 height 14
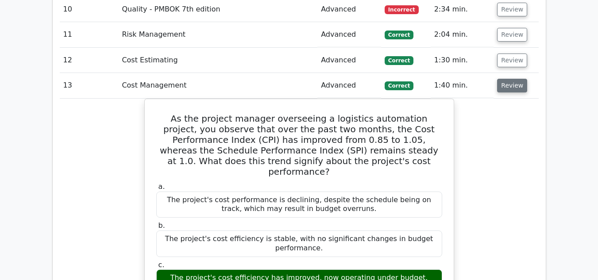
click at [504, 88] on button "Review" at bounding box center [512, 86] width 30 height 14
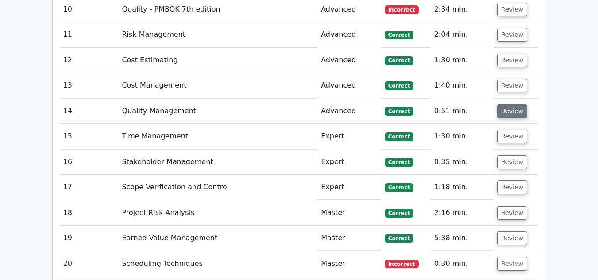
click at [508, 115] on button "Review" at bounding box center [512, 111] width 30 height 14
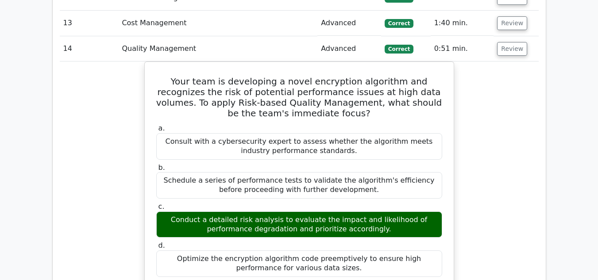
scroll to position [1347, 0]
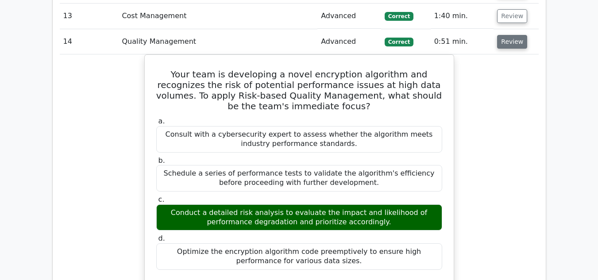
click at [519, 42] on button "Review" at bounding box center [512, 42] width 30 height 14
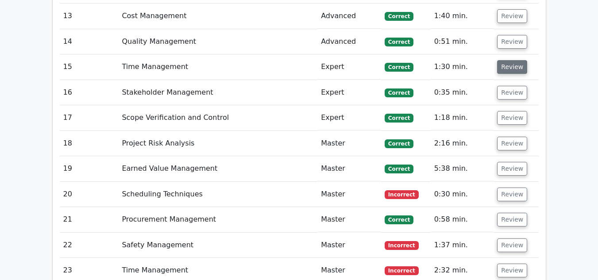
click at [508, 65] on button "Review" at bounding box center [512, 67] width 30 height 14
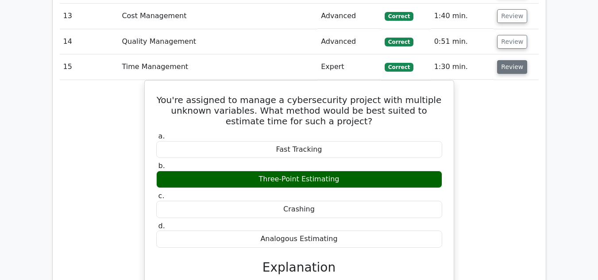
click at [507, 69] on button "Review" at bounding box center [512, 67] width 30 height 14
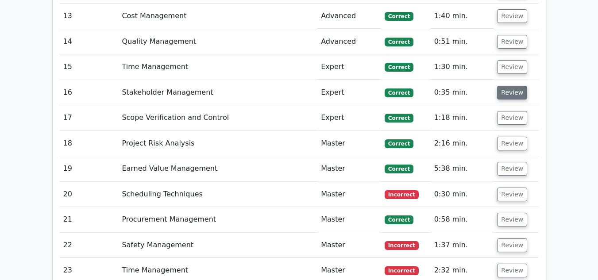
click at [507, 95] on button "Review" at bounding box center [512, 93] width 30 height 14
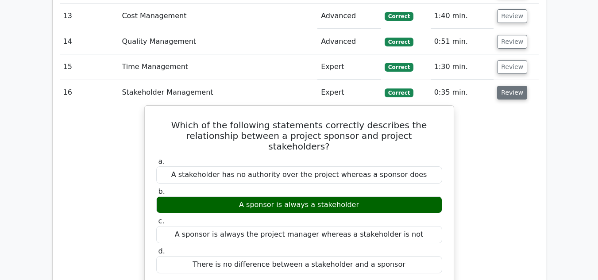
click at [507, 95] on button "Review" at bounding box center [512, 93] width 30 height 14
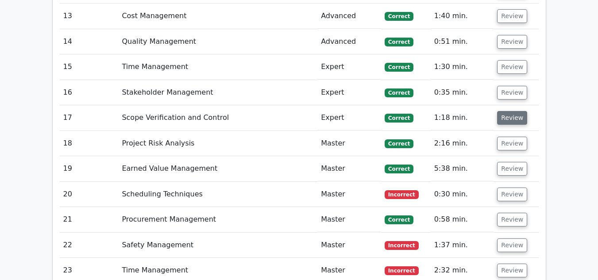
click at [507, 121] on button "Review" at bounding box center [512, 118] width 30 height 14
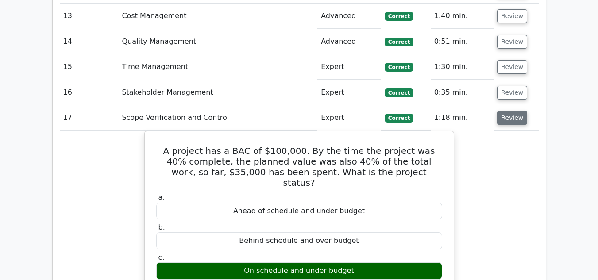
click at [507, 121] on button "Review" at bounding box center [512, 118] width 30 height 14
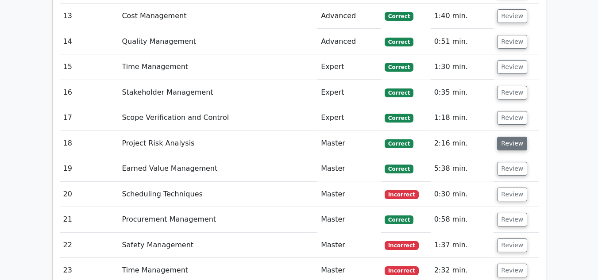
click at [506, 143] on button "Review" at bounding box center [512, 144] width 30 height 14
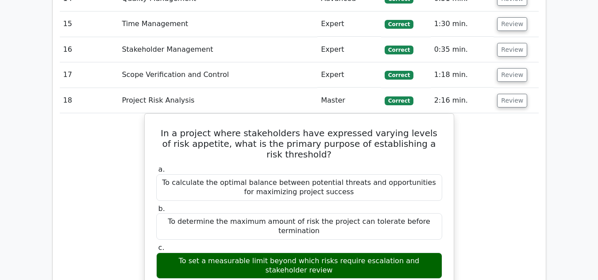
scroll to position [1400, 0]
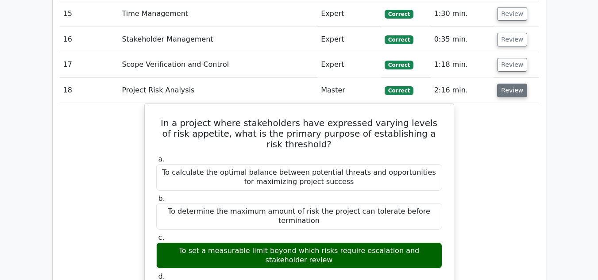
click at [510, 90] on button "Review" at bounding box center [512, 91] width 30 height 14
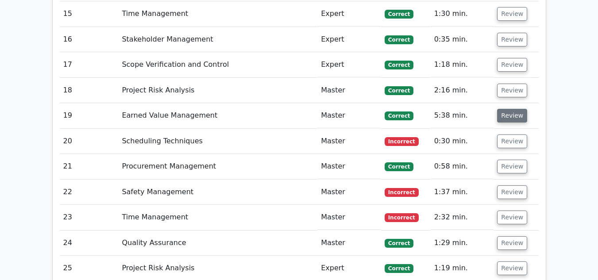
click at [506, 116] on button "Review" at bounding box center [512, 116] width 30 height 14
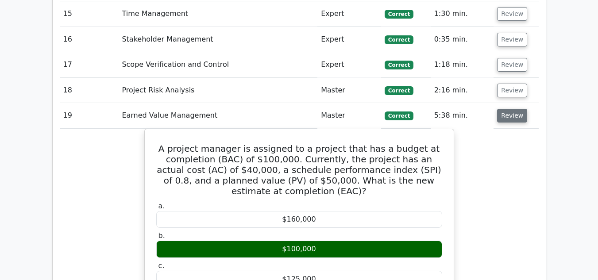
click at [506, 116] on button "Review" at bounding box center [512, 116] width 30 height 14
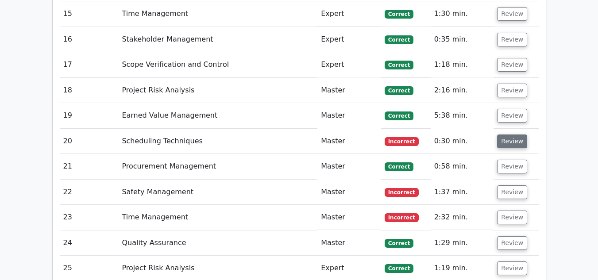
click at [508, 142] on button "Review" at bounding box center [512, 141] width 30 height 14
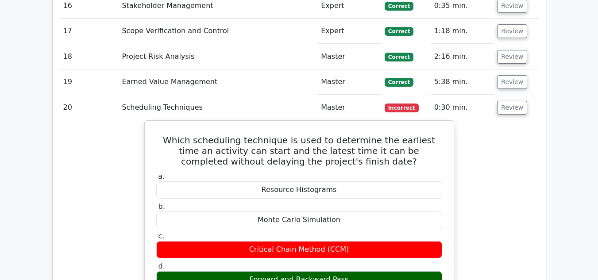
scroll to position [1453, 0]
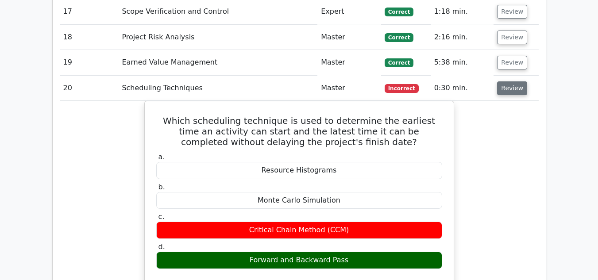
click at [507, 88] on button "Review" at bounding box center [512, 88] width 30 height 14
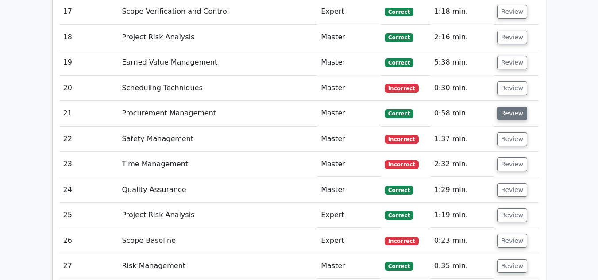
click at [509, 113] on button "Review" at bounding box center [512, 114] width 30 height 14
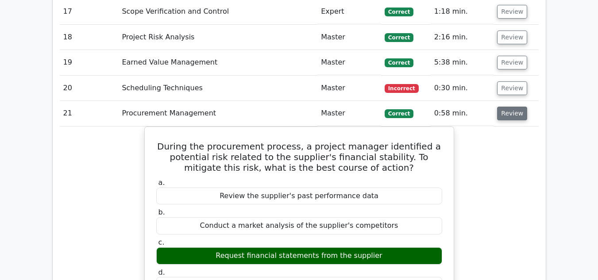
click at [509, 113] on button "Review" at bounding box center [512, 114] width 30 height 14
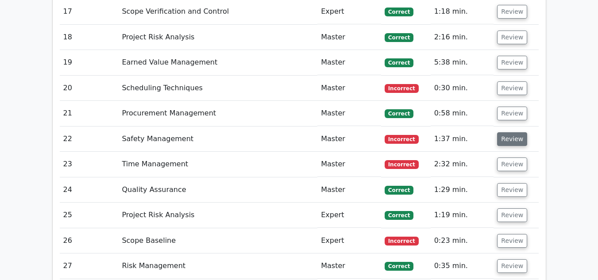
click at [506, 144] on button "Review" at bounding box center [512, 139] width 30 height 14
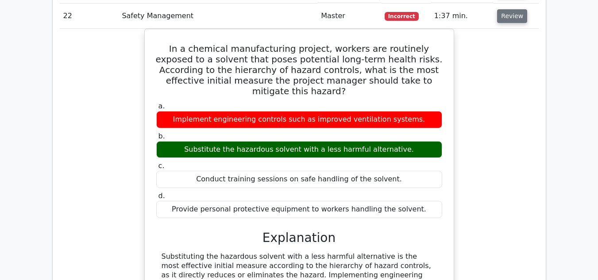
scroll to position [1577, 0]
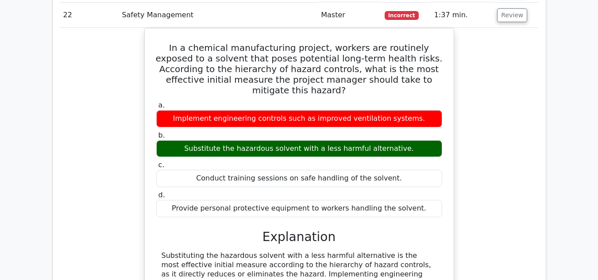
click at [501, 24] on td "Review" at bounding box center [515, 15] width 45 height 25
click at [501, 20] on button "Review" at bounding box center [512, 15] width 30 height 14
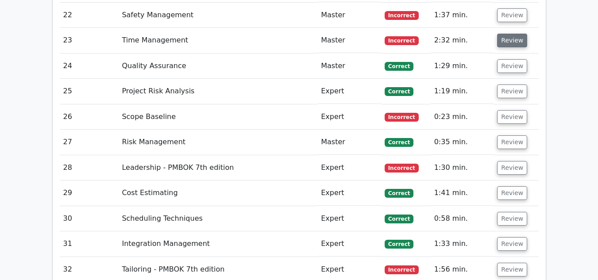
click at [507, 42] on button "Review" at bounding box center [512, 41] width 30 height 14
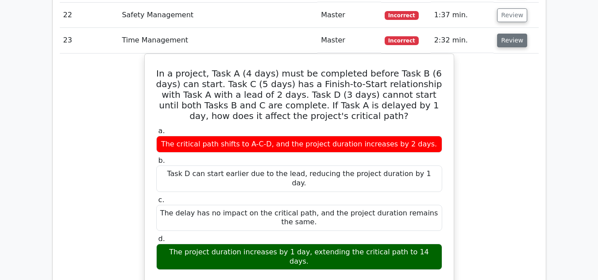
click at [508, 42] on button "Review" at bounding box center [512, 41] width 30 height 14
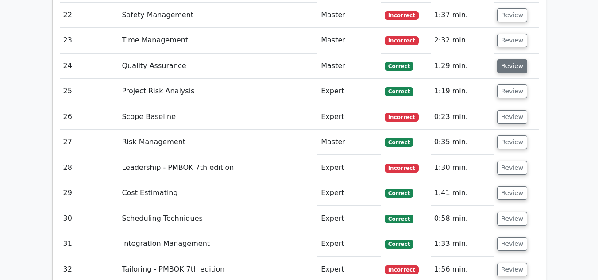
click at [510, 68] on button "Review" at bounding box center [512, 66] width 30 height 14
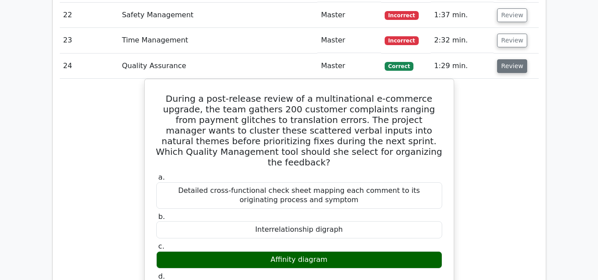
click at [510, 68] on button "Review" at bounding box center [512, 66] width 30 height 14
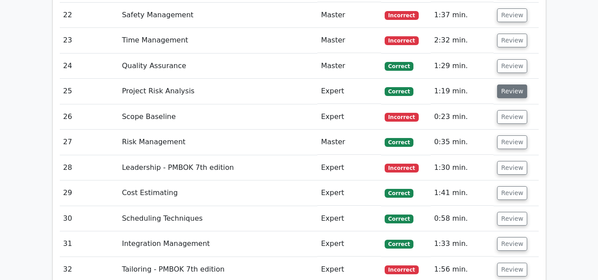
click at [507, 88] on button "Review" at bounding box center [512, 91] width 30 height 14
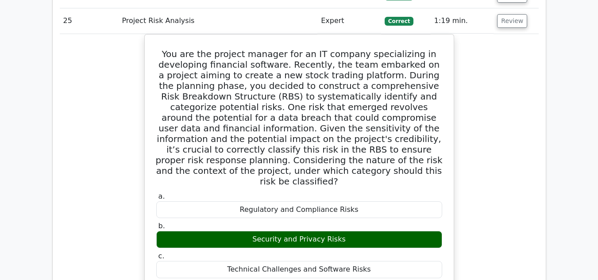
scroll to position [1639, 0]
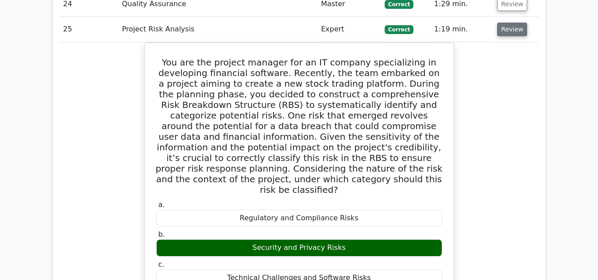
click at [514, 31] on button "Review" at bounding box center [512, 30] width 30 height 14
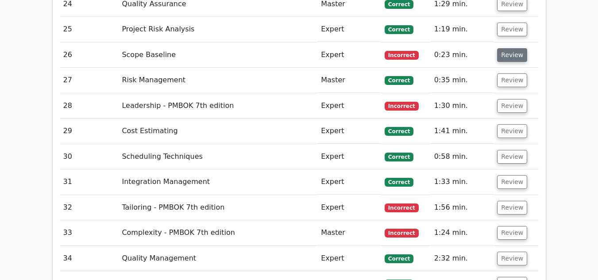
click at [506, 57] on button "Review" at bounding box center [512, 55] width 30 height 14
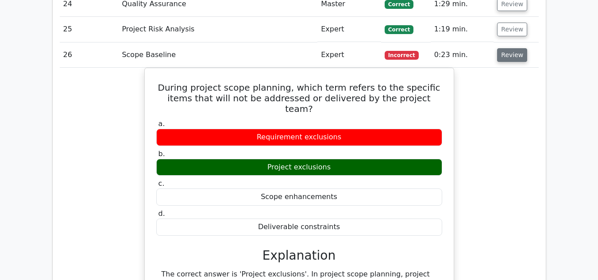
click at [510, 52] on button "Review" at bounding box center [512, 55] width 30 height 14
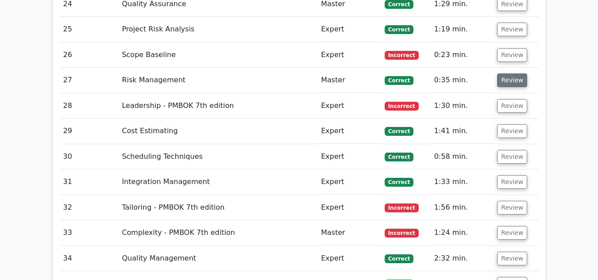
click at [508, 78] on button "Review" at bounding box center [512, 80] width 30 height 14
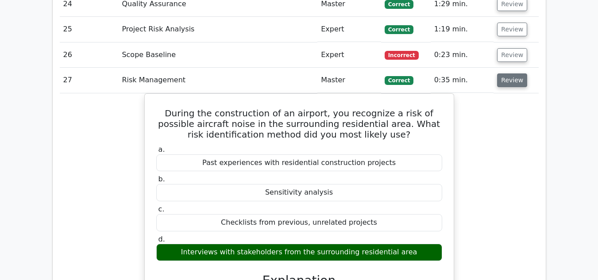
click at [508, 78] on button "Review" at bounding box center [512, 80] width 30 height 14
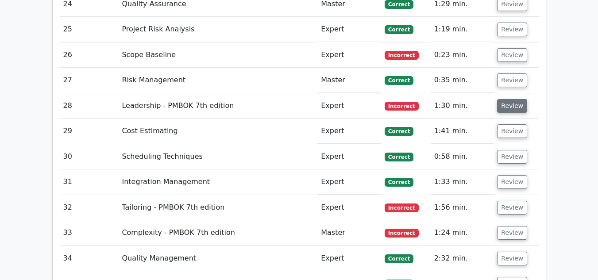
click at [506, 103] on button "Review" at bounding box center [512, 106] width 30 height 14
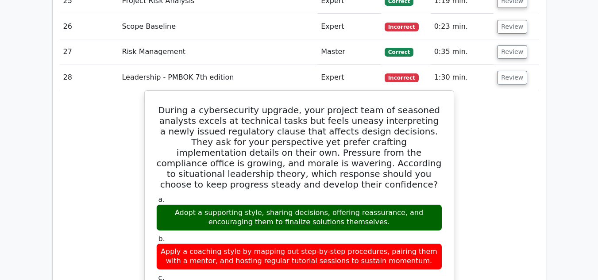
scroll to position [1674, 0]
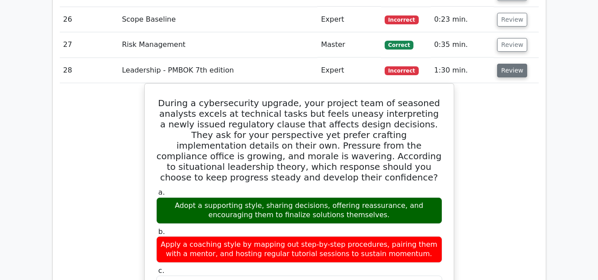
click at [508, 67] on button "Review" at bounding box center [512, 71] width 30 height 14
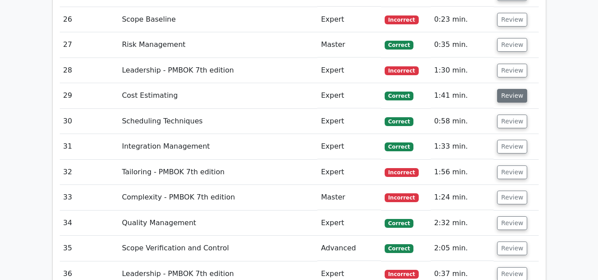
click at [506, 94] on button "Review" at bounding box center [512, 96] width 30 height 14
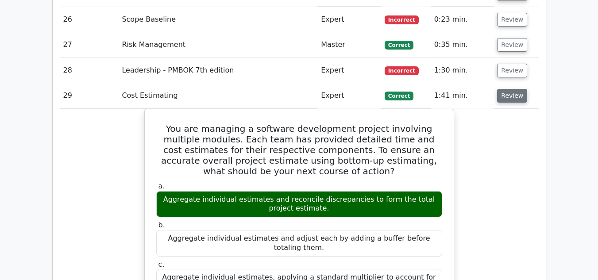
click at [506, 94] on button "Review" at bounding box center [512, 96] width 30 height 14
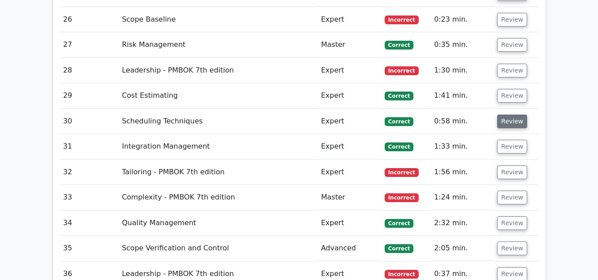
click at [502, 123] on button "Review" at bounding box center [512, 122] width 30 height 14
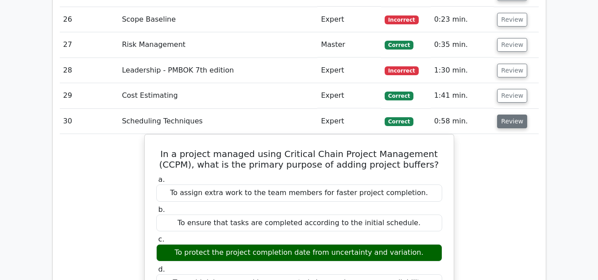
click at [502, 123] on button "Review" at bounding box center [512, 122] width 30 height 14
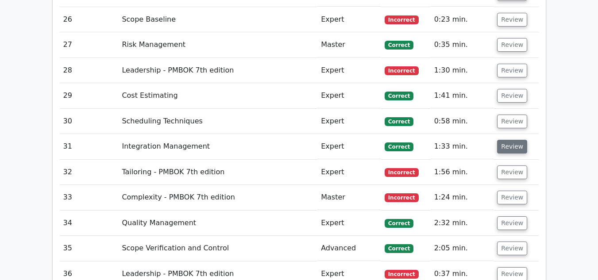
click at [503, 145] on button "Review" at bounding box center [512, 147] width 30 height 14
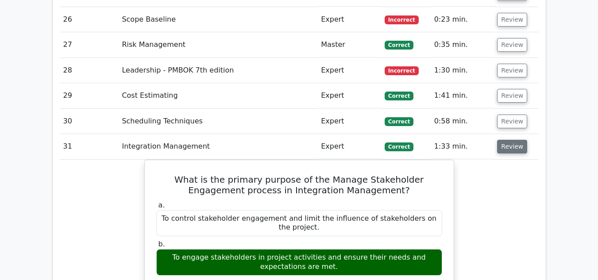
click at [503, 145] on button "Review" at bounding box center [512, 147] width 30 height 14
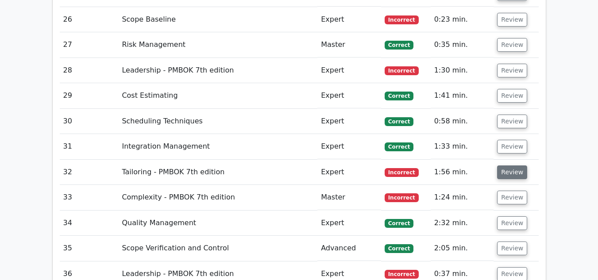
click at [509, 173] on button "Review" at bounding box center [512, 172] width 30 height 14
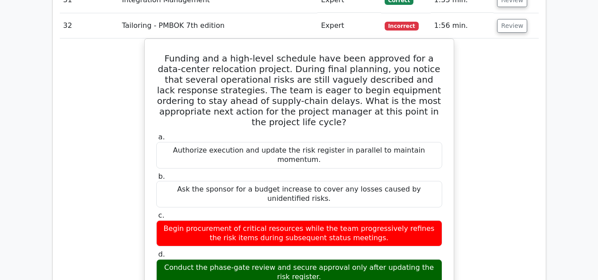
scroll to position [1828, 0]
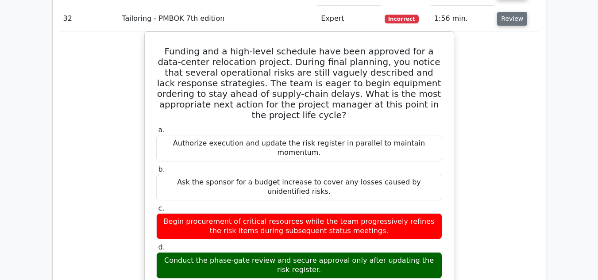
click at [508, 19] on button "Review" at bounding box center [512, 19] width 30 height 14
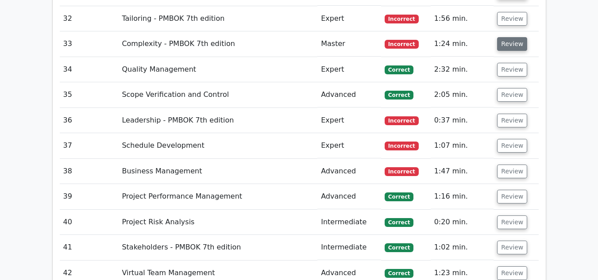
click at [510, 45] on button "Review" at bounding box center [512, 44] width 30 height 14
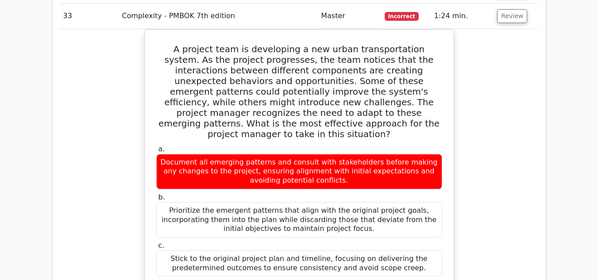
scroll to position [1847, 0]
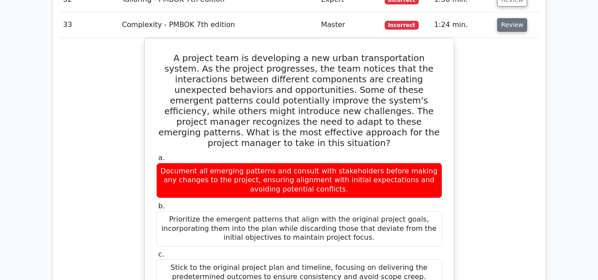
click at [507, 26] on button "Review" at bounding box center [512, 25] width 30 height 14
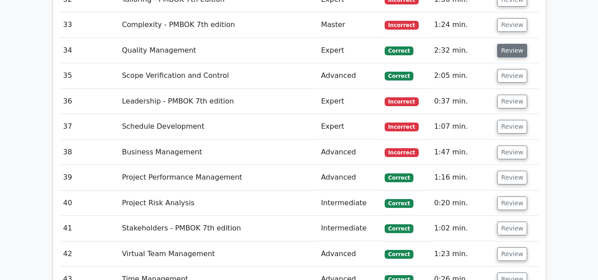
click at [509, 53] on button "Review" at bounding box center [512, 51] width 30 height 14
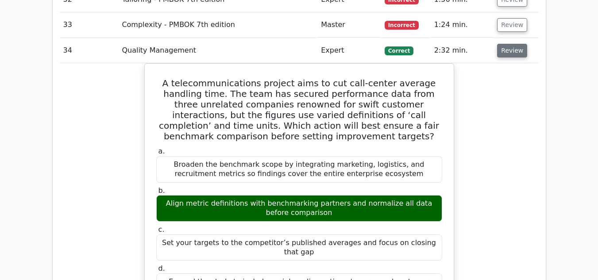
click at [509, 53] on button "Review" at bounding box center [512, 51] width 30 height 14
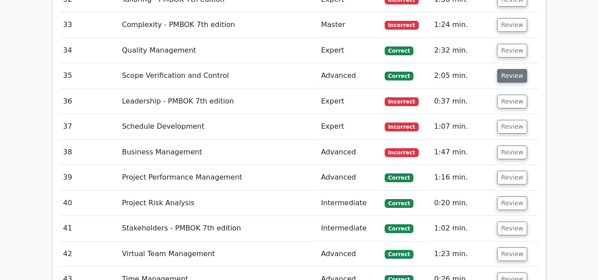
click at [505, 78] on button "Review" at bounding box center [512, 76] width 30 height 14
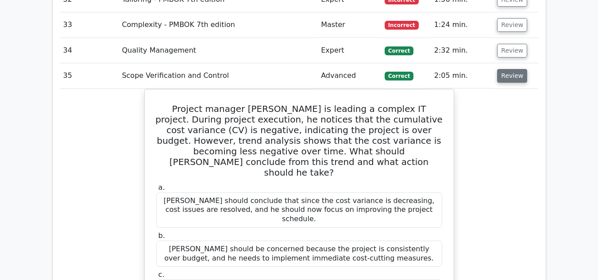
click at [505, 78] on button "Review" at bounding box center [512, 76] width 30 height 14
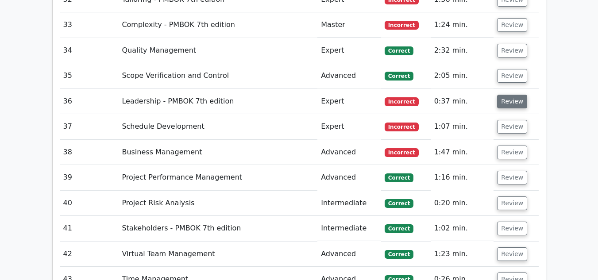
click at [509, 100] on button "Review" at bounding box center [512, 102] width 30 height 14
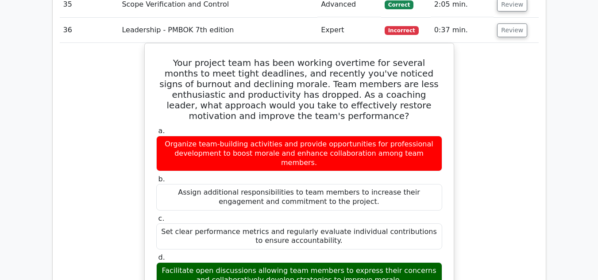
scroll to position [1915, 0]
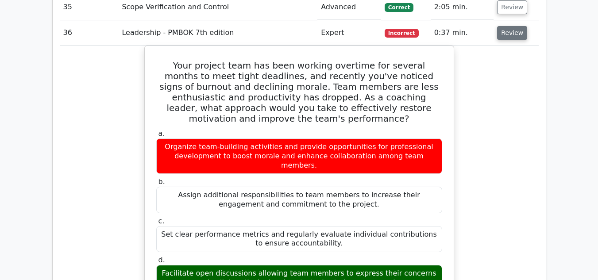
click at [508, 31] on button "Review" at bounding box center [512, 33] width 30 height 14
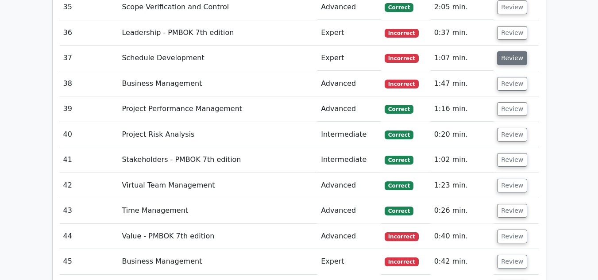
click at [506, 60] on button "Review" at bounding box center [512, 58] width 30 height 14
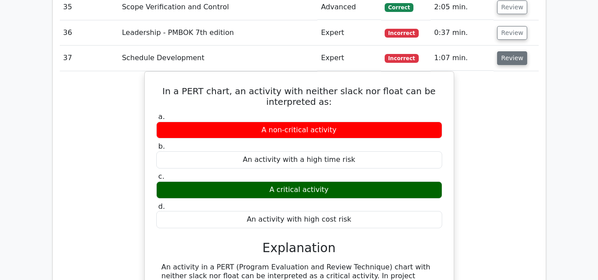
click at [506, 60] on button "Review" at bounding box center [512, 58] width 30 height 14
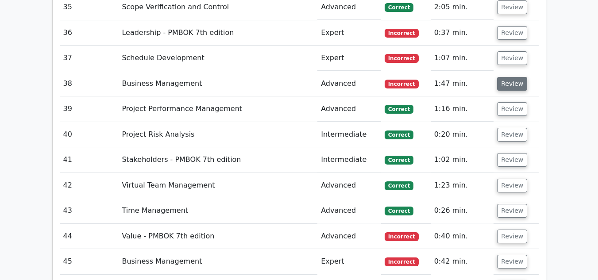
click at [509, 86] on button "Review" at bounding box center [512, 84] width 30 height 14
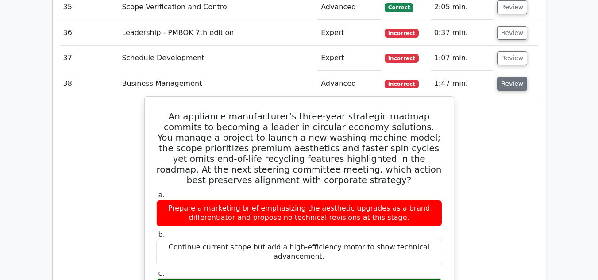
click at [509, 86] on button "Review" at bounding box center [512, 84] width 30 height 14
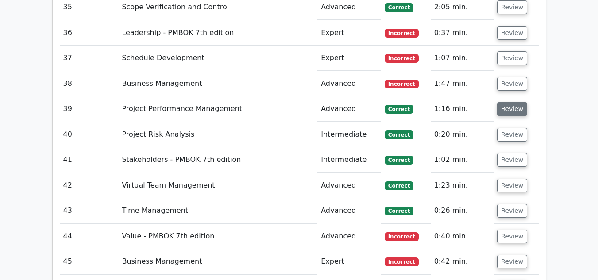
click at [507, 109] on button "Review" at bounding box center [512, 109] width 30 height 14
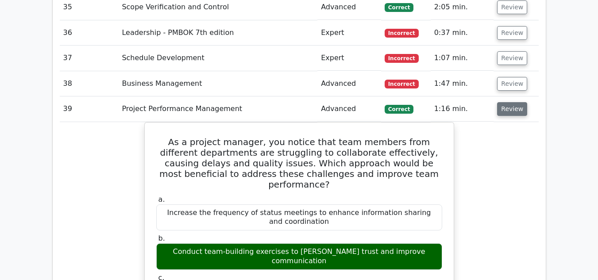
click at [507, 109] on button "Review" at bounding box center [512, 109] width 30 height 14
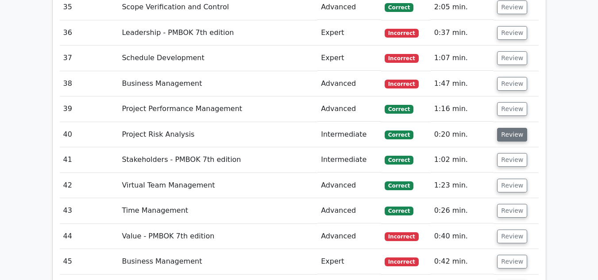
click at [506, 138] on button "Review" at bounding box center [512, 135] width 30 height 14
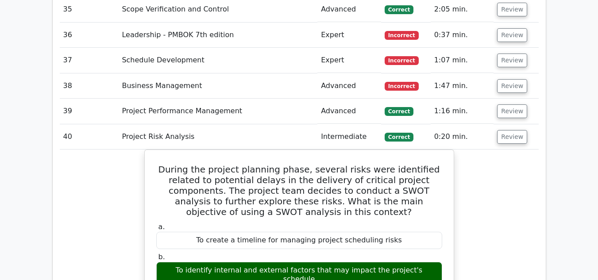
scroll to position [1933, 0]
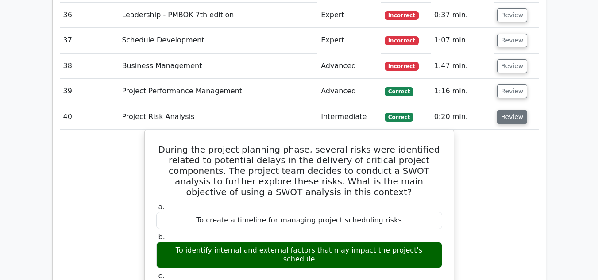
click at [507, 116] on button "Review" at bounding box center [512, 117] width 30 height 14
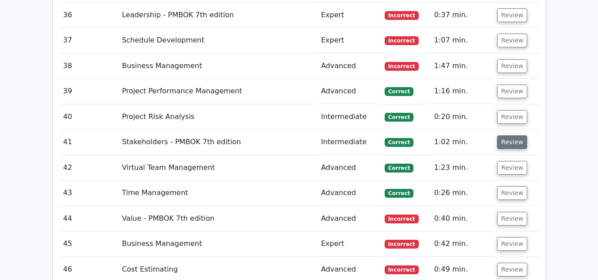
click at [506, 144] on button "Review" at bounding box center [512, 142] width 30 height 14
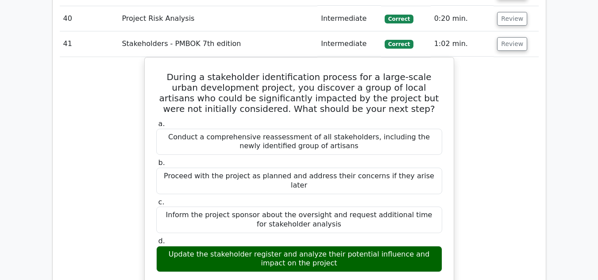
scroll to position [2039, 0]
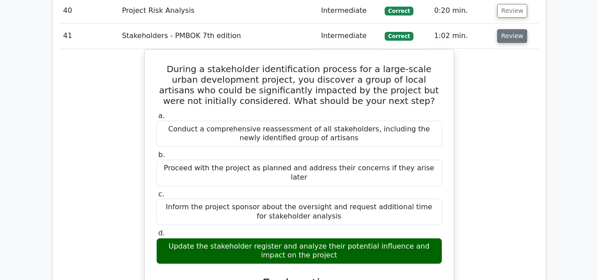
click at [511, 40] on button "Review" at bounding box center [512, 36] width 30 height 14
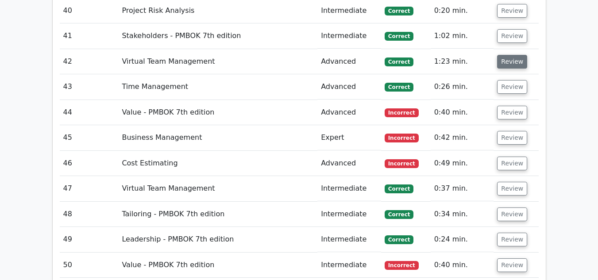
click at [510, 64] on button "Review" at bounding box center [512, 62] width 30 height 14
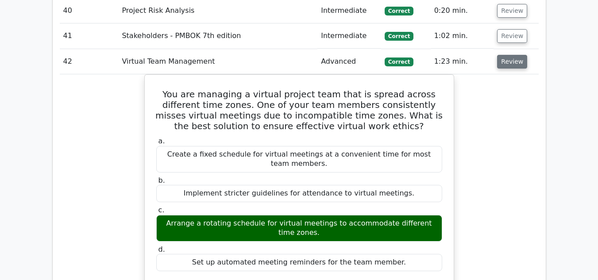
click at [510, 64] on button "Review" at bounding box center [512, 62] width 30 height 14
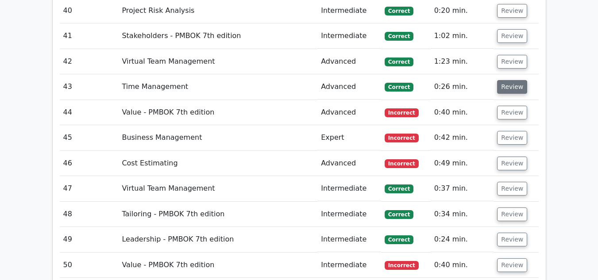
click at [509, 93] on button "Review" at bounding box center [512, 87] width 30 height 14
click at [509, 86] on button "Review" at bounding box center [512, 87] width 30 height 14
click at [510, 86] on button "Review" at bounding box center [512, 87] width 30 height 14
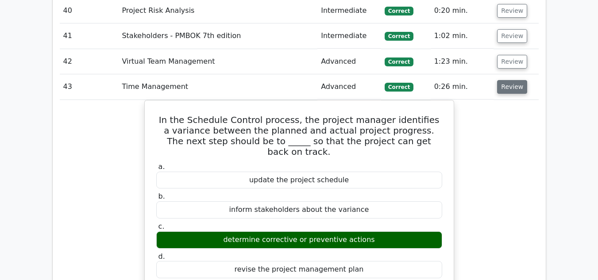
click at [510, 86] on button "Review" at bounding box center [512, 87] width 30 height 14
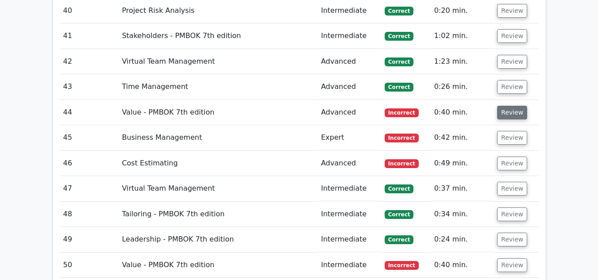
click at [508, 111] on button "Review" at bounding box center [512, 113] width 30 height 14
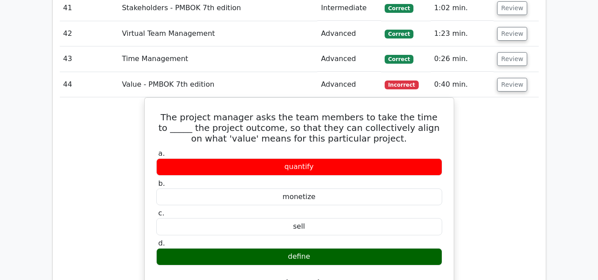
scroll to position [2075, 0]
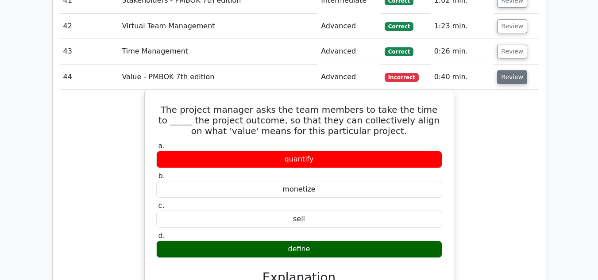
click at [512, 75] on button "Review" at bounding box center [512, 77] width 30 height 14
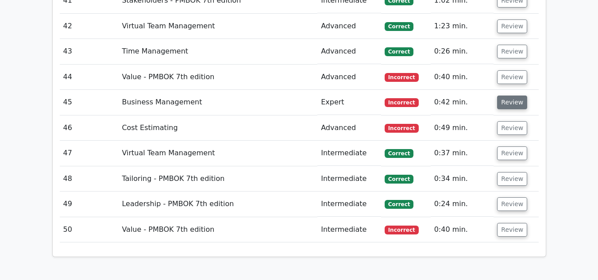
click at [507, 108] on button "Review" at bounding box center [512, 103] width 30 height 14
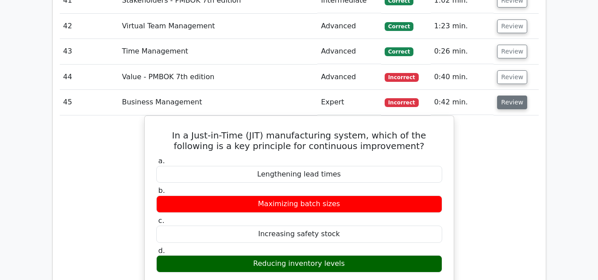
click at [509, 105] on button "Review" at bounding box center [512, 103] width 30 height 14
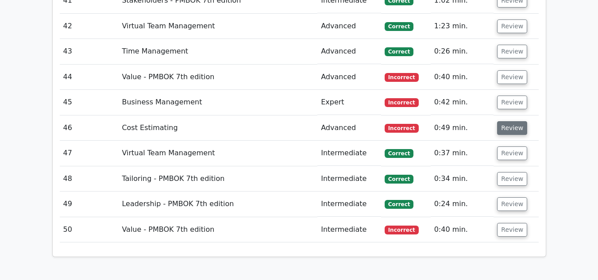
click at [508, 129] on button "Review" at bounding box center [512, 128] width 30 height 14
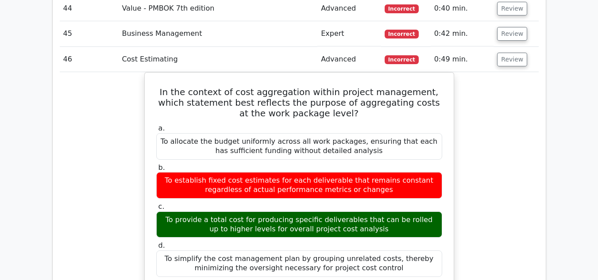
scroll to position [2151, 0]
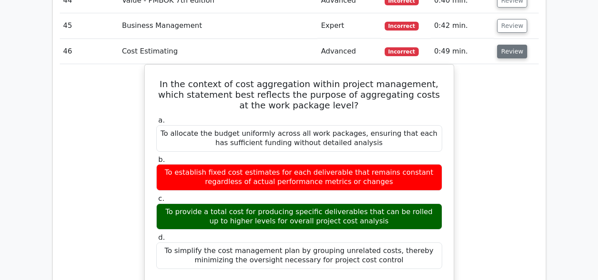
click at [508, 53] on button "Review" at bounding box center [512, 52] width 30 height 14
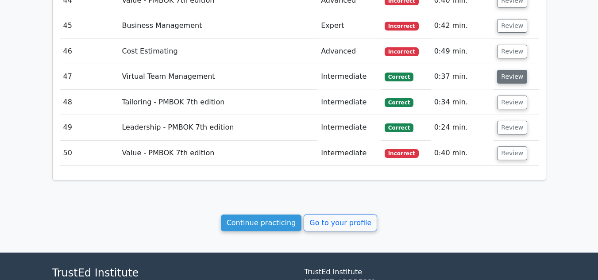
click at [509, 79] on button "Review" at bounding box center [512, 77] width 30 height 14
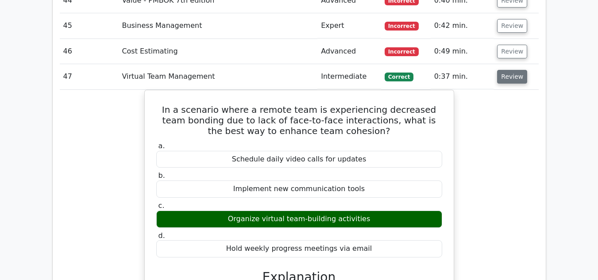
click at [509, 79] on button "Review" at bounding box center [512, 77] width 30 height 14
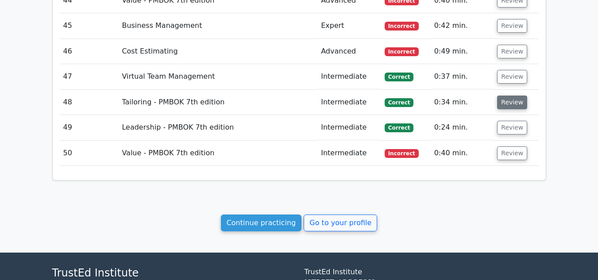
click at [509, 102] on button "Review" at bounding box center [512, 103] width 30 height 14
click at [508, 102] on button "Review" at bounding box center [512, 103] width 30 height 14
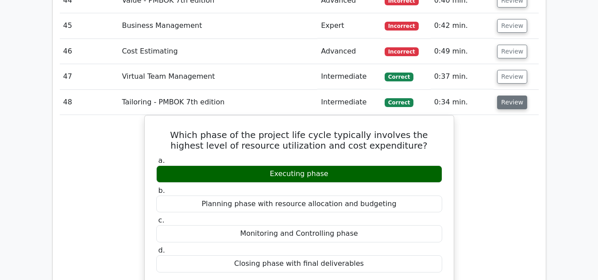
click at [508, 102] on button "Review" at bounding box center [512, 103] width 30 height 14
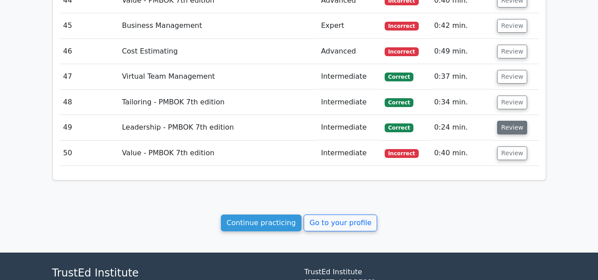
click at [504, 131] on button "Review" at bounding box center [512, 128] width 30 height 14
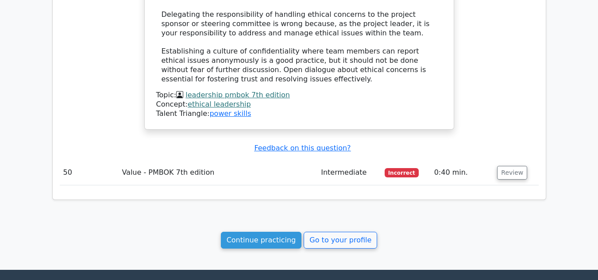
scroll to position [2659, 0]
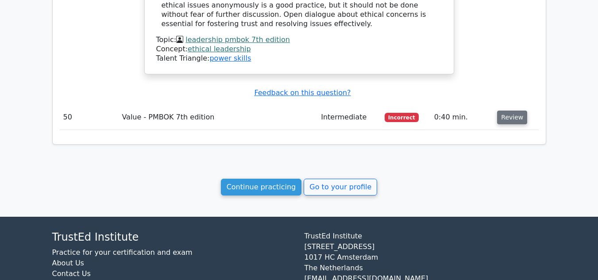
click at [512, 111] on button "Review" at bounding box center [512, 118] width 30 height 14
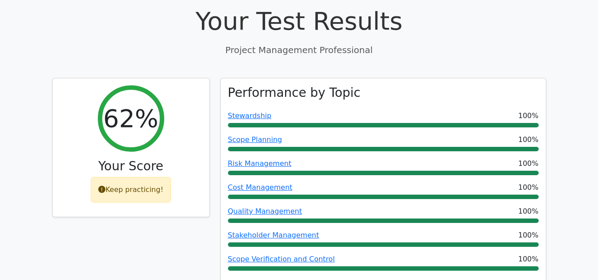
scroll to position [0, 0]
